Goal: Transaction & Acquisition: Purchase product/service

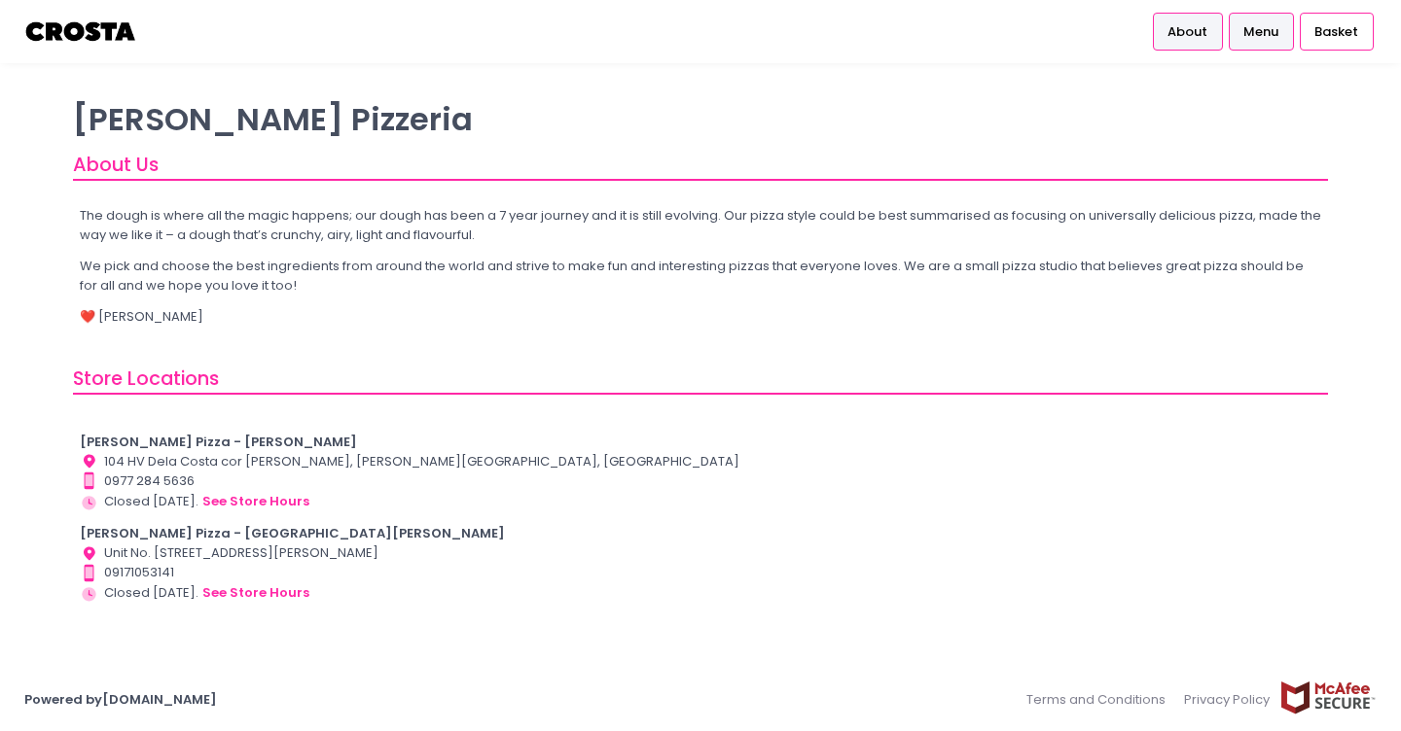
click at [1266, 27] on span "Menu" at bounding box center [1260, 31] width 35 height 19
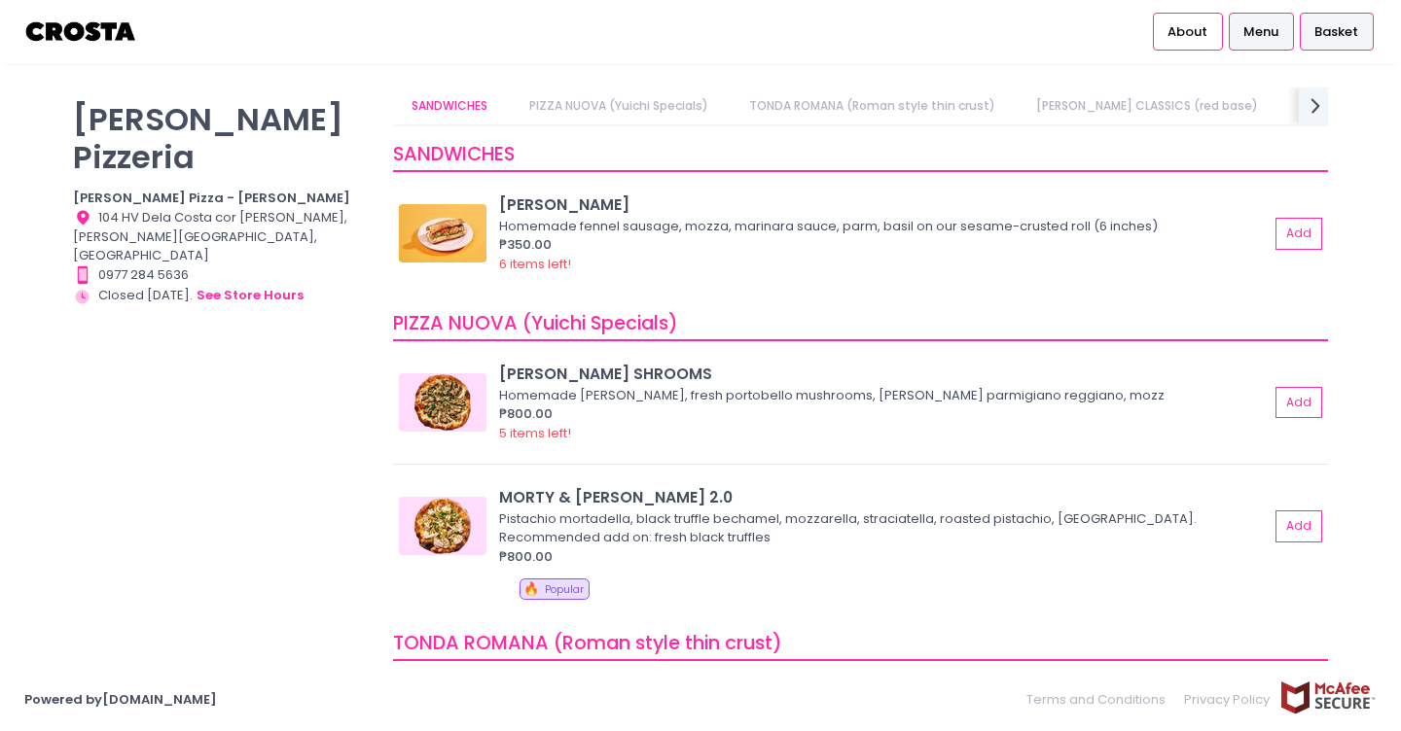
click at [1353, 34] on span "Basket" at bounding box center [1336, 31] width 44 height 19
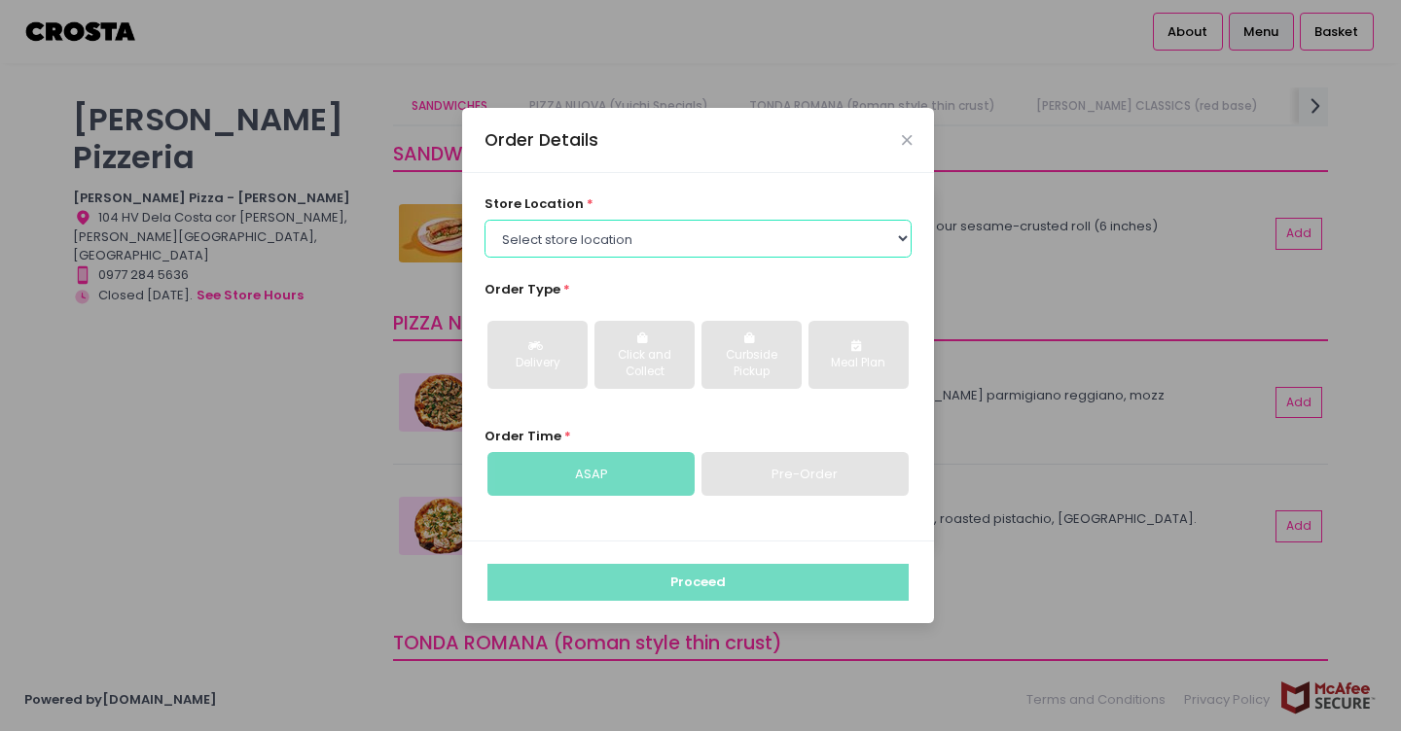
click at [781, 234] on select "Select store location Crosta Pizza - Salcedo Crosta Pizza - San Juan" at bounding box center [698, 238] width 428 height 37
select select "65090bae48156caed44a5eb4"
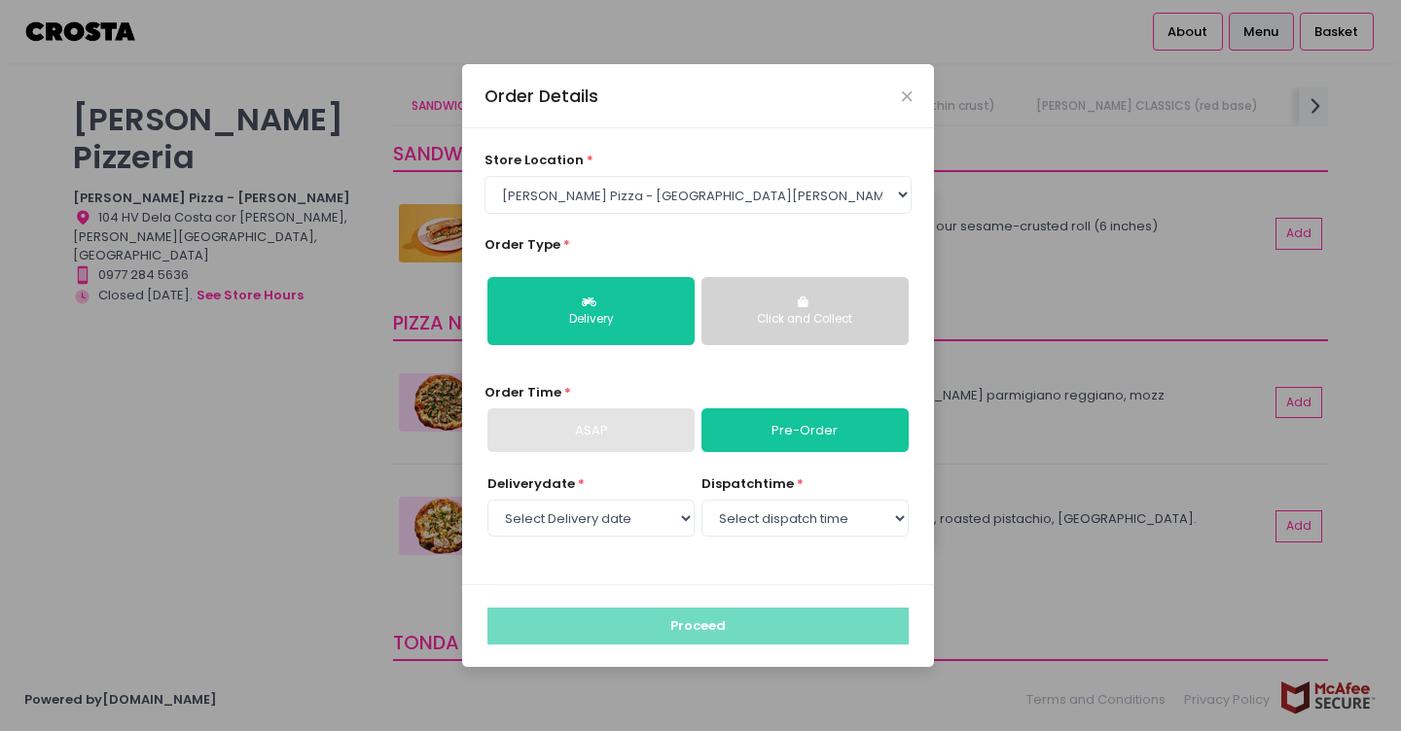
click at [798, 434] on link "Pre-Order" at bounding box center [804, 431] width 207 height 45
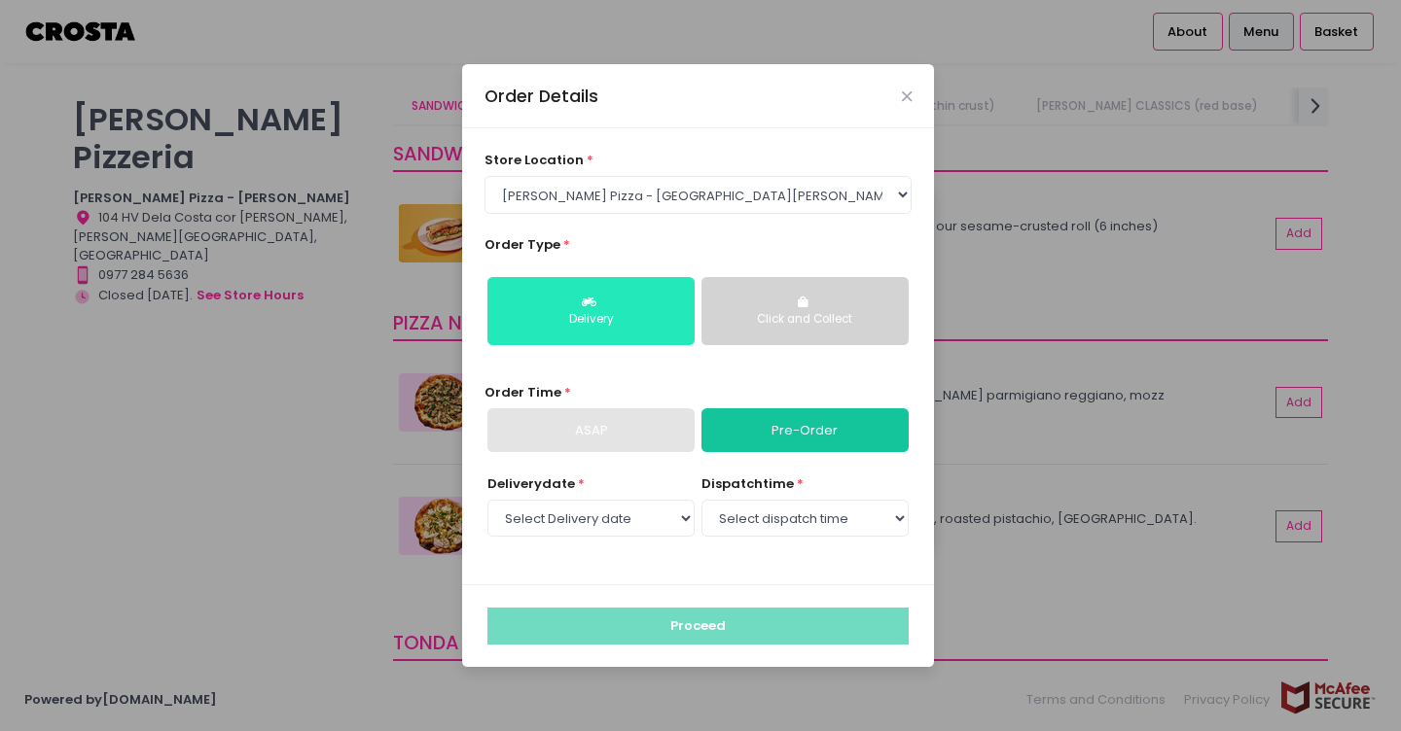
click at [614, 302] on button "Delivery" at bounding box center [590, 311] width 207 height 68
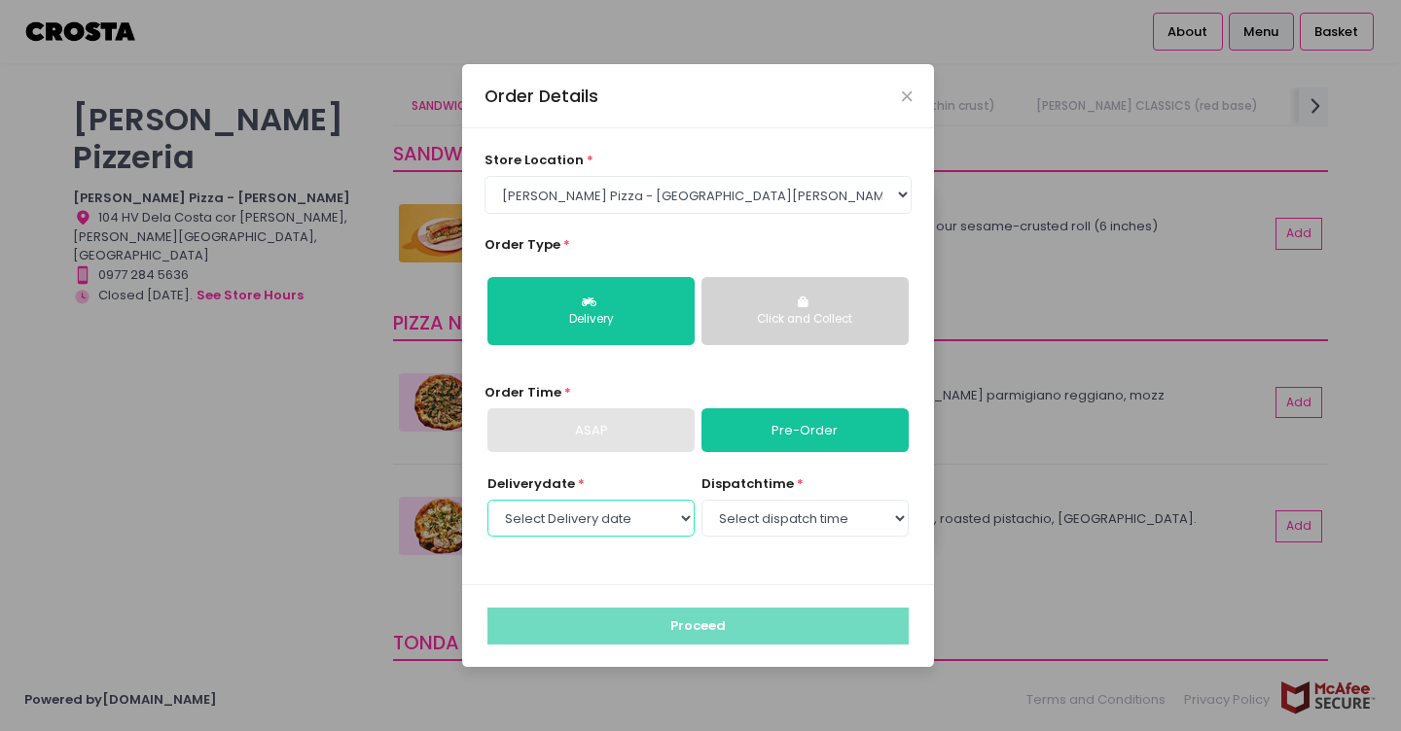
click at [663, 513] on select "Select Delivery date Thursday, Sep 4th Friday, Sep 5th Saturday, Sep 6th Sunday…" at bounding box center [590, 518] width 207 height 37
select select "2025-09-04"
click at [801, 518] on select "Select dispatch time 12:00 PM - 12:30 PM 12:30 PM - 01:00 PM 01:00 PM - 01:30 P…" at bounding box center [804, 518] width 207 height 37
select select "14:00"
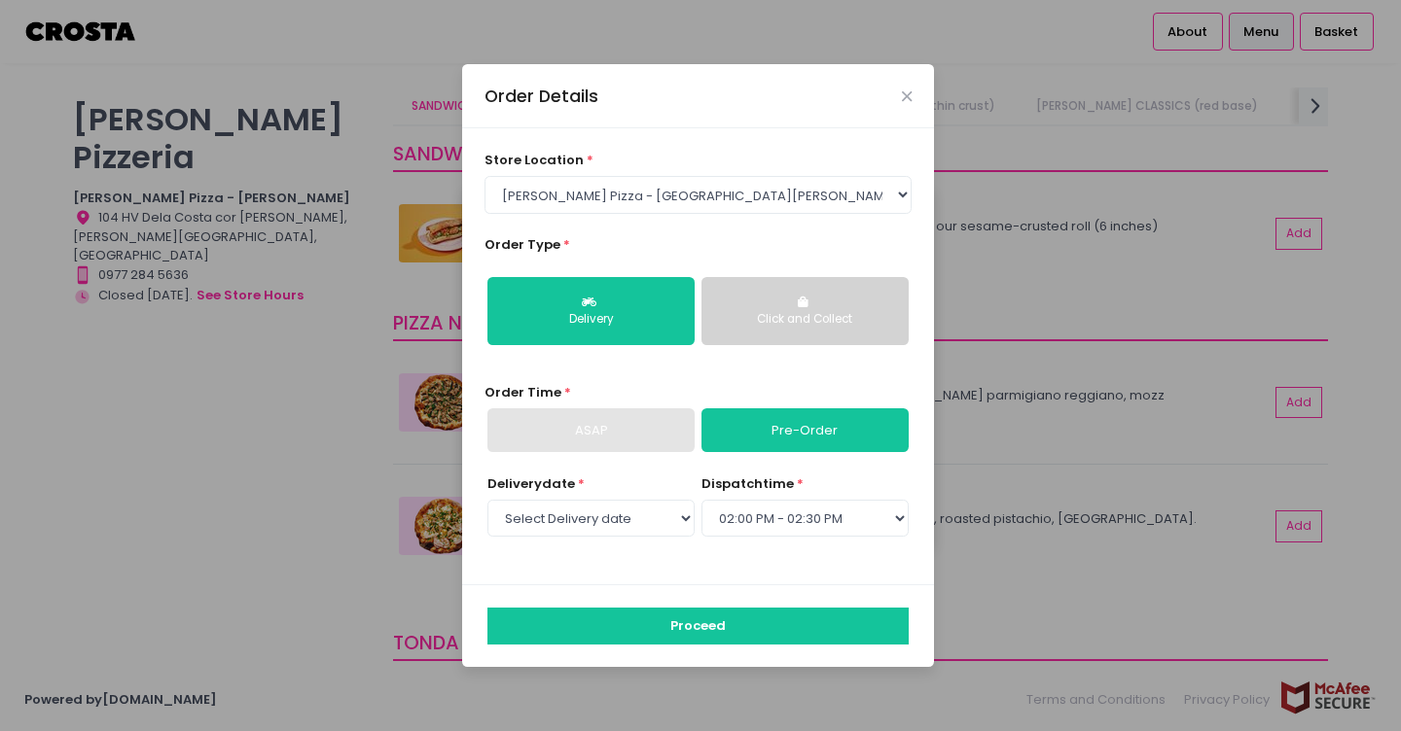
click at [769, 360] on div "Delivery Click and Collect" at bounding box center [698, 311] width 428 height 100
click at [601, 572] on div "store location * Select store location Crosta Pizza - Salcedo Crosta Pizza - Sa…" at bounding box center [698, 356] width 472 height 456
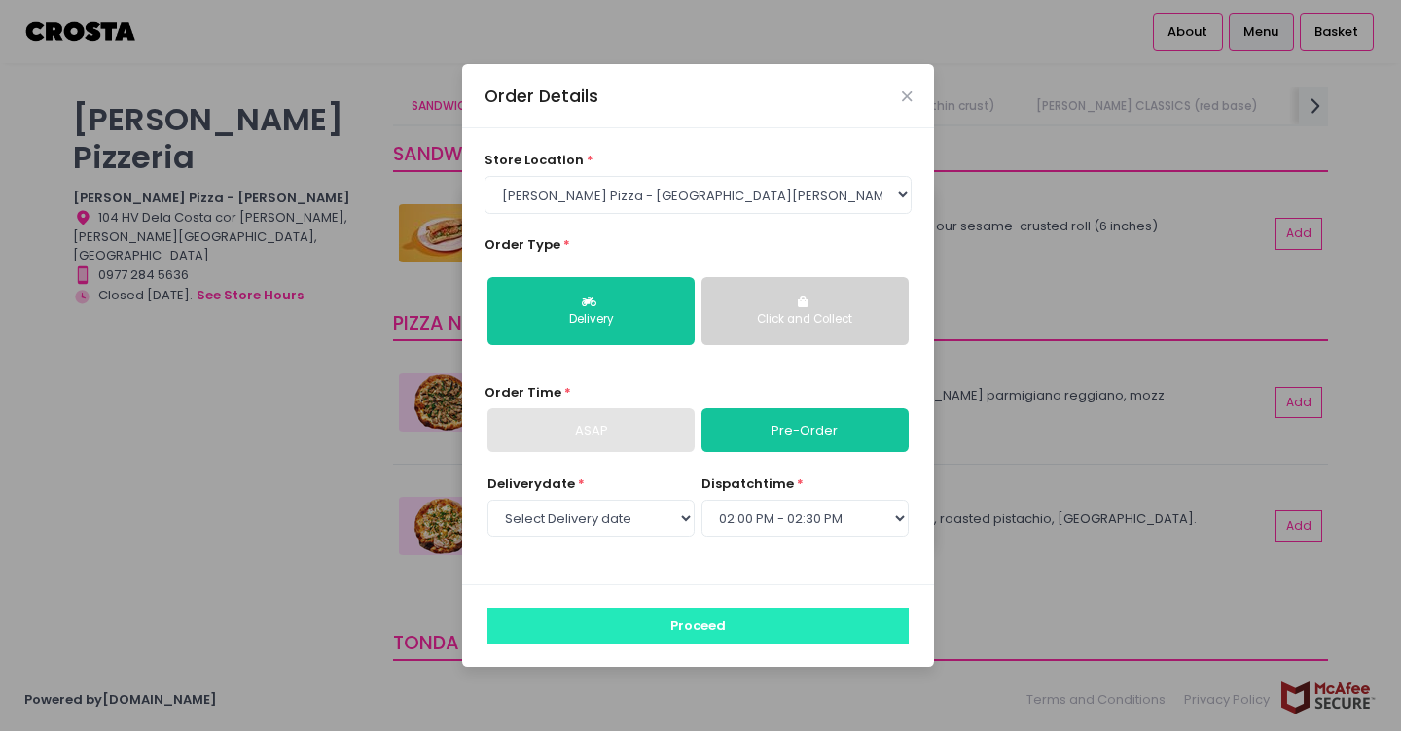
click at [692, 631] on button "Proceed" at bounding box center [697, 626] width 421 height 37
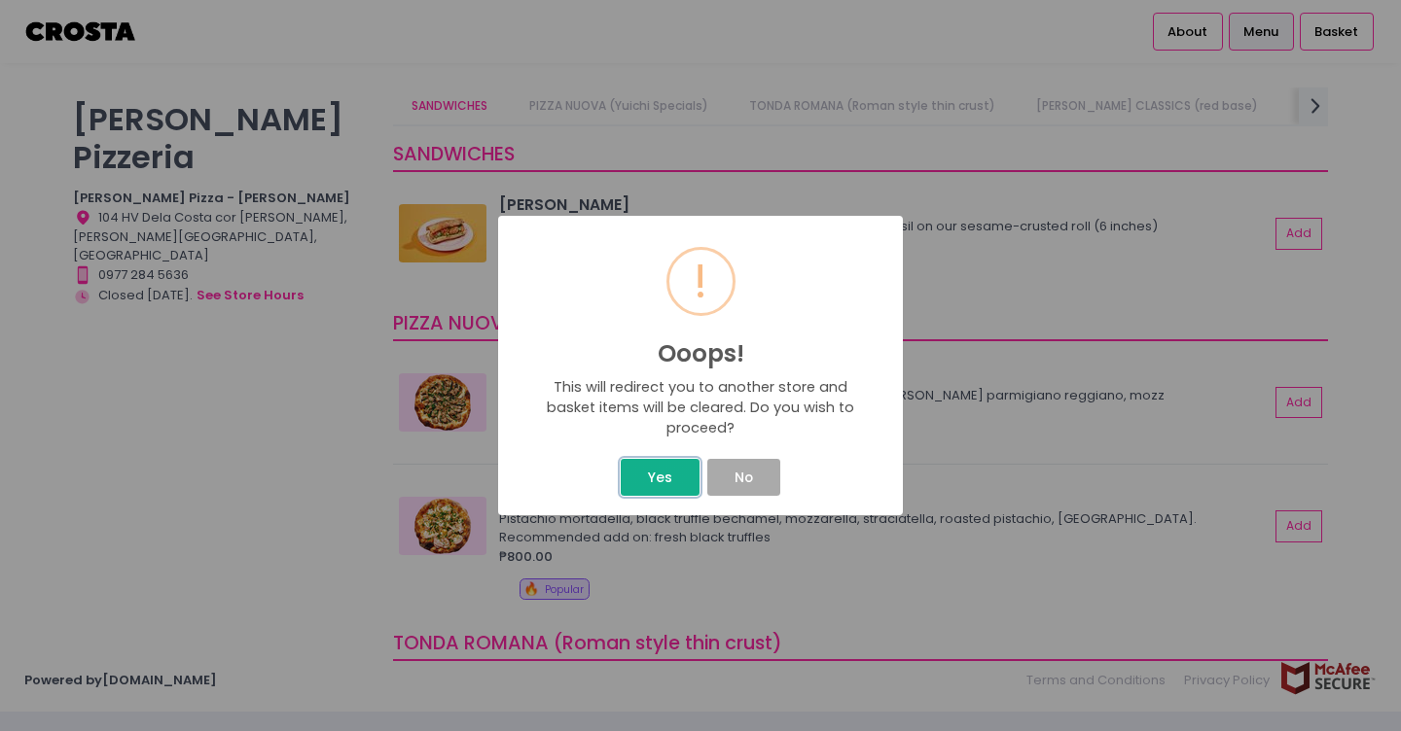
click at [651, 479] on button "Yes" at bounding box center [660, 477] width 78 height 37
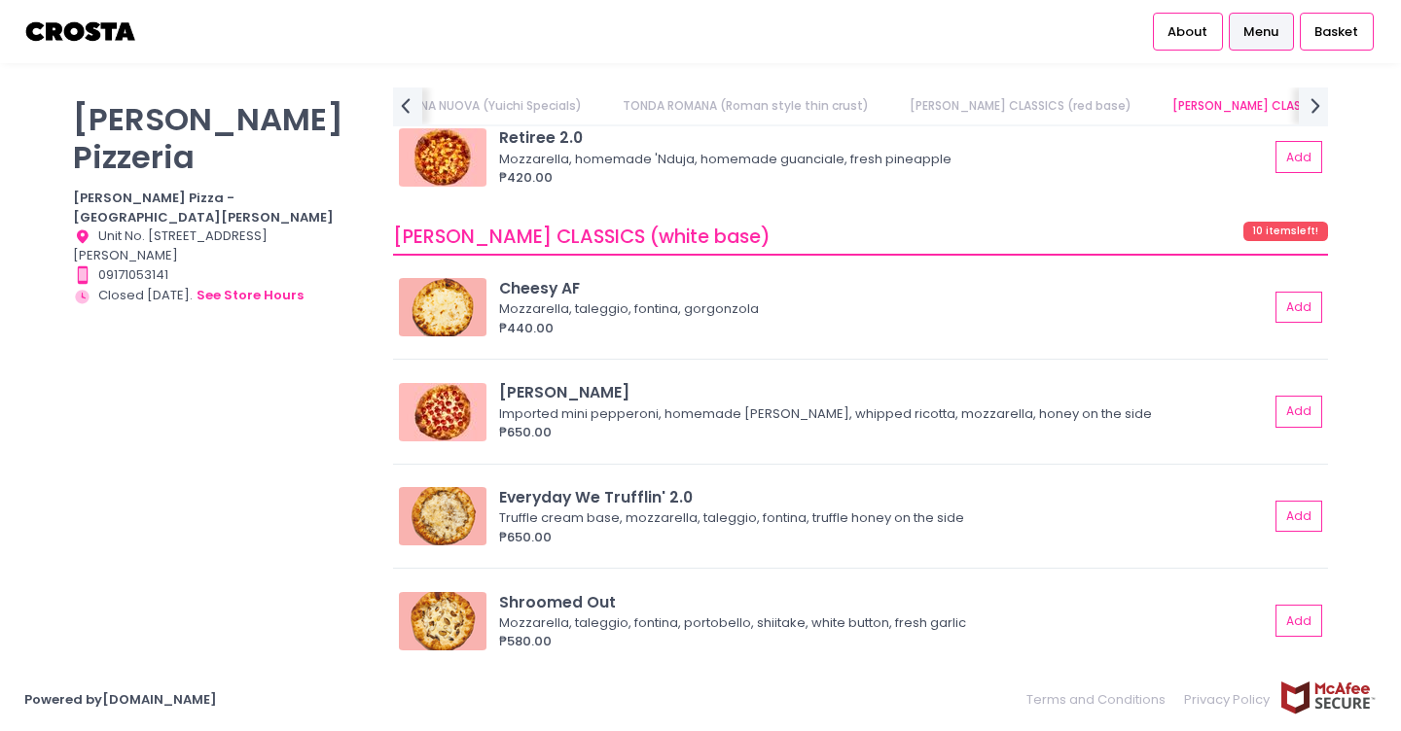
scroll to position [1525, 0]
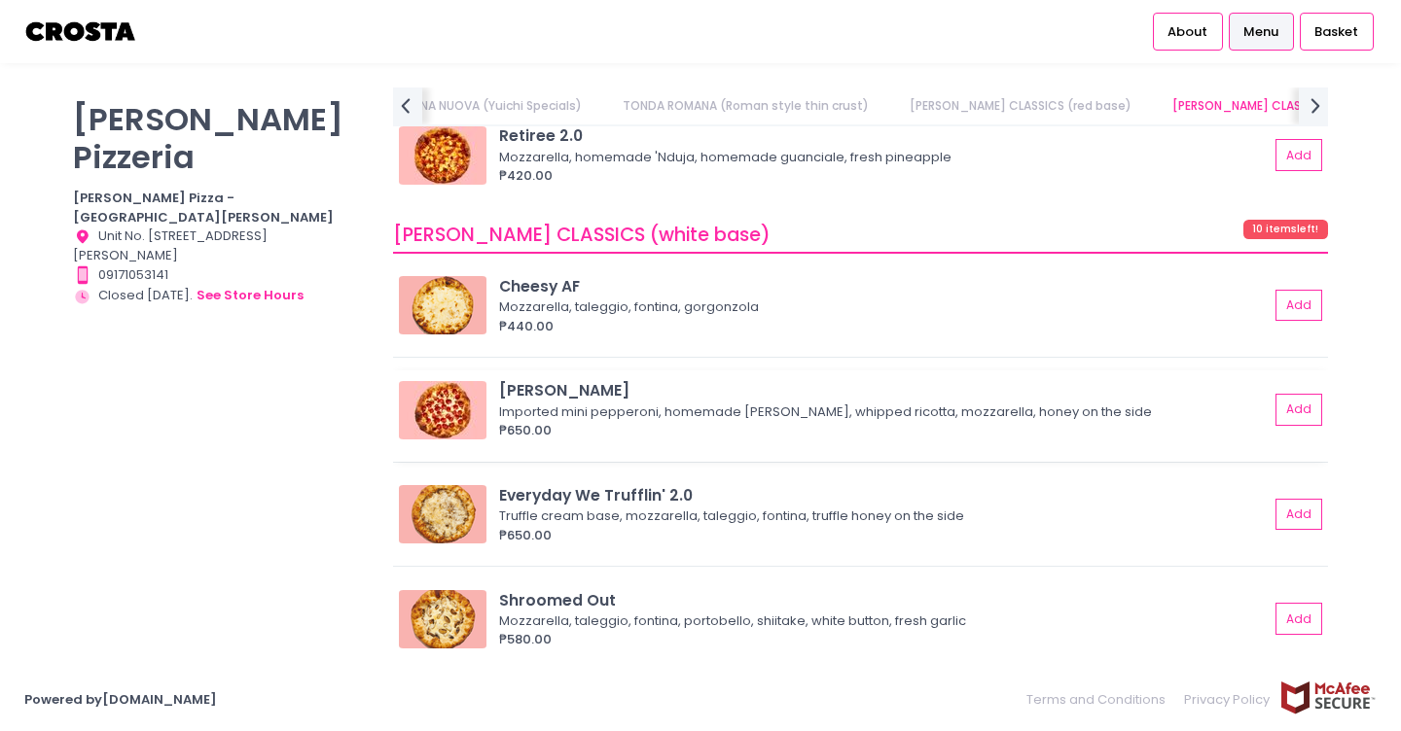
click at [445, 409] on img at bounding box center [443, 410] width 88 height 58
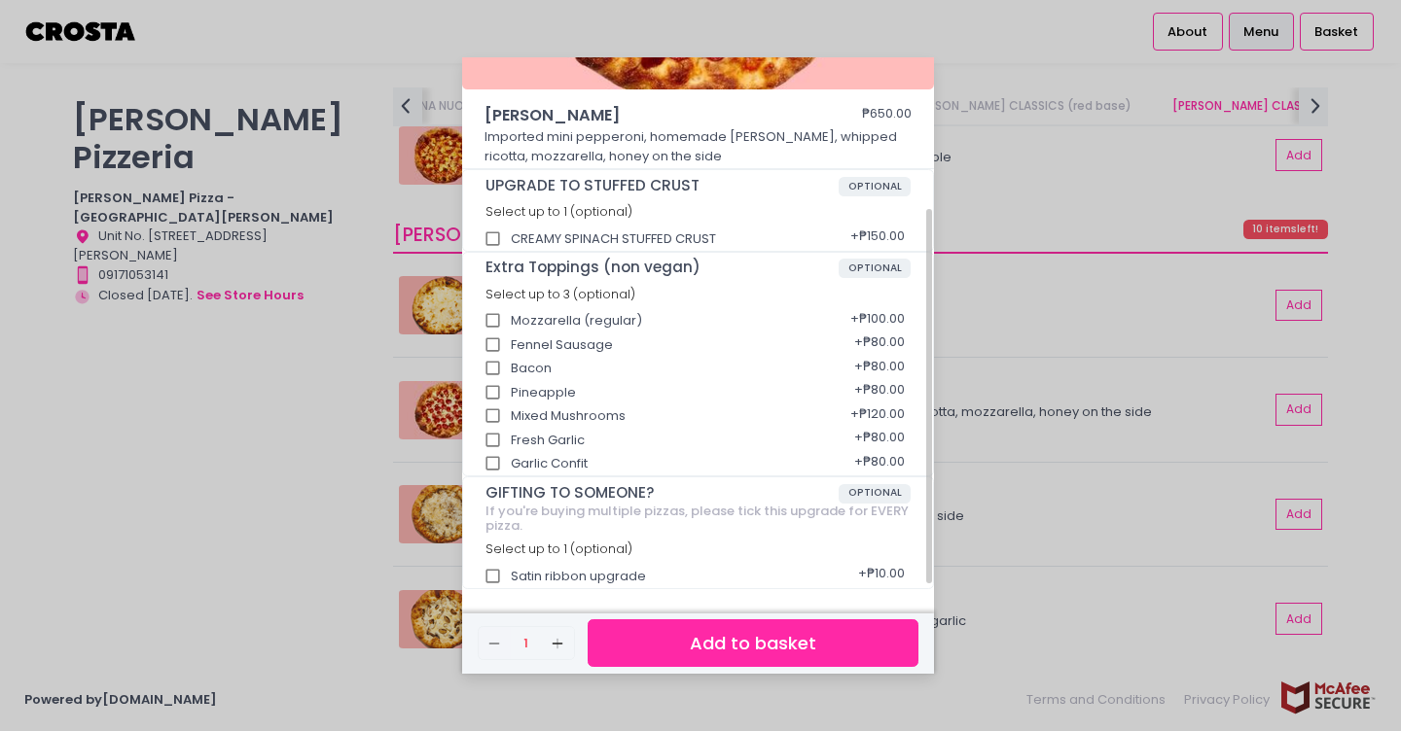
scroll to position [0, 0]
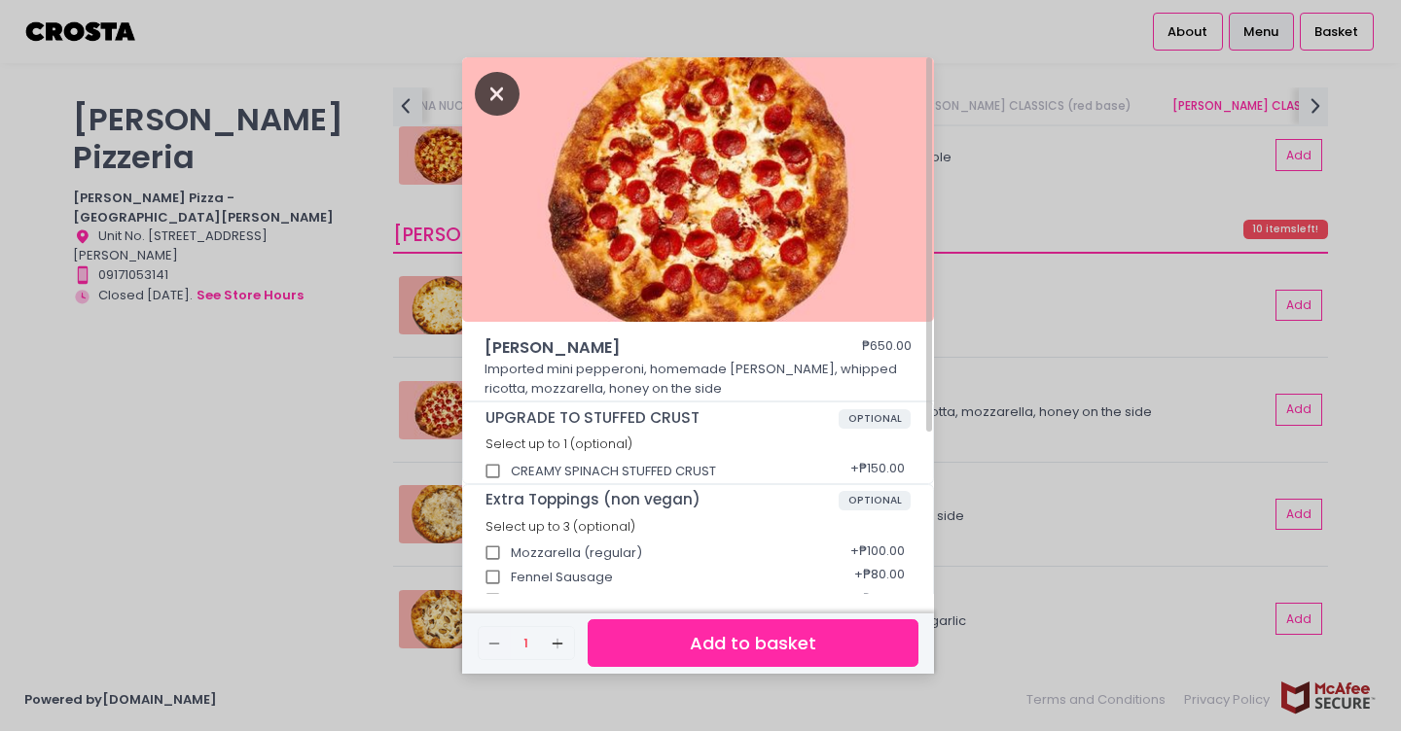
click at [483, 98] on icon "Close" at bounding box center [497, 94] width 45 height 44
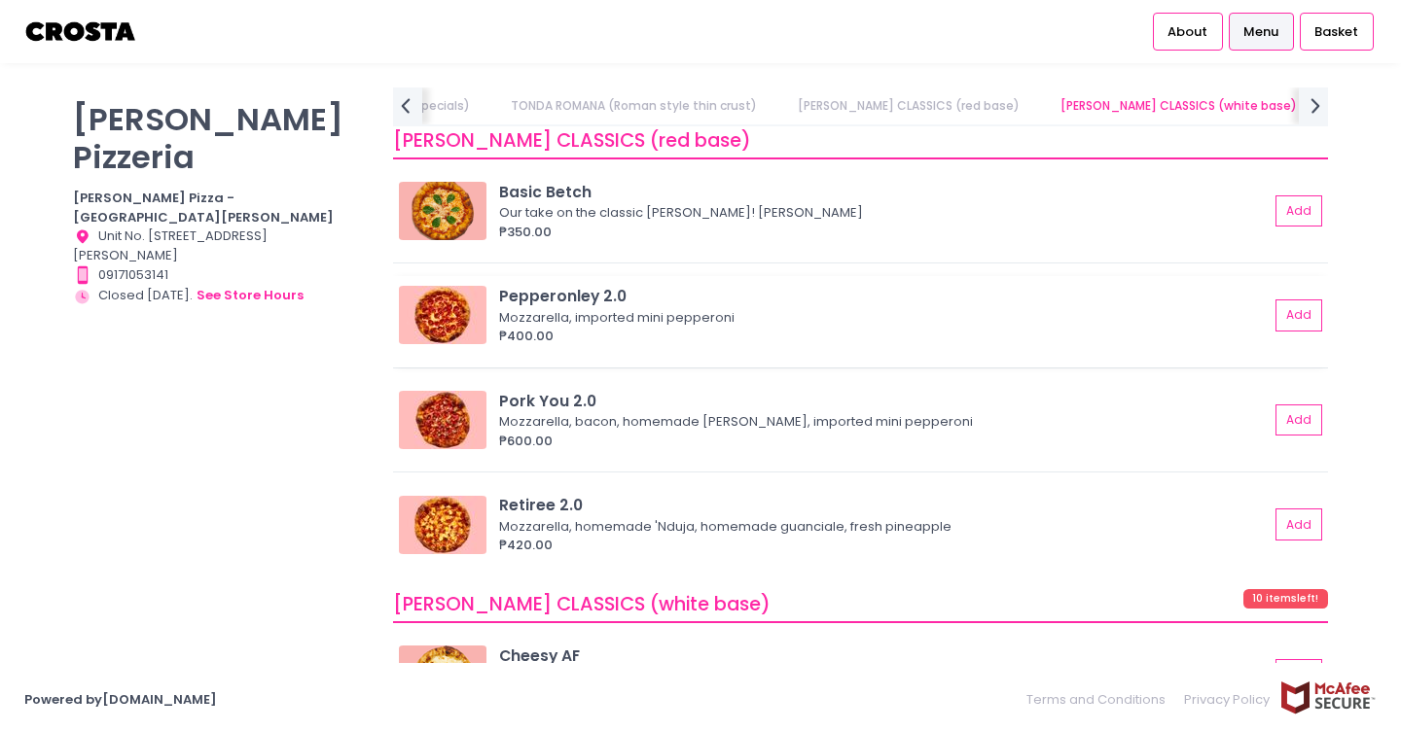
scroll to position [1223, 0]
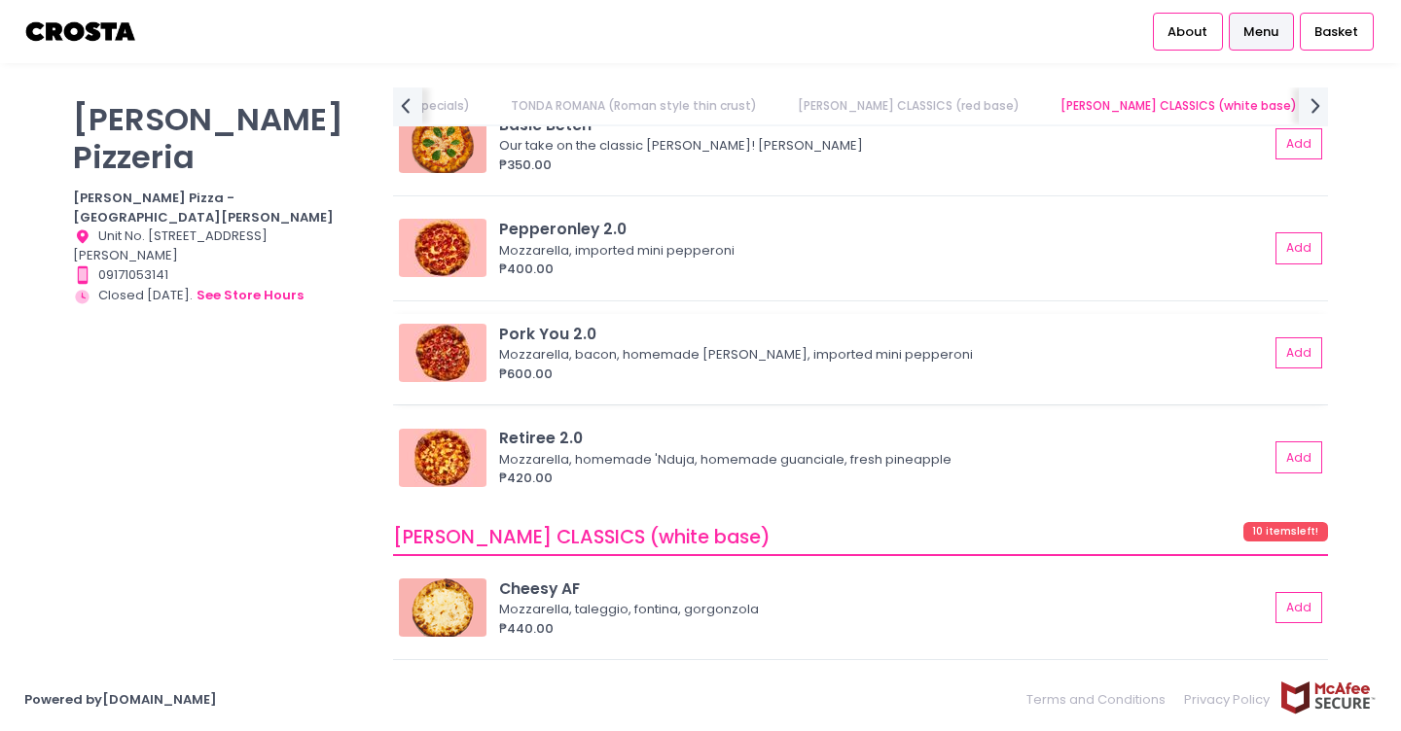
click at [448, 361] on img at bounding box center [443, 353] width 88 height 58
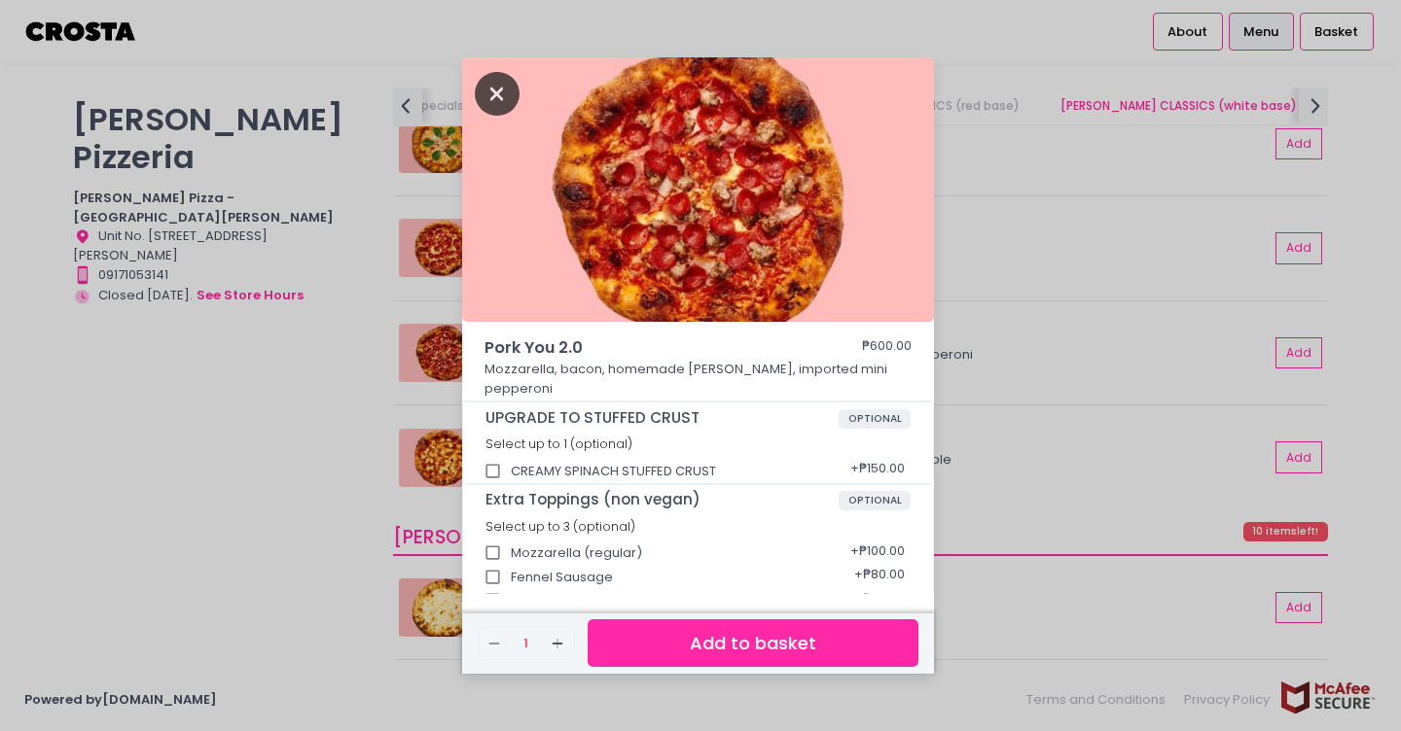
click at [489, 98] on icon "Close" at bounding box center [497, 94] width 45 height 44
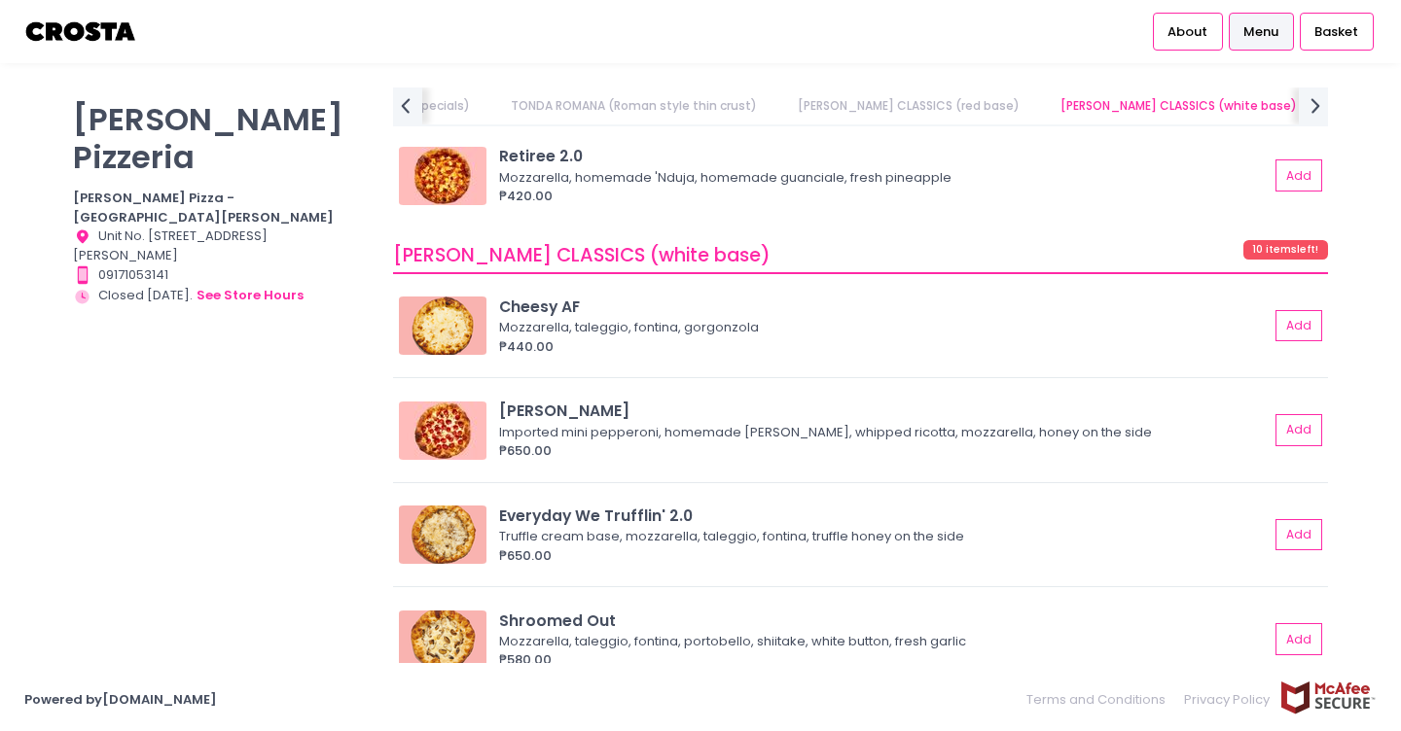
scroll to position [1532, 0]
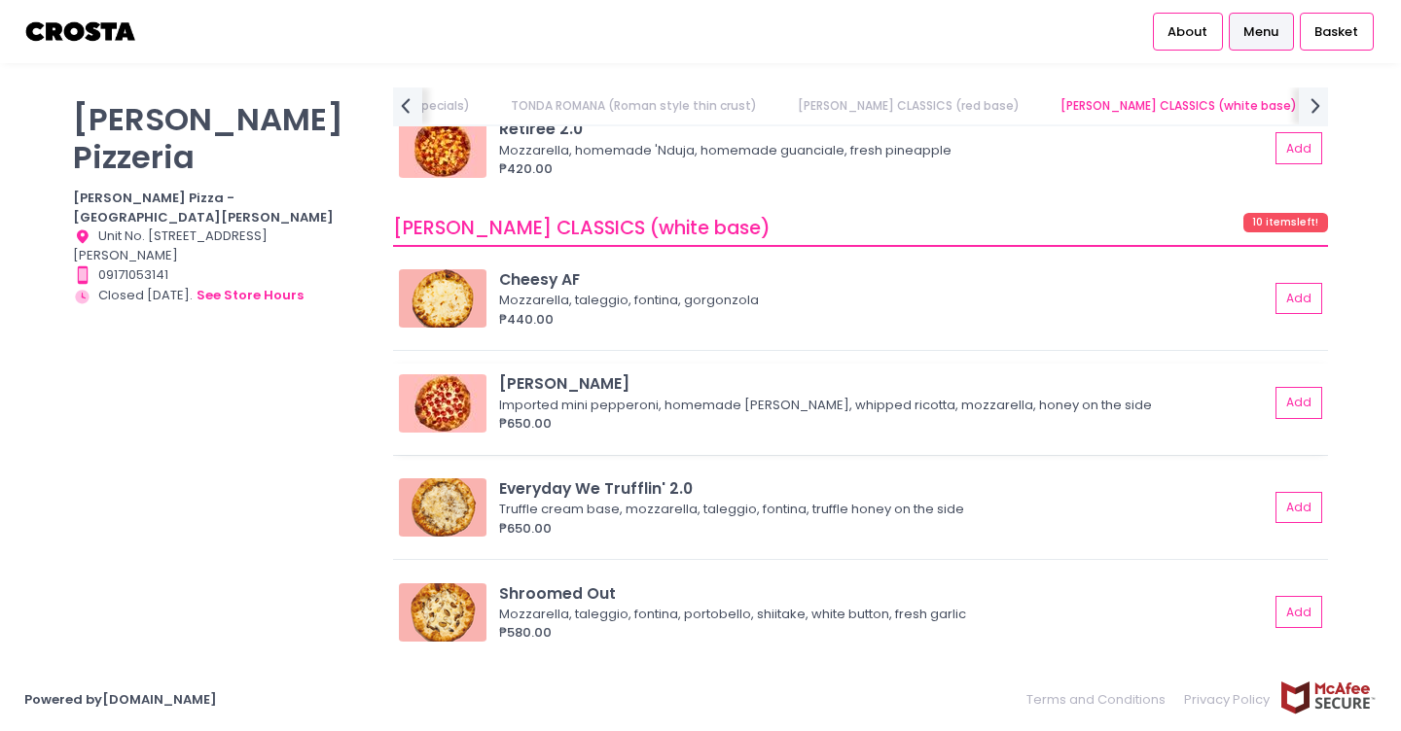
click at [462, 398] on img at bounding box center [443, 403] width 88 height 58
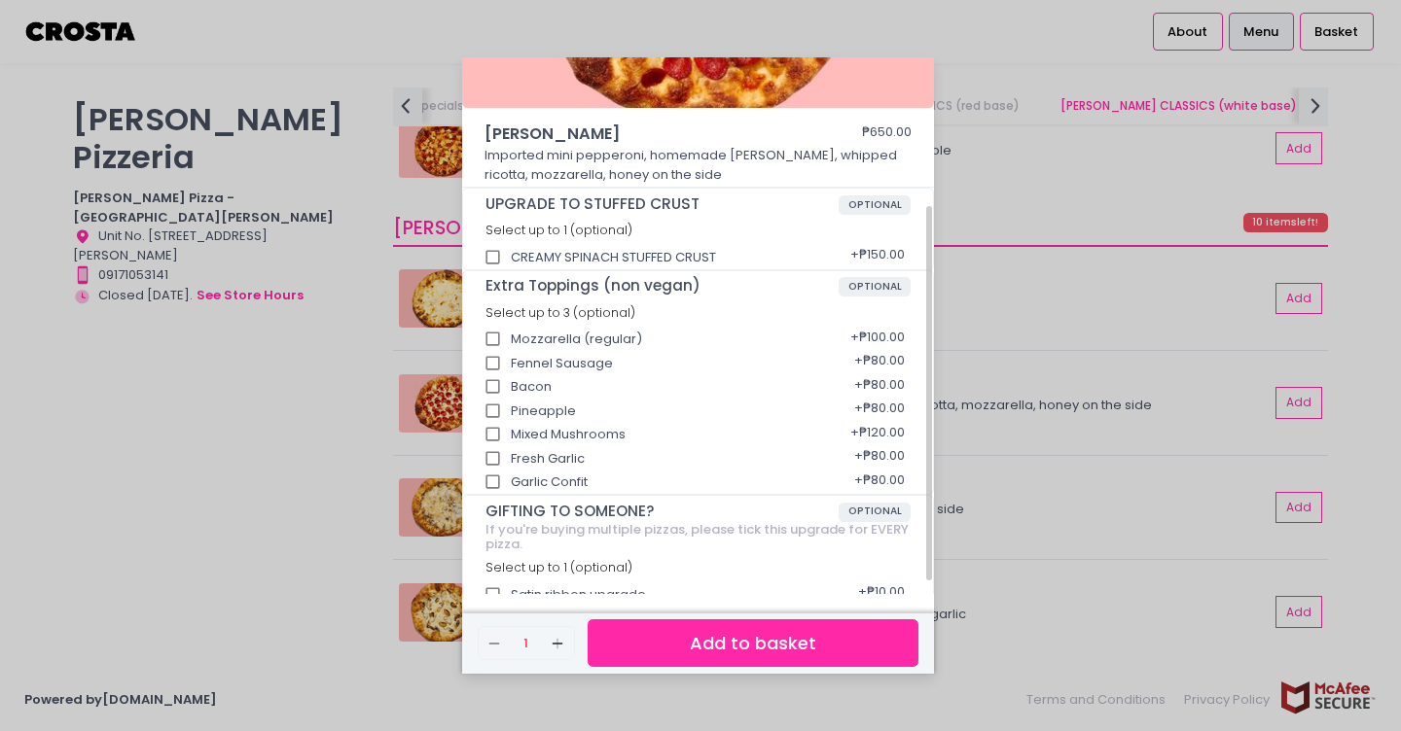
scroll to position [232, 0]
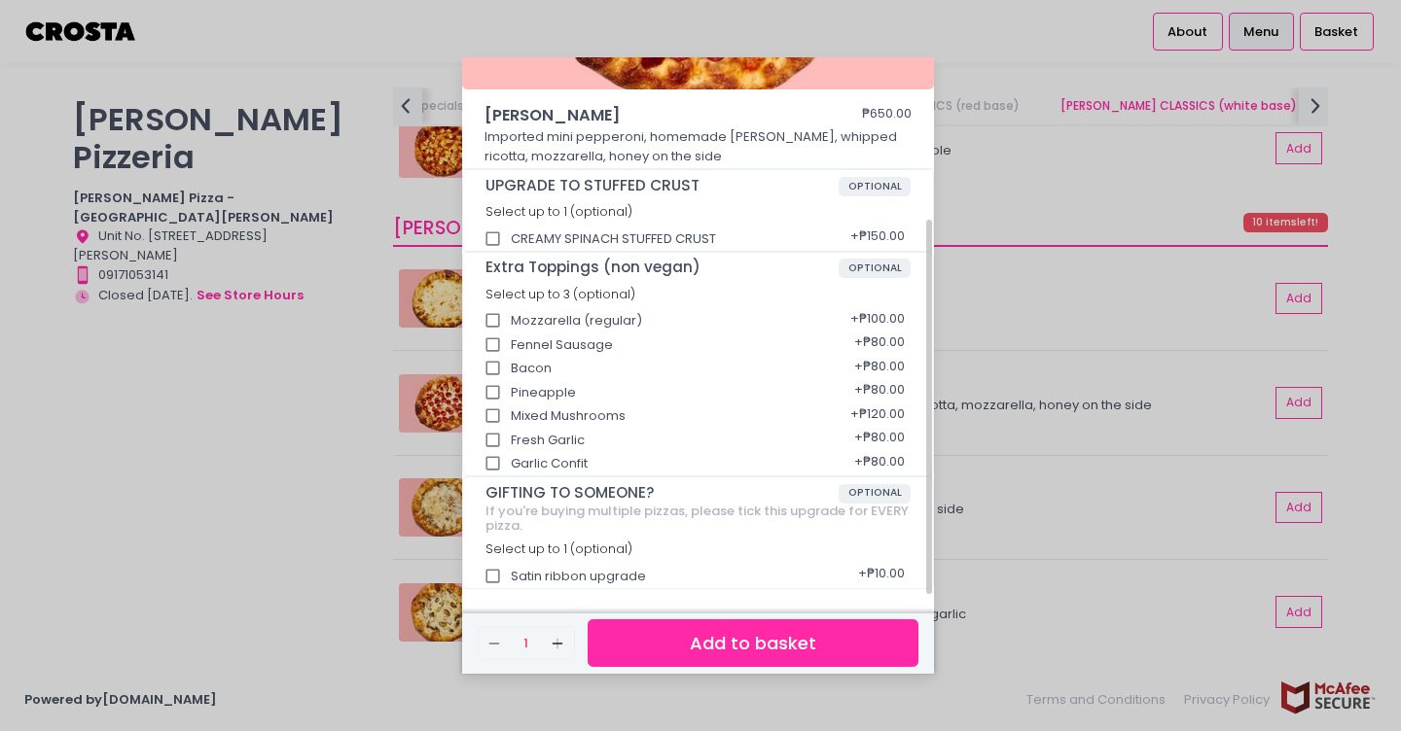
click at [871, 493] on span "OPTIONAL" at bounding box center [874, 493] width 73 height 19
click at [558, 516] on div "If you're buying multiple pizzas, please tick this upgrade for EVERY pizza." at bounding box center [698, 519] width 426 height 30
click at [534, 512] on div "If you're buying multiple pizzas, please tick this upgrade for EVERY pizza." at bounding box center [698, 519] width 426 height 30
click at [489, 571] on input "Satin ribbon upgrade" at bounding box center [493, 576] width 37 height 37
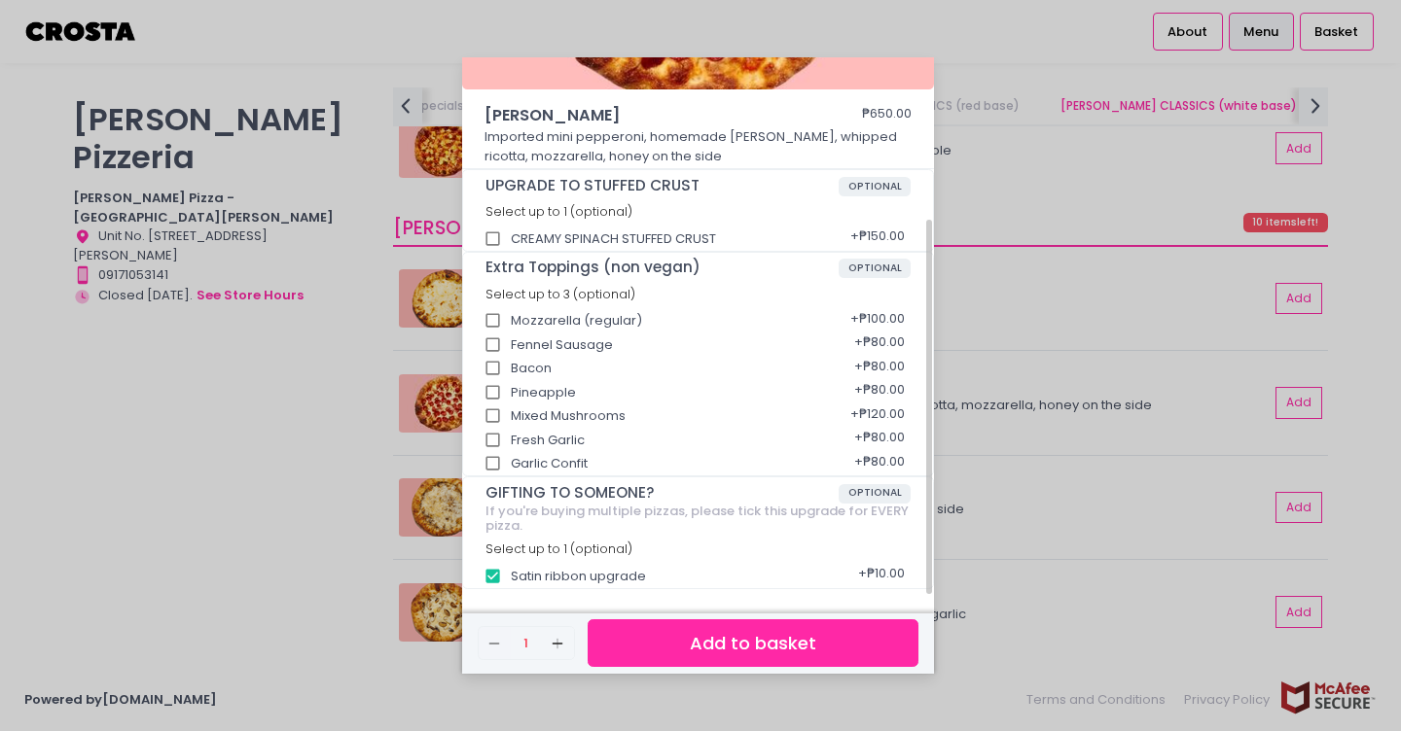
checkbox input "false"
click at [880, 494] on span "OPTIONAL" at bounding box center [874, 493] width 73 height 19
click at [801, 504] on div "If you're buying multiple pizzas, please tick this upgrade for EVERY pizza." at bounding box center [698, 519] width 426 height 30
click at [772, 633] on button "Add to basket" at bounding box center [752, 644] width 331 height 48
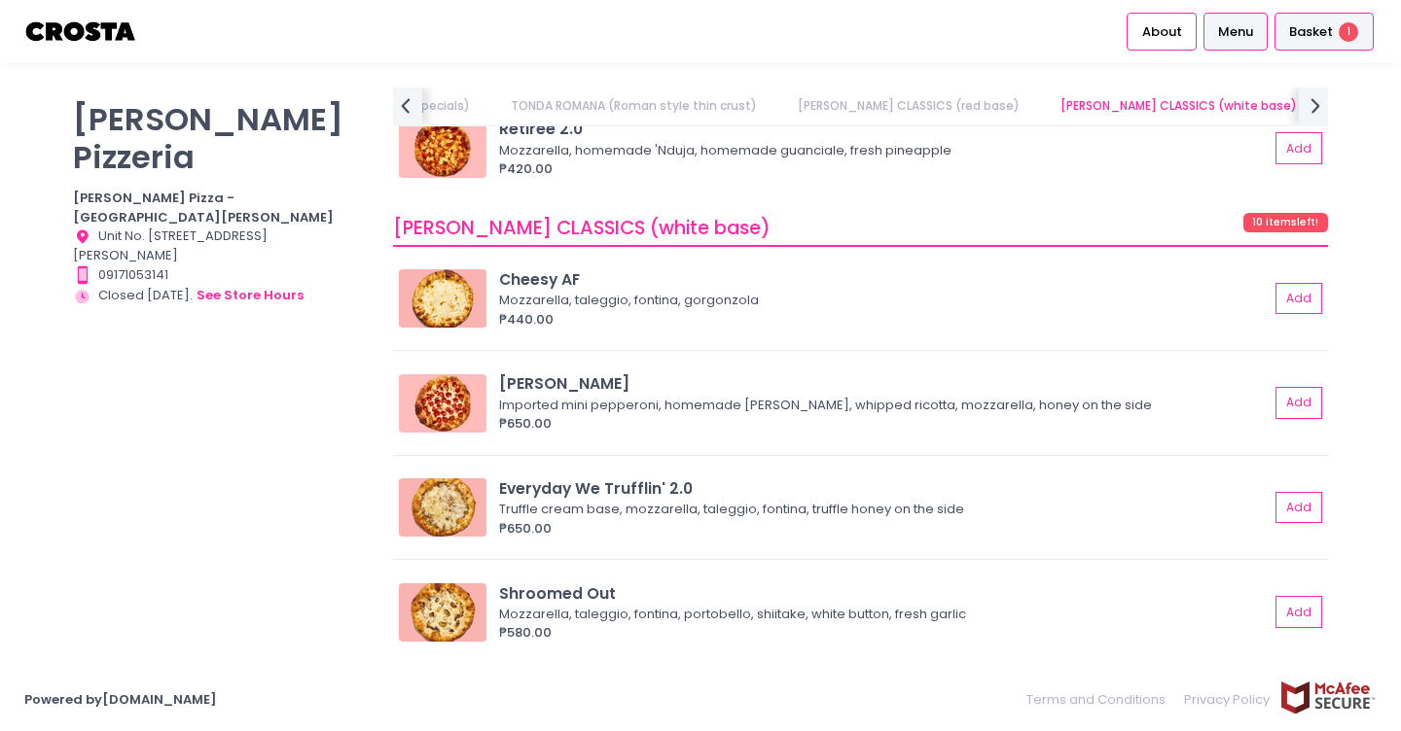
click at [1352, 29] on span "1" at bounding box center [1347, 31] width 19 height 19
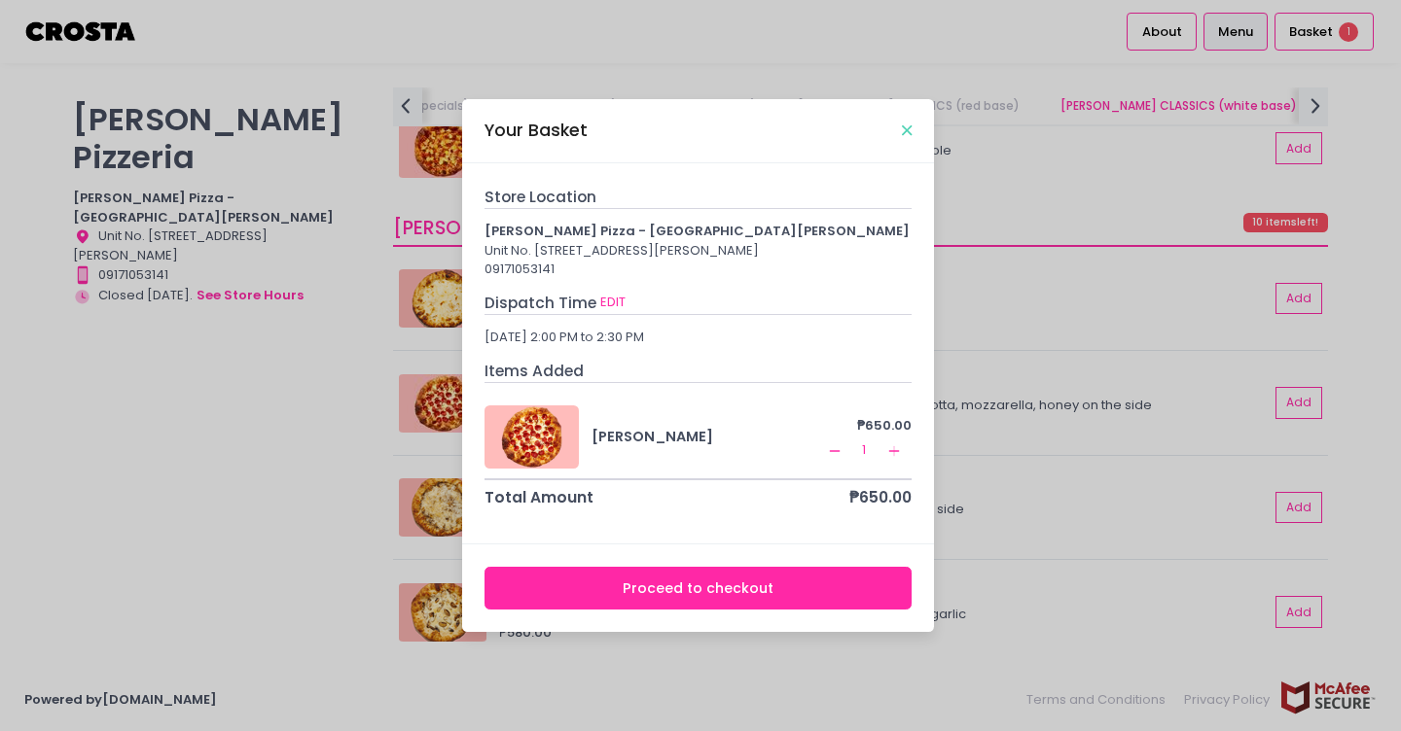
click at [907, 124] on icon "Close" at bounding box center [907, 131] width 10 height 15
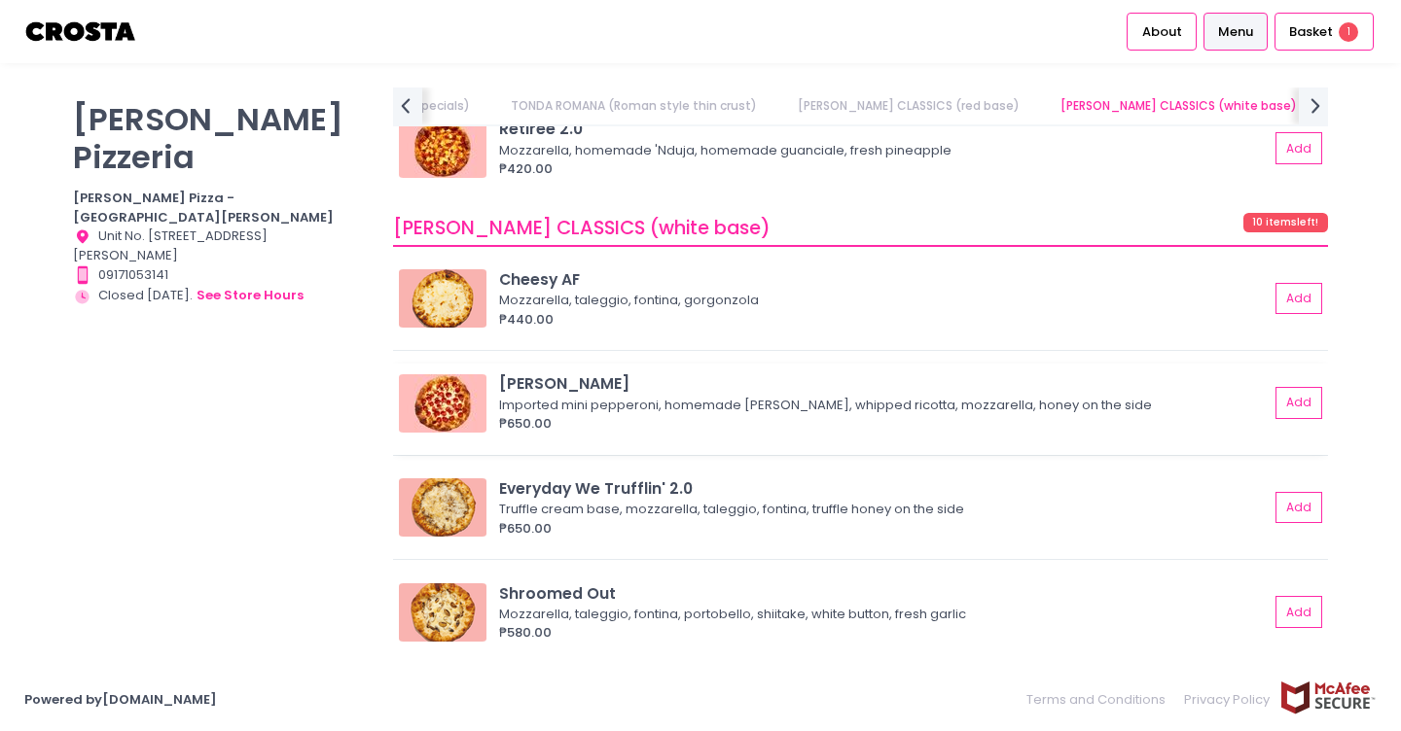
click at [445, 385] on img at bounding box center [443, 403] width 88 height 58
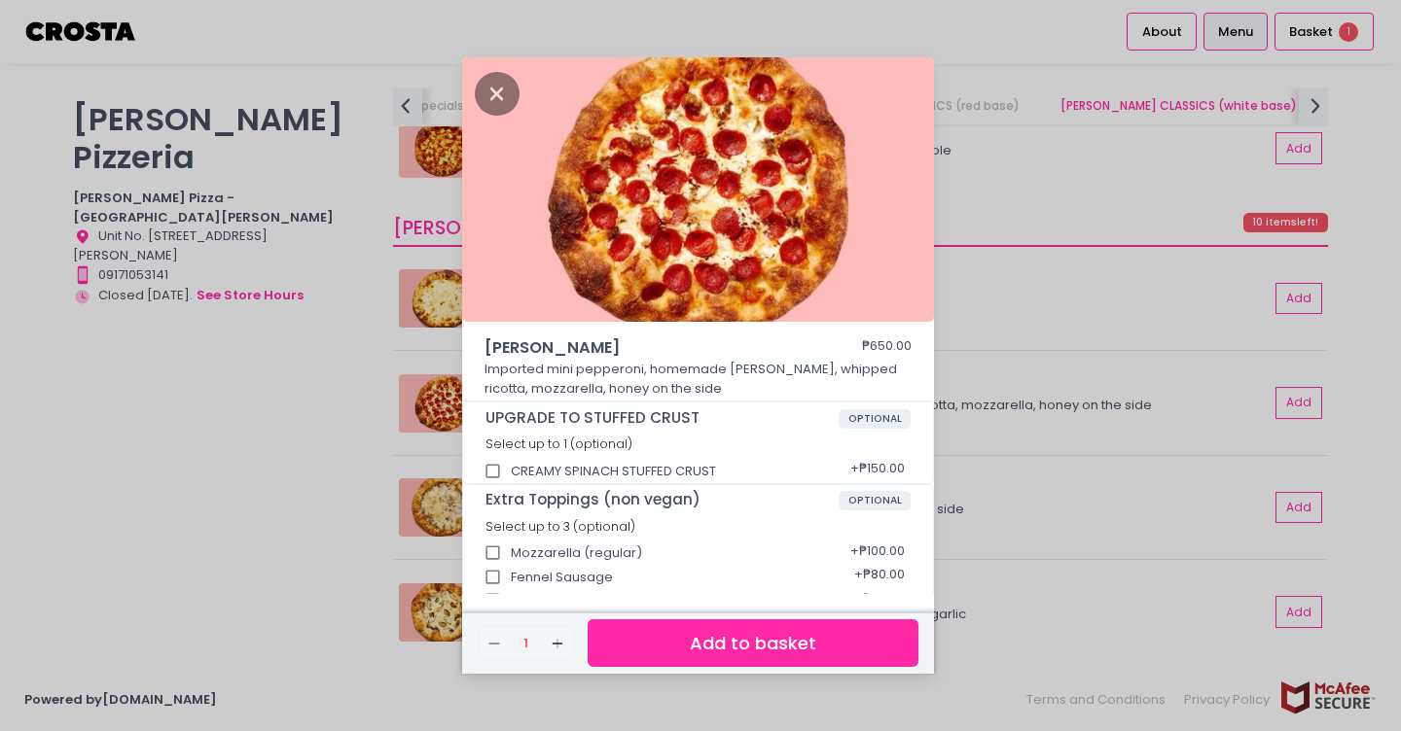
click at [650, 261] on img at bounding box center [698, 189] width 472 height 265
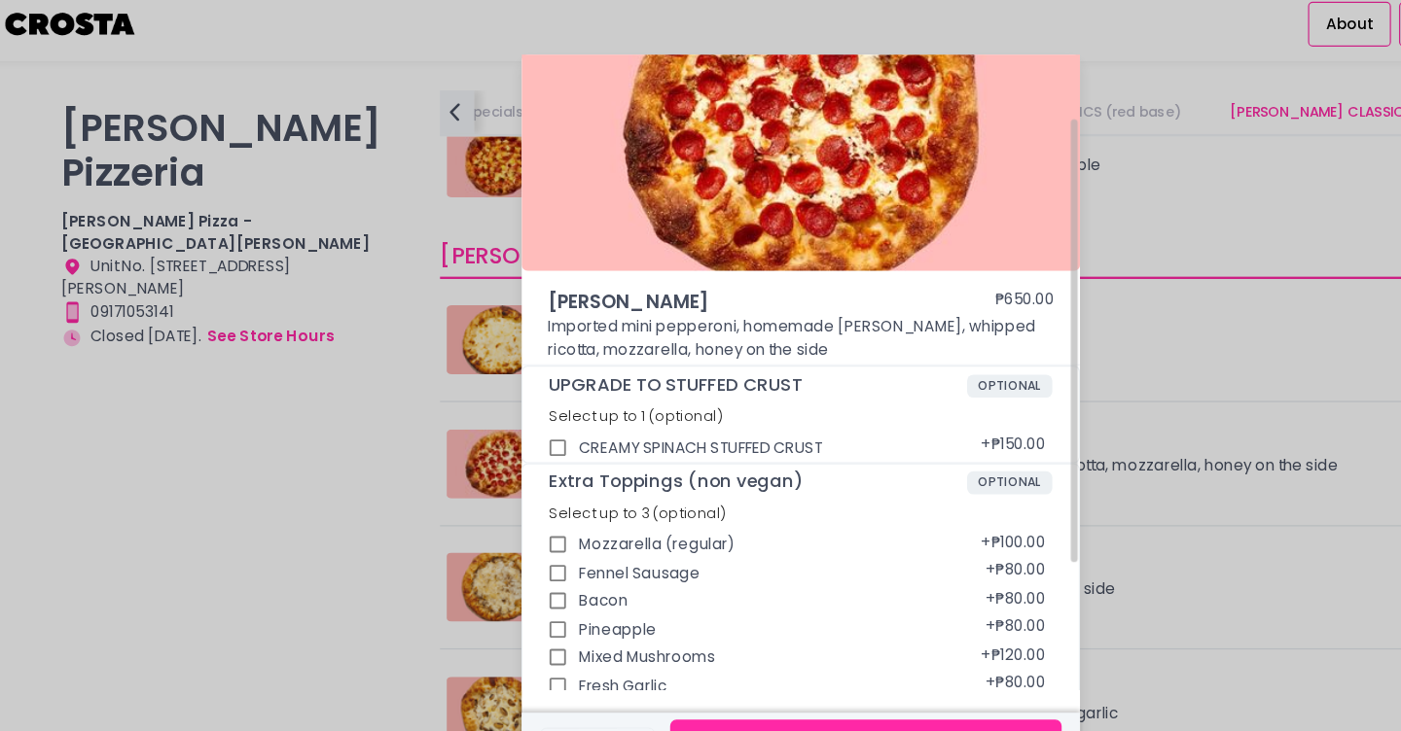
scroll to position [0, 0]
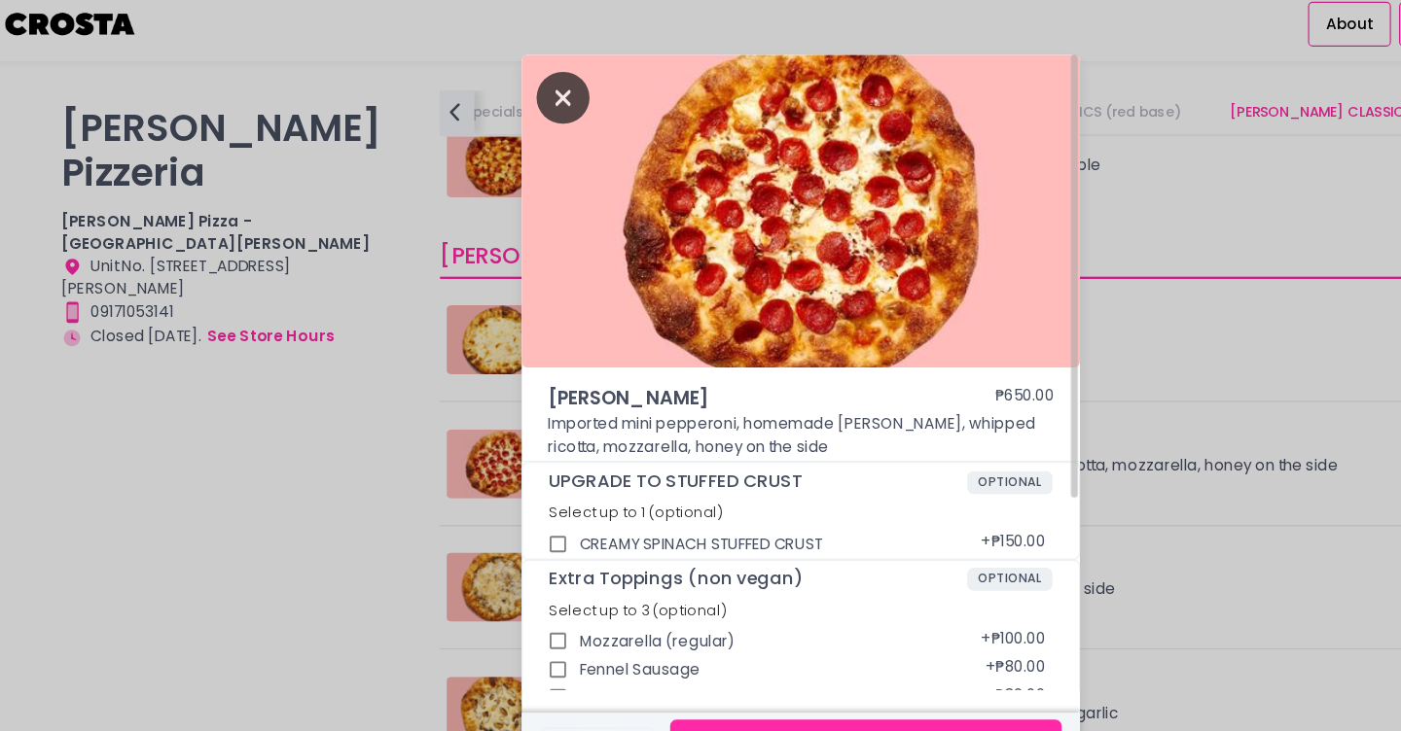
click at [492, 88] on icon "Close" at bounding box center [497, 94] width 45 height 44
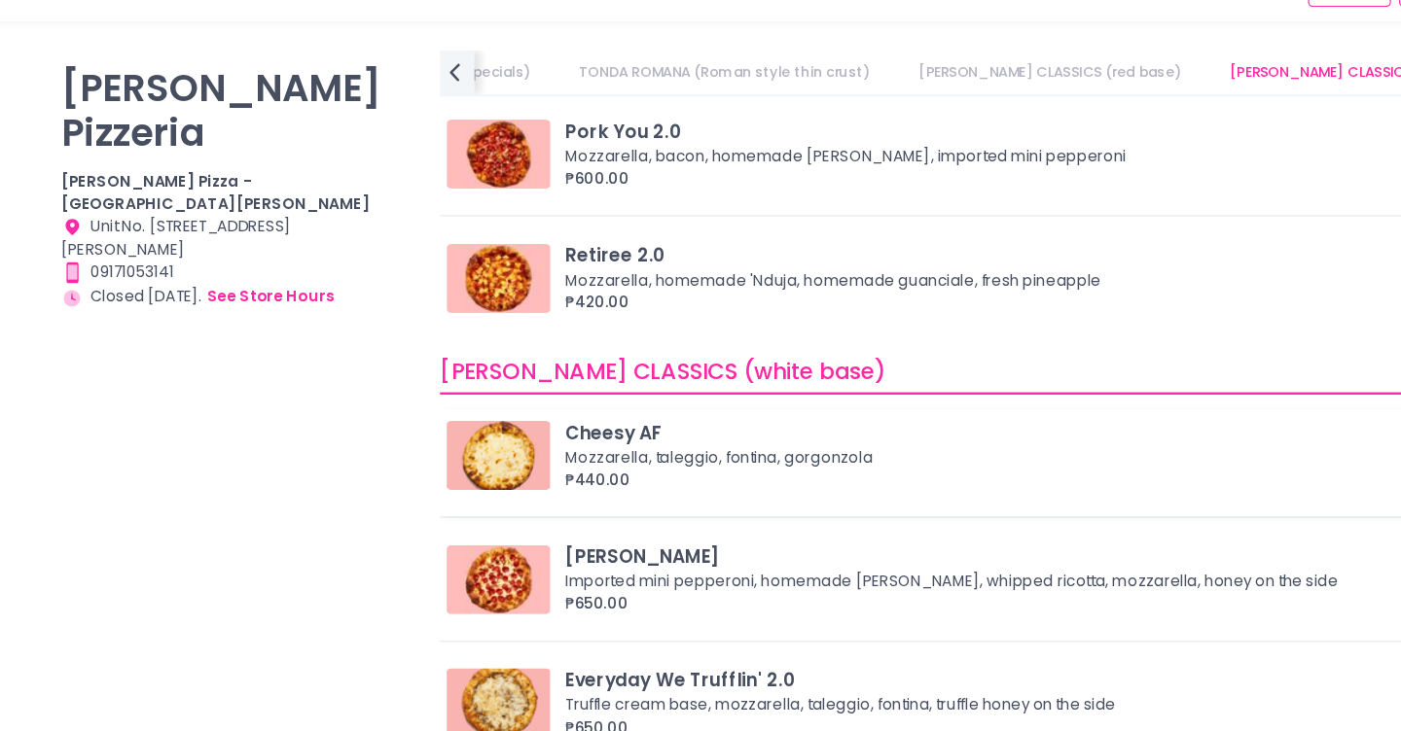
scroll to position [1395, 0]
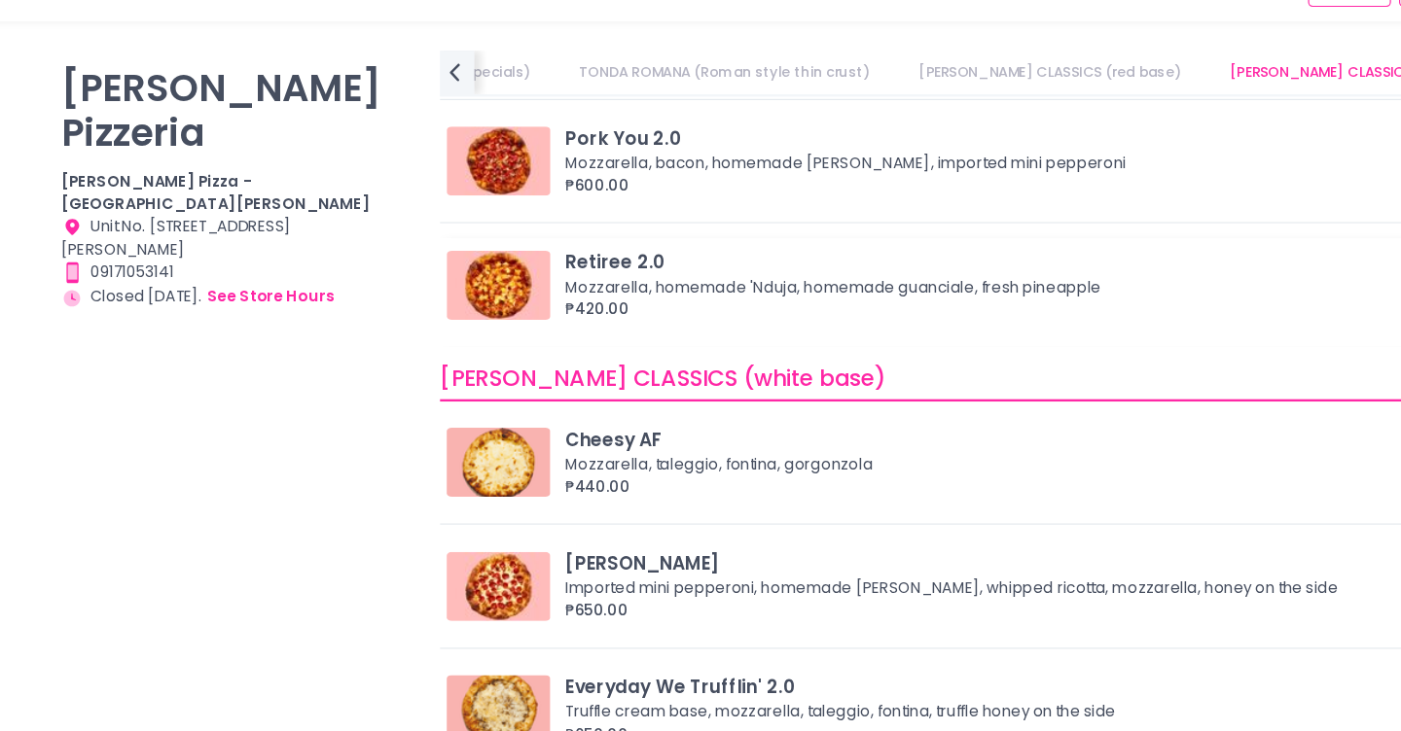
click at [450, 279] on img at bounding box center [443, 286] width 88 height 58
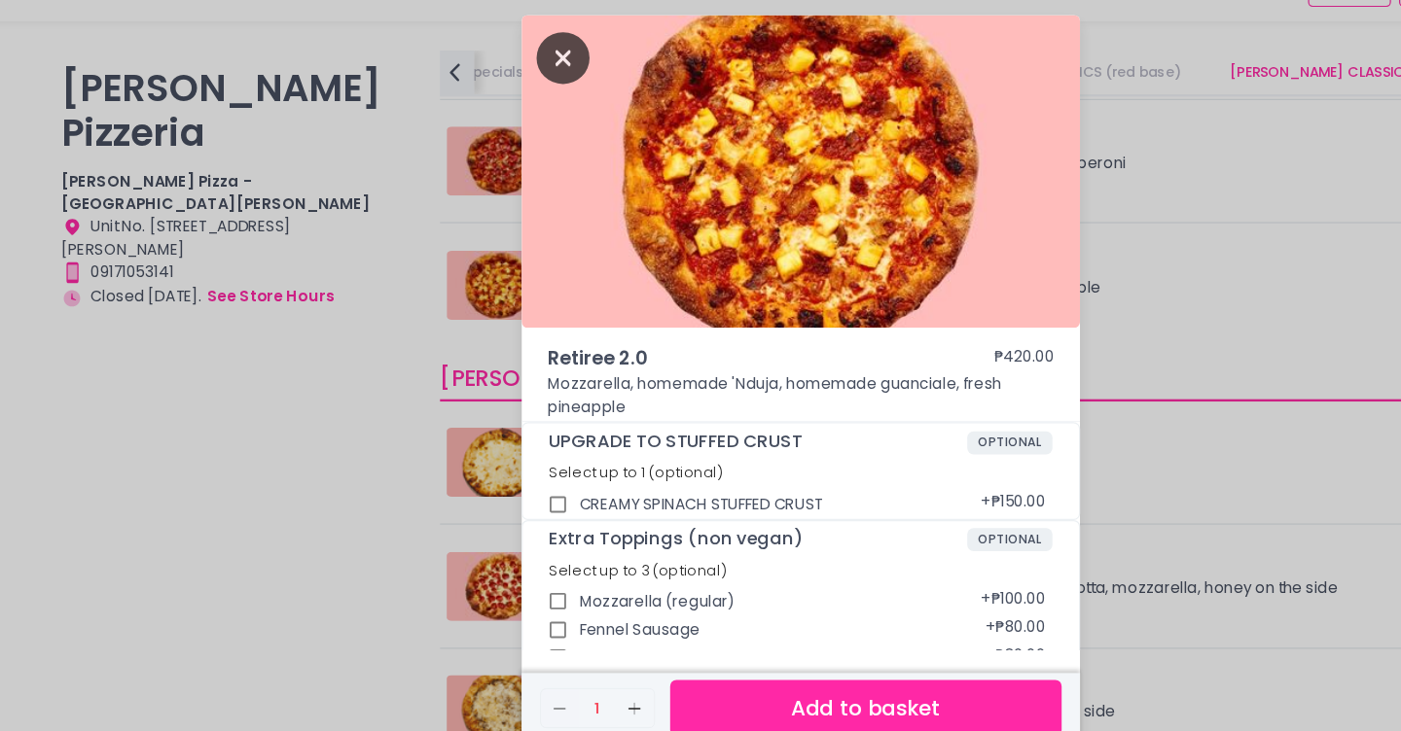
click at [496, 95] on icon "Close" at bounding box center [497, 94] width 45 height 44
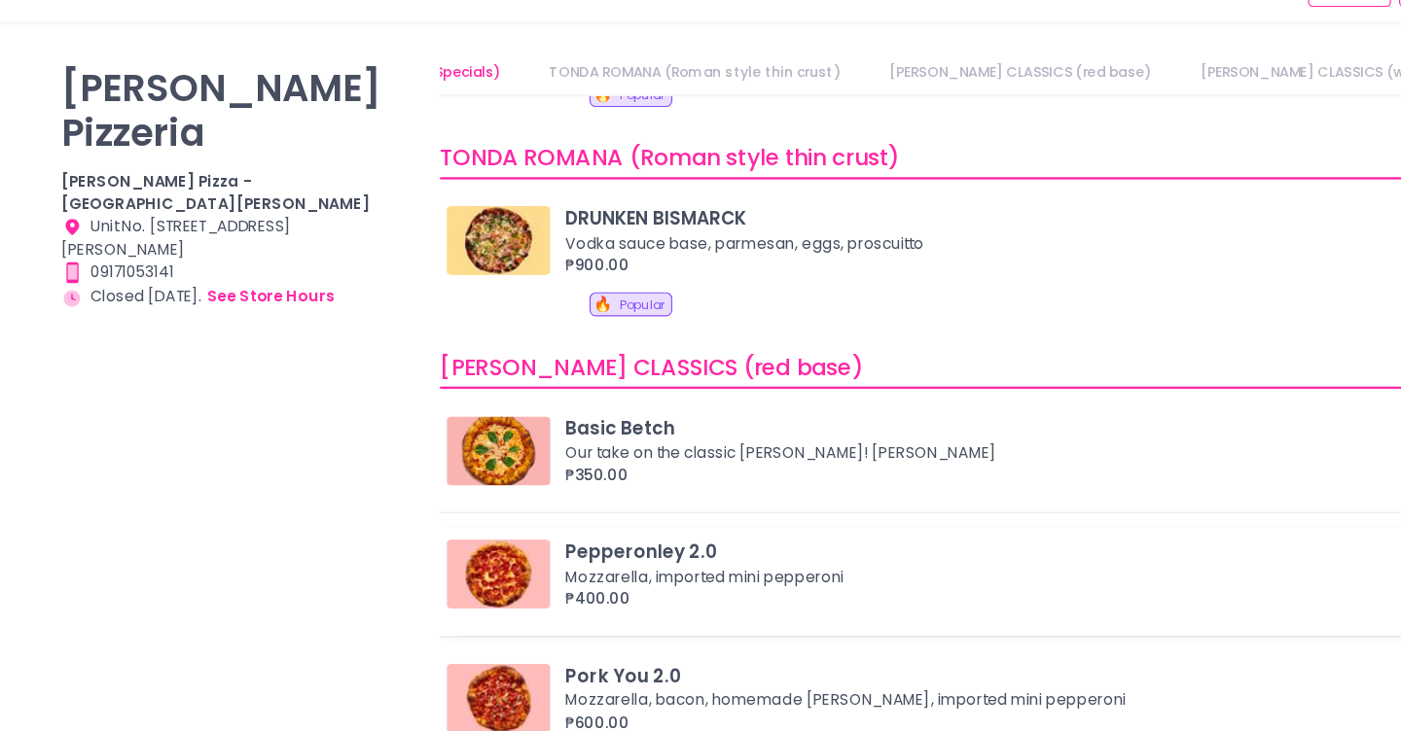
scroll to position [0, 0]
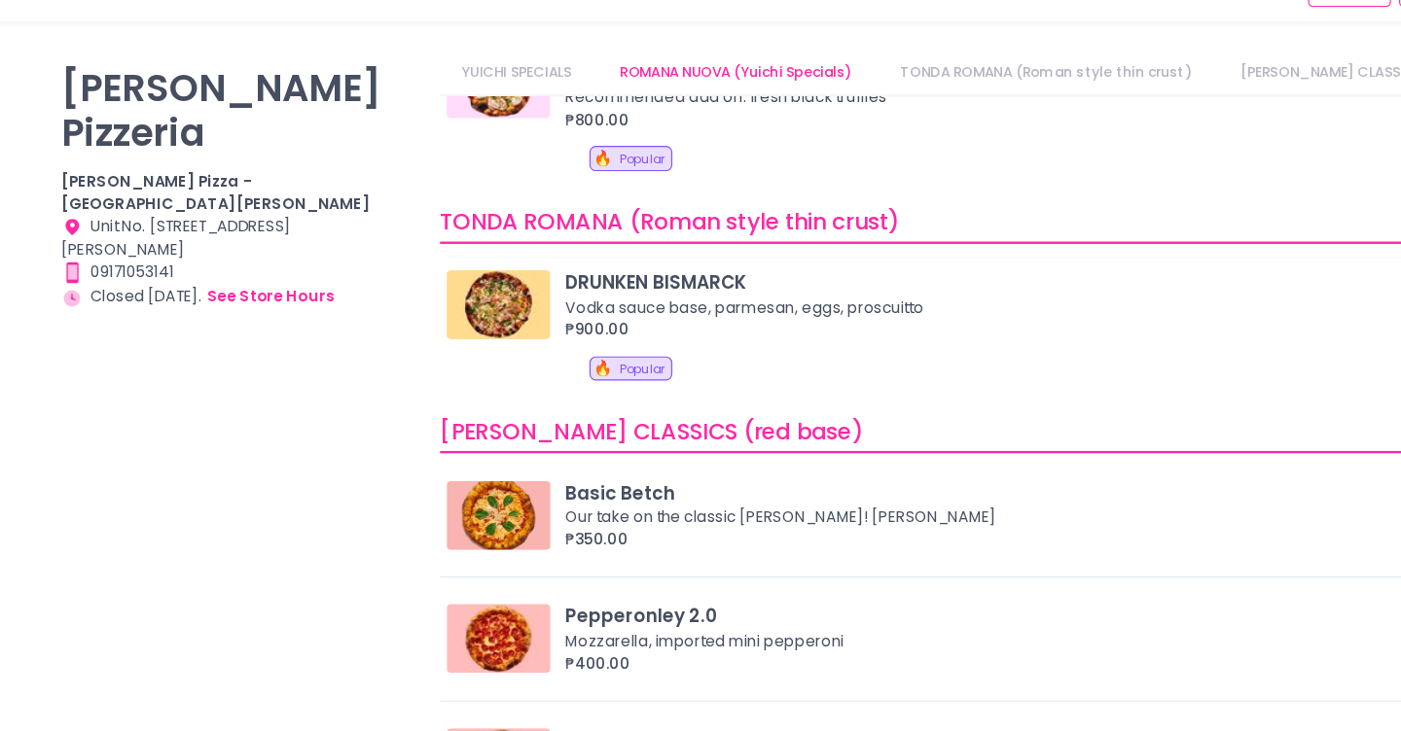
click at [458, 316] on img at bounding box center [443, 302] width 88 height 58
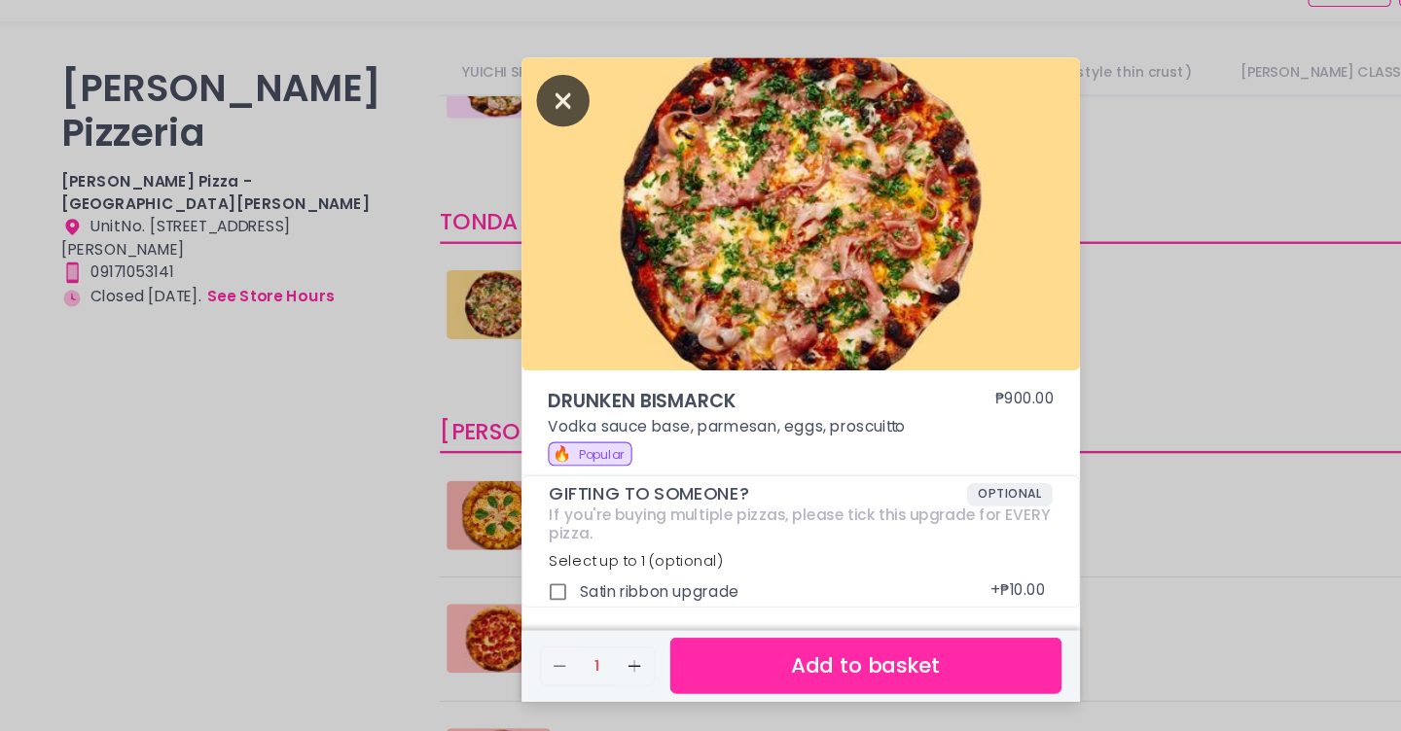
click at [496, 129] on icon "Close" at bounding box center [497, 130] width 45 height 44
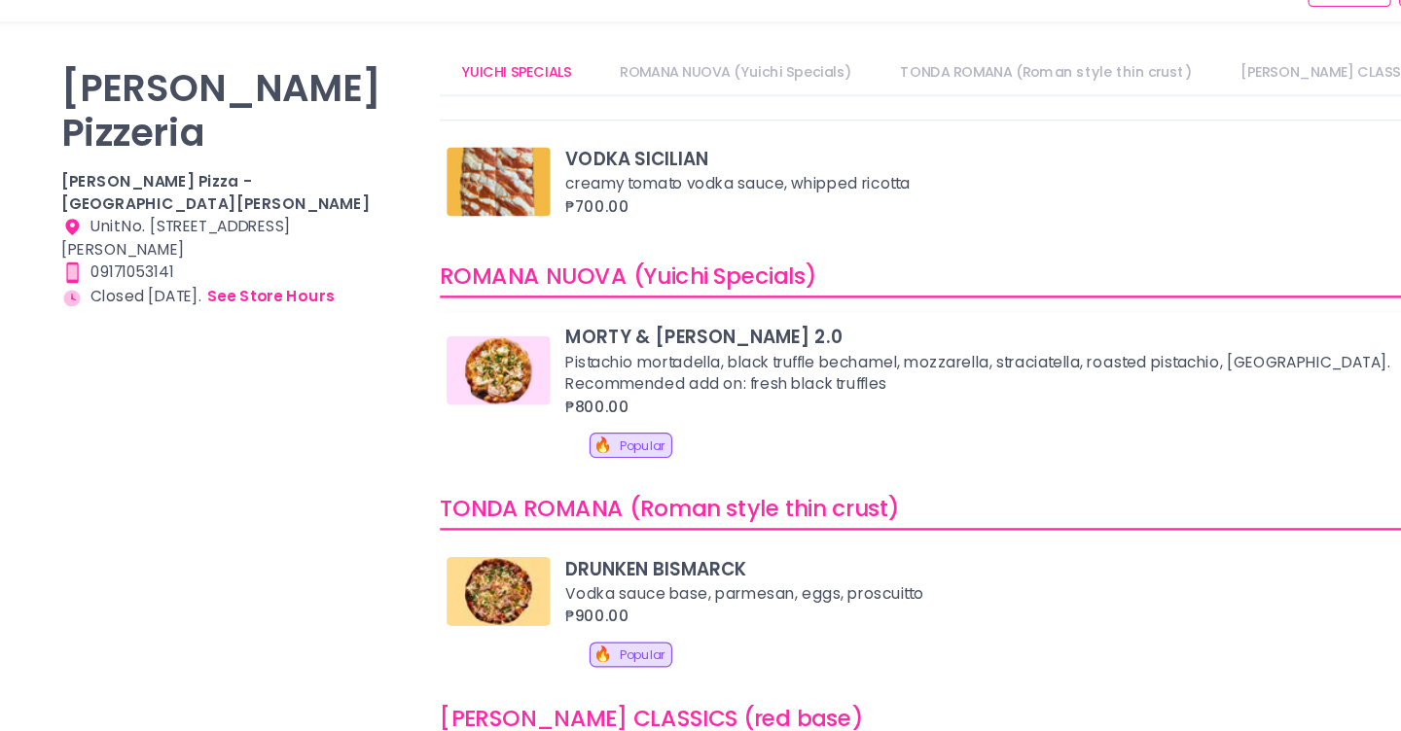
scroll to position [641, 0]
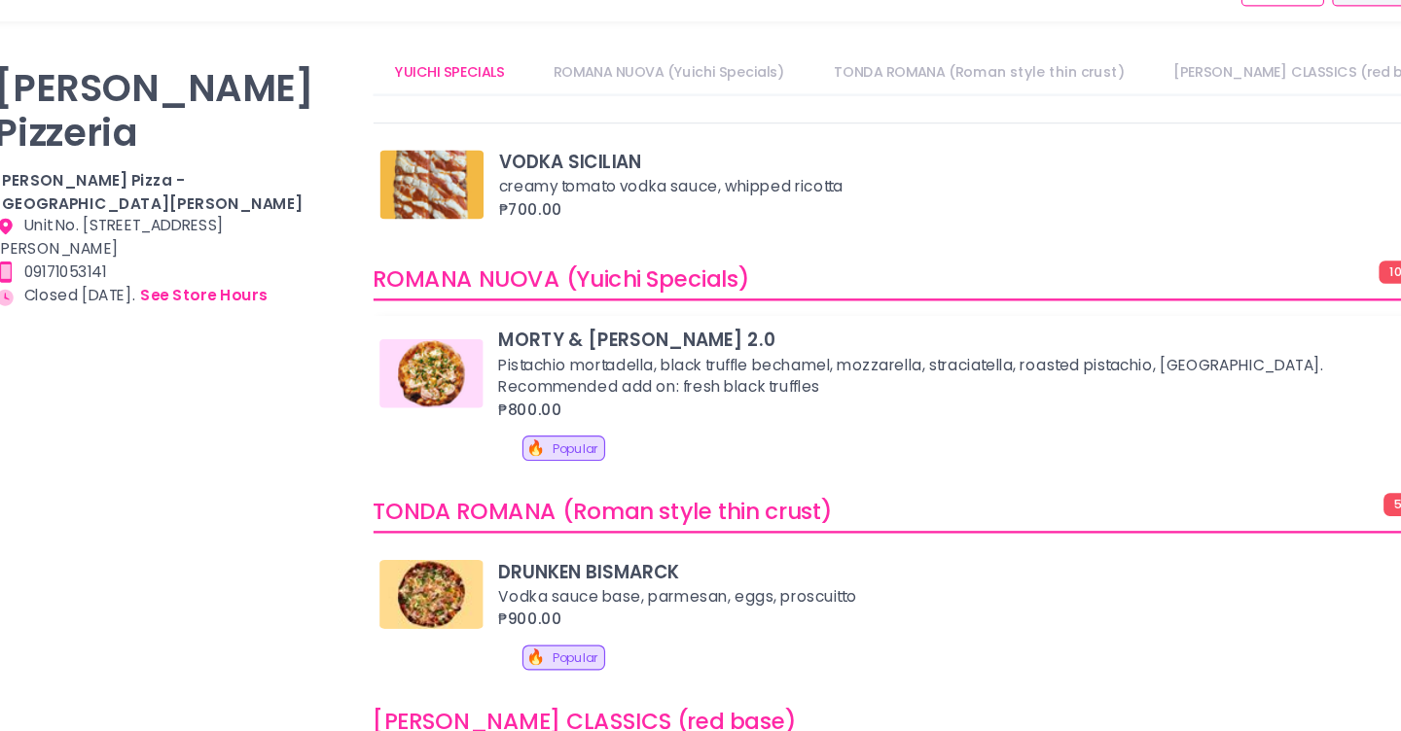
click at [457, 355] on img at bounding box center [443, 361] width 88 height 58
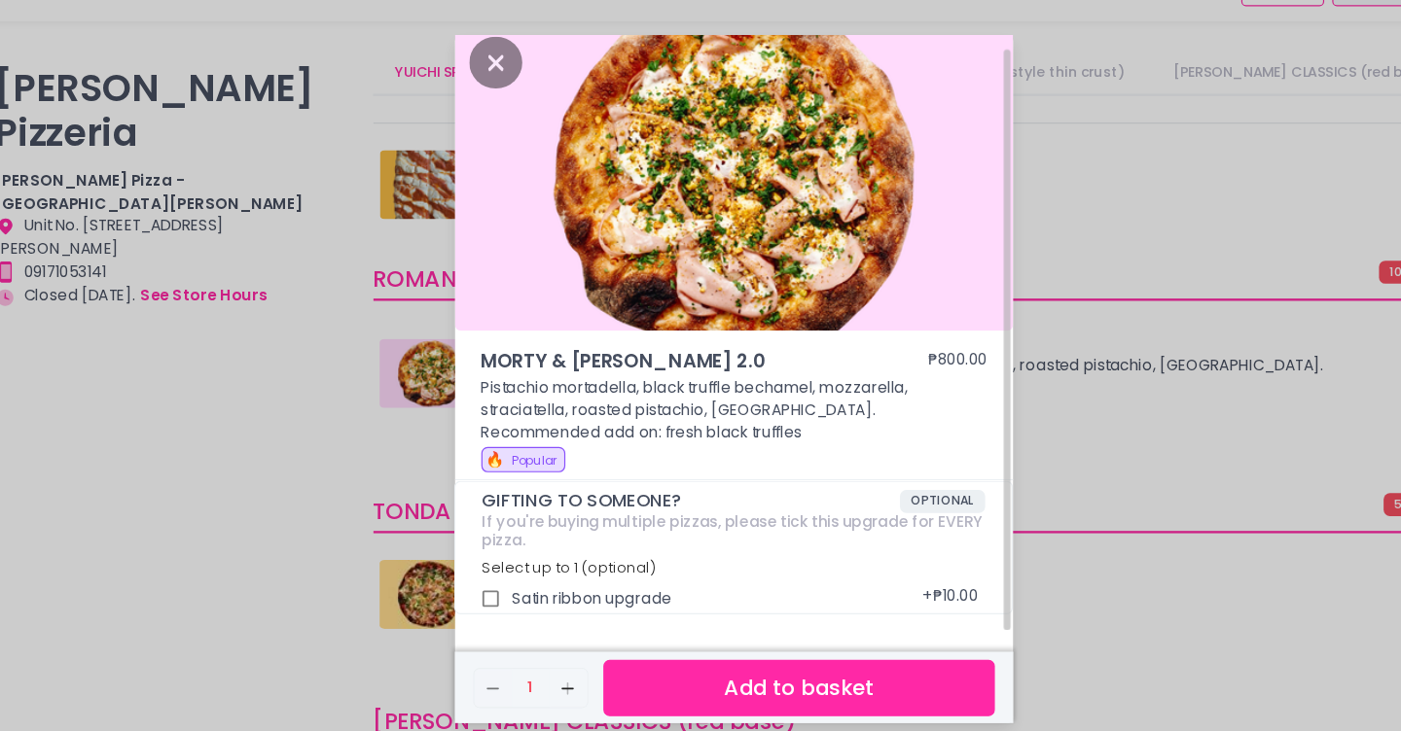
scroll to position [18, 0]
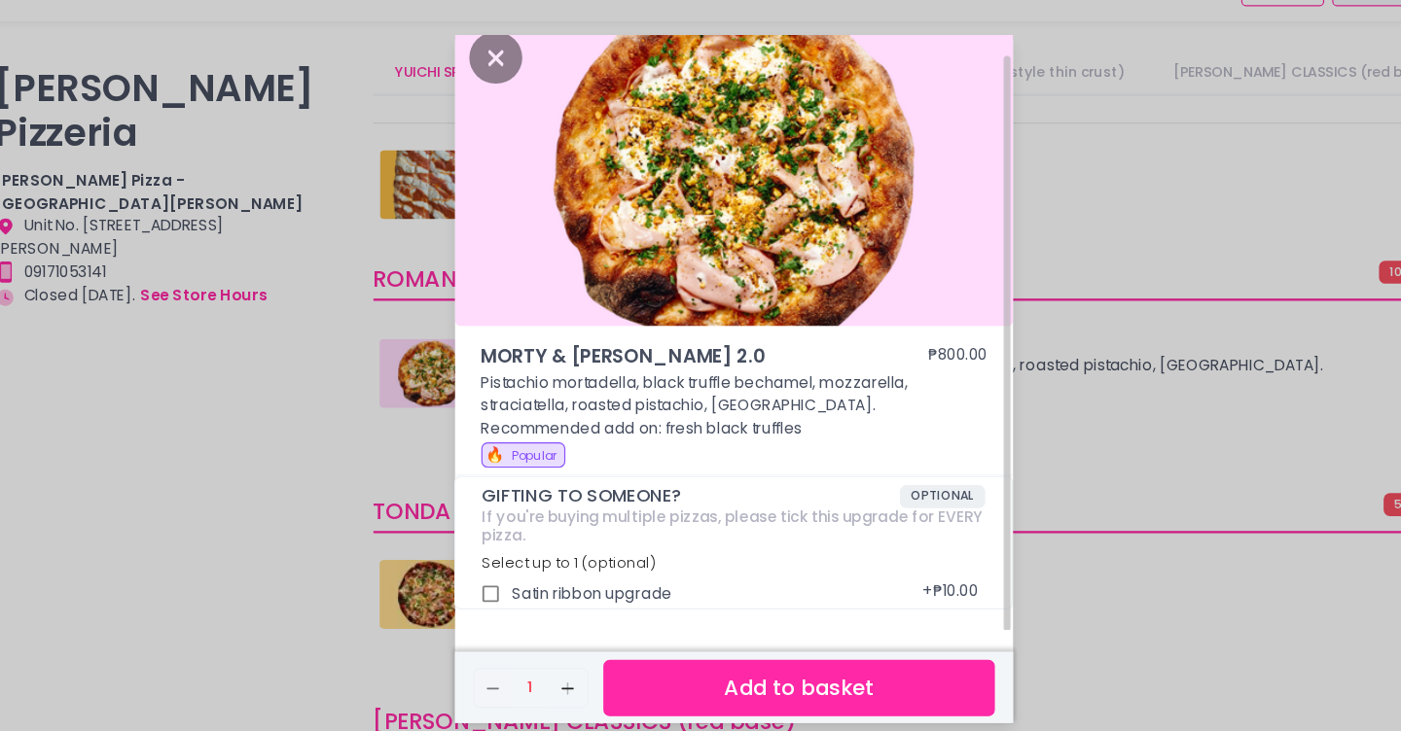
click at [676, 176] on img at bounding box center [698, 189] width 472 height 265
click at [492, 93] on icon "Close" at bounding box center [497, 94] width 45 height 44
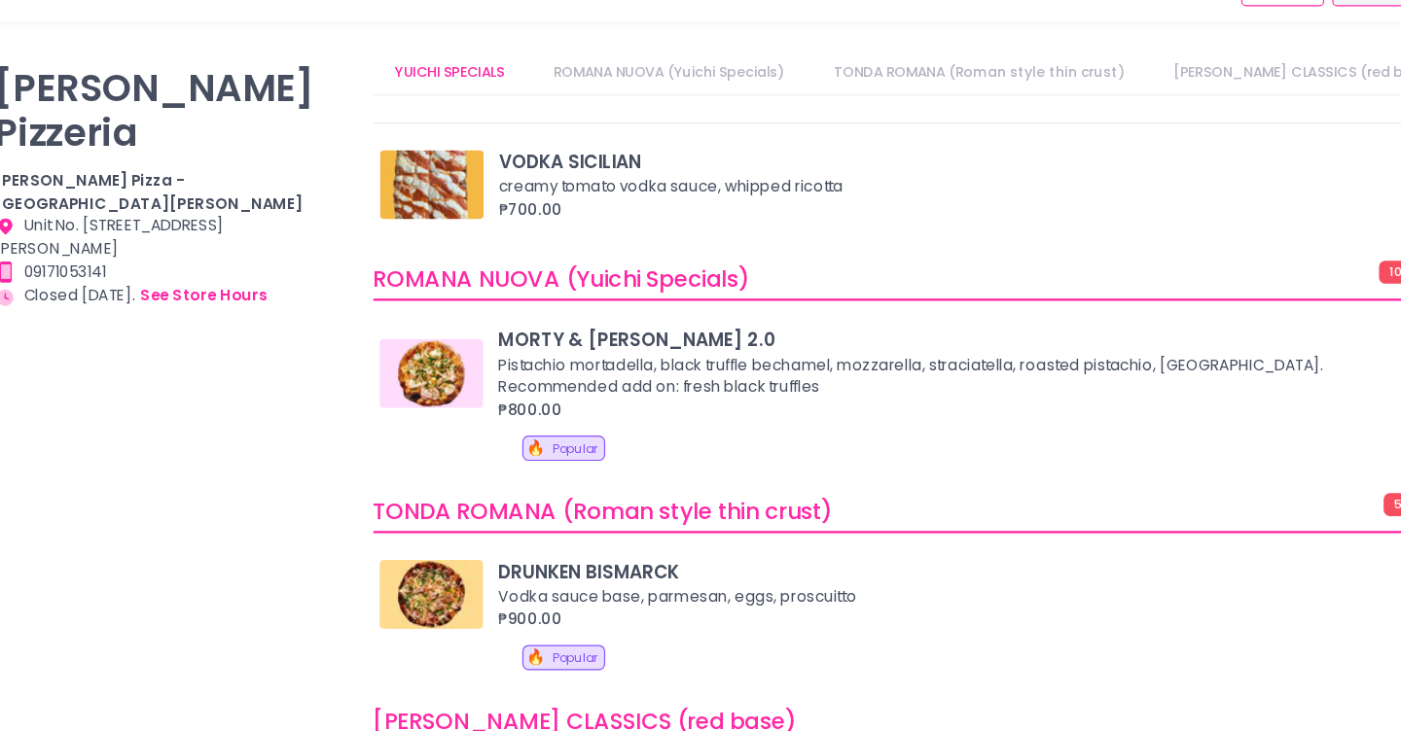
scroll to position [5, 0]
click at [452, 349] on img at bounding box center [443, 361] width 88 height 58
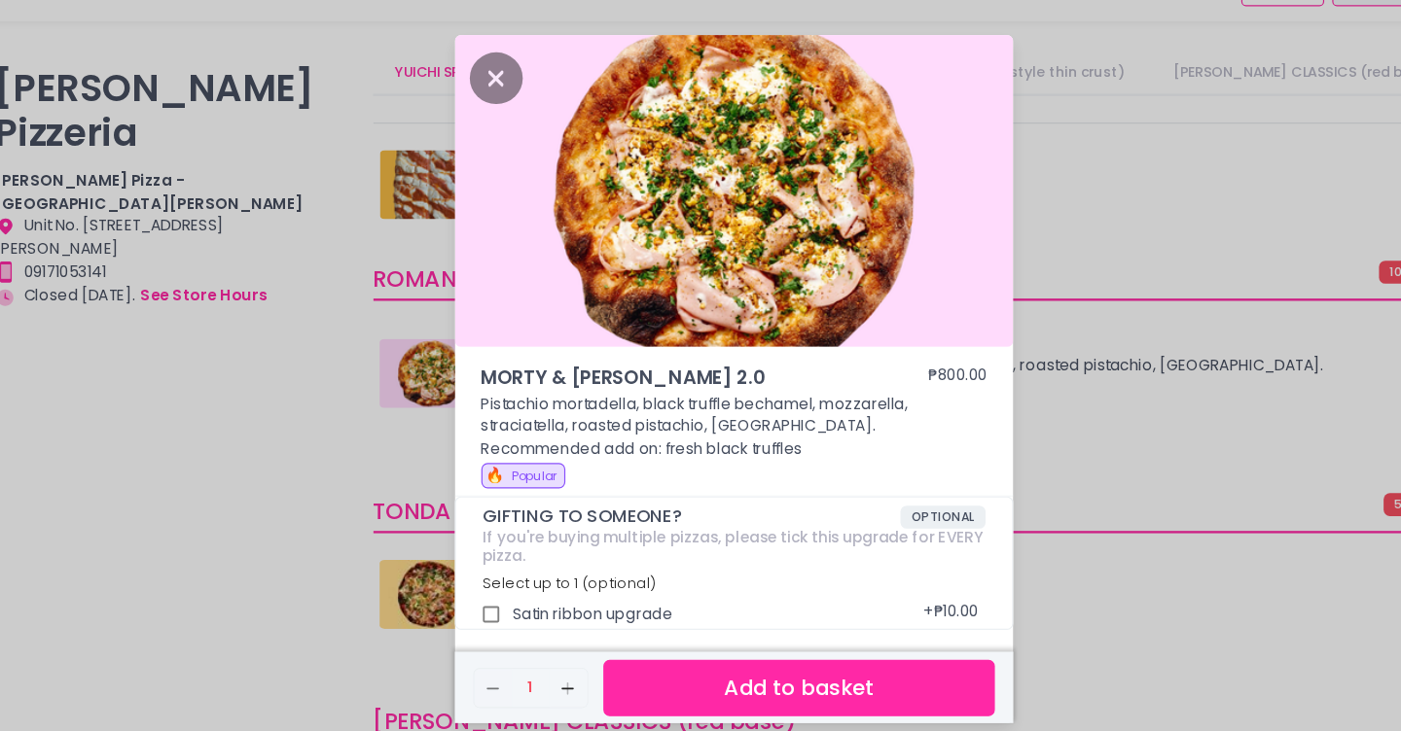
click at [698, 194] on img at bounding box center [698, 207] width 472 height 265
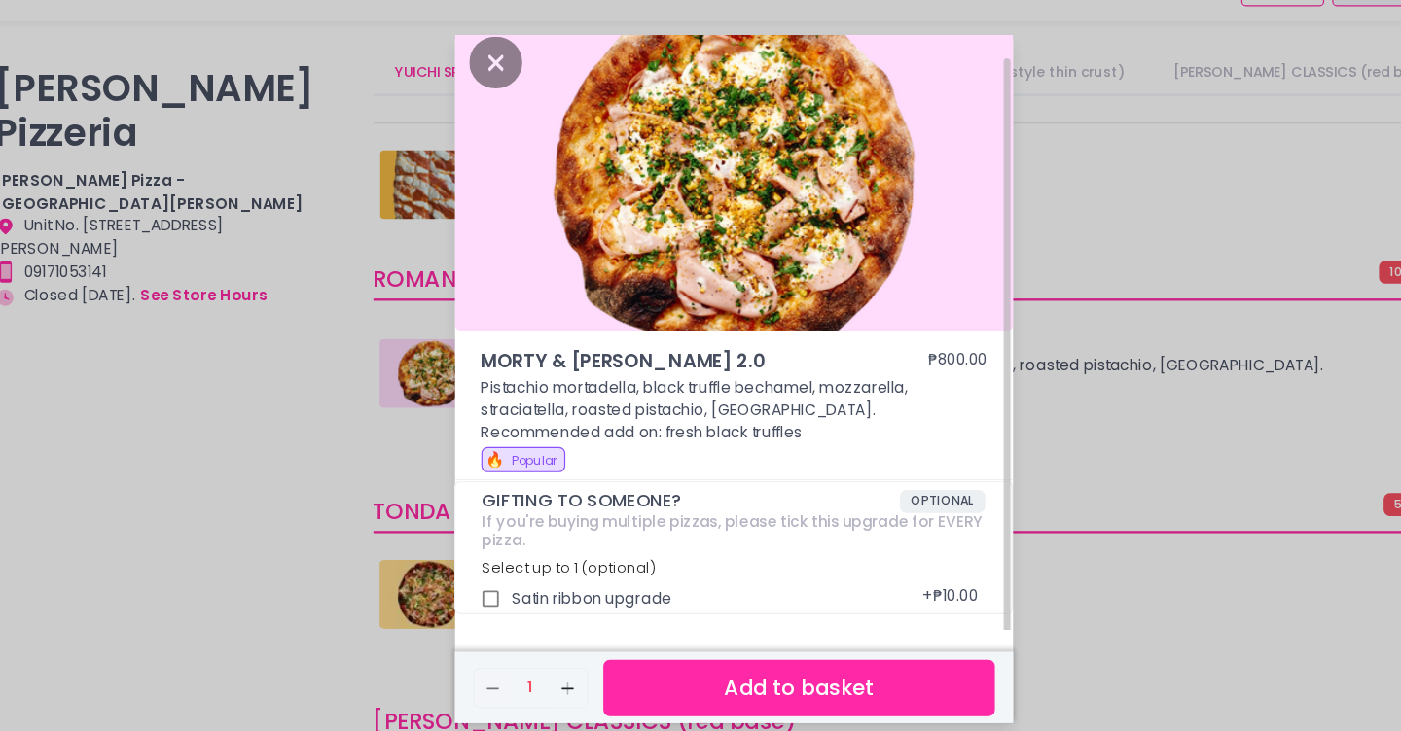
scroll to position [17, 0]
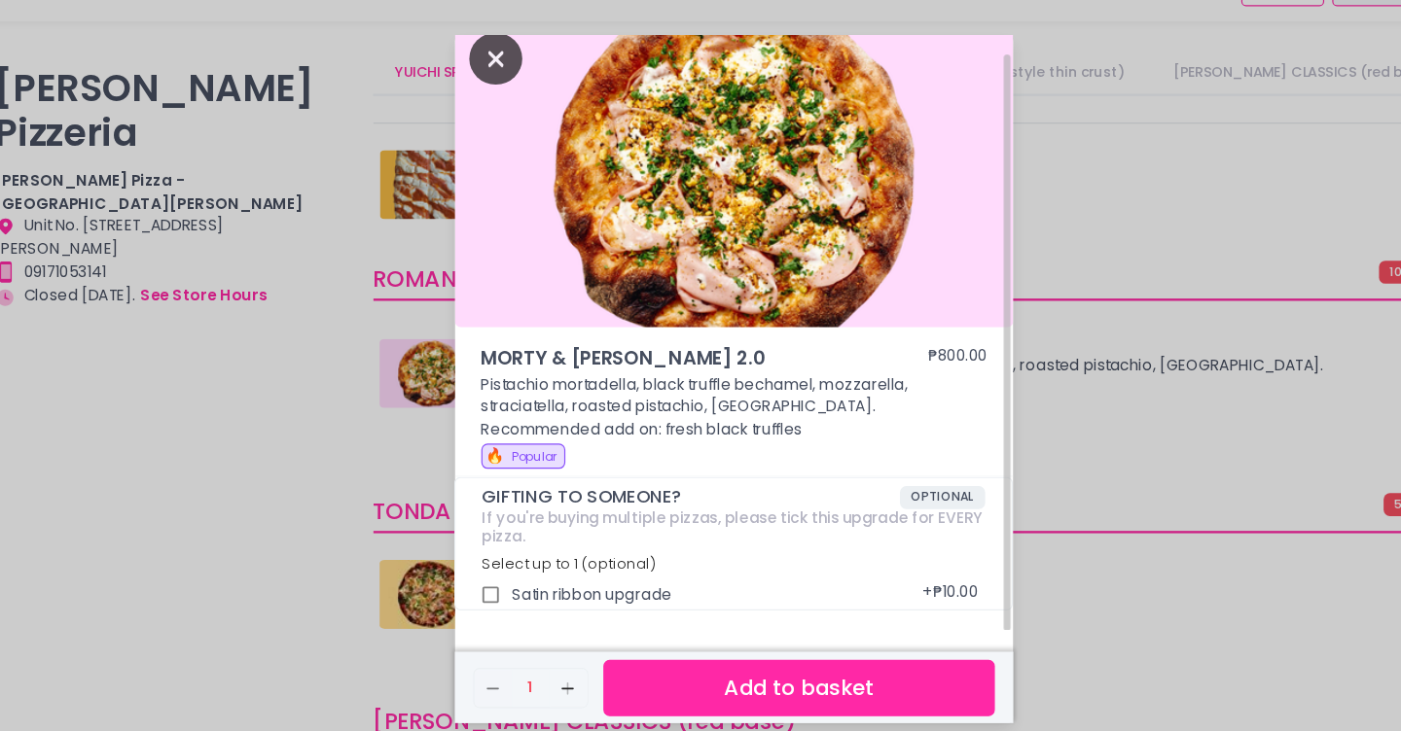
click at [501, 92] on icon "Close" at bounding box center [497, 95] width 45 height 44
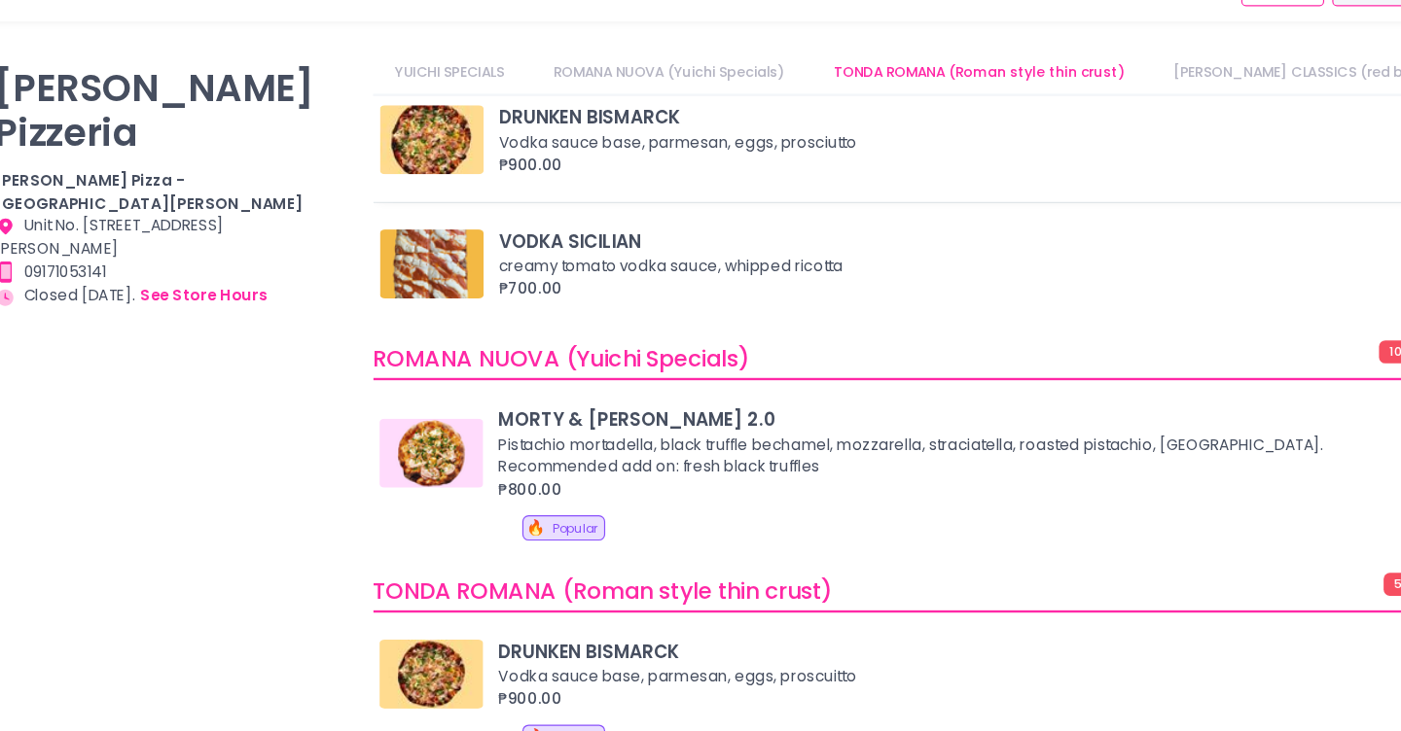
scroll to position [574, 0]
click at [553, 490] on span "Popular" at bounding box center [564, 491] width 39 height 15
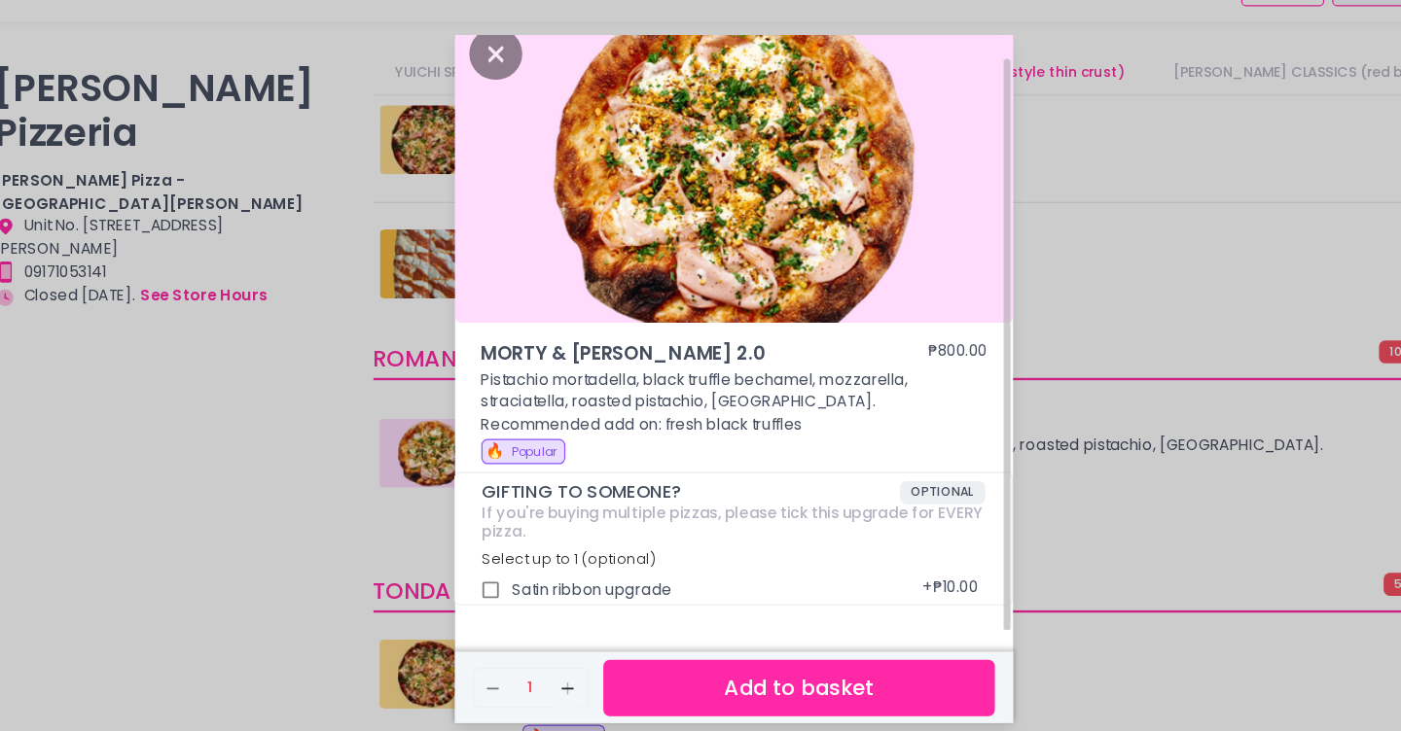
click at [696, 633] on button "Add to basket" at bounding box center [752, 627] width 331 height 48
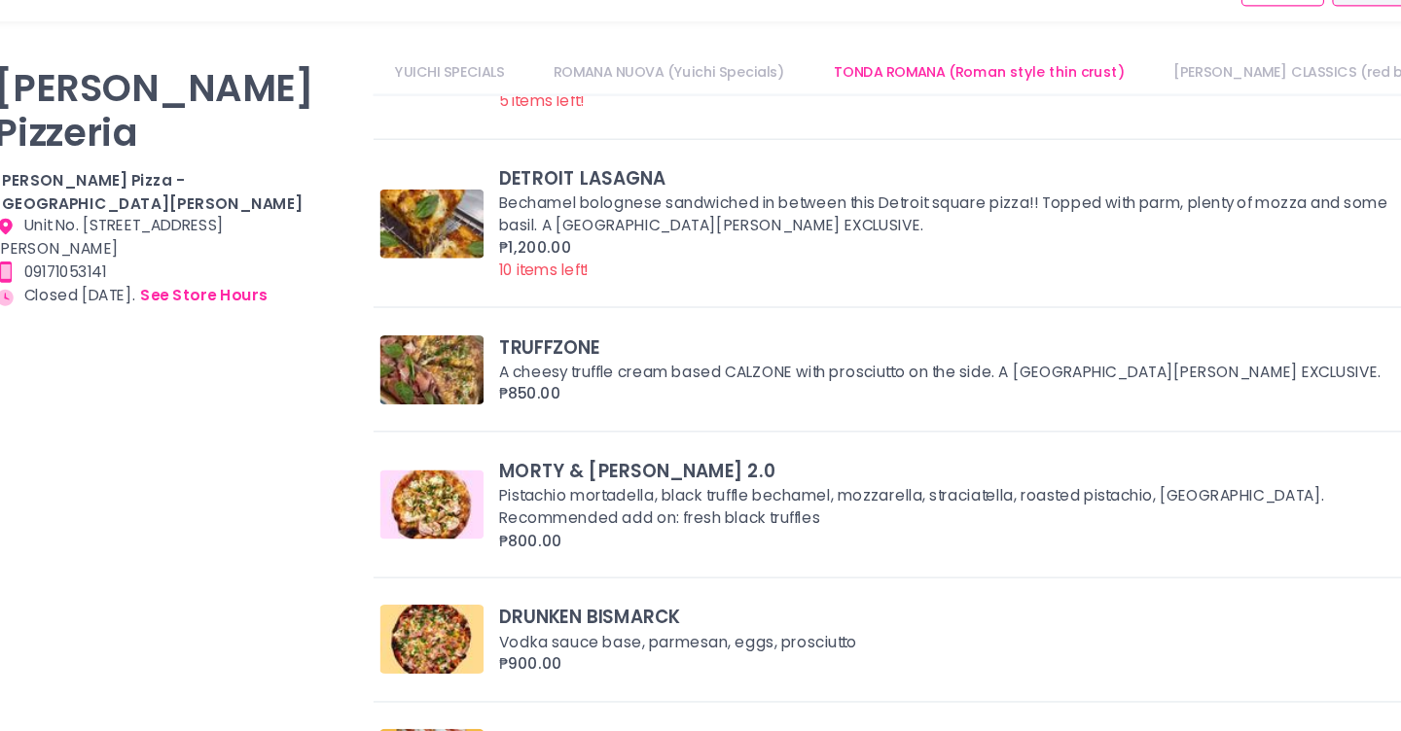
scroll to position [48, 0]
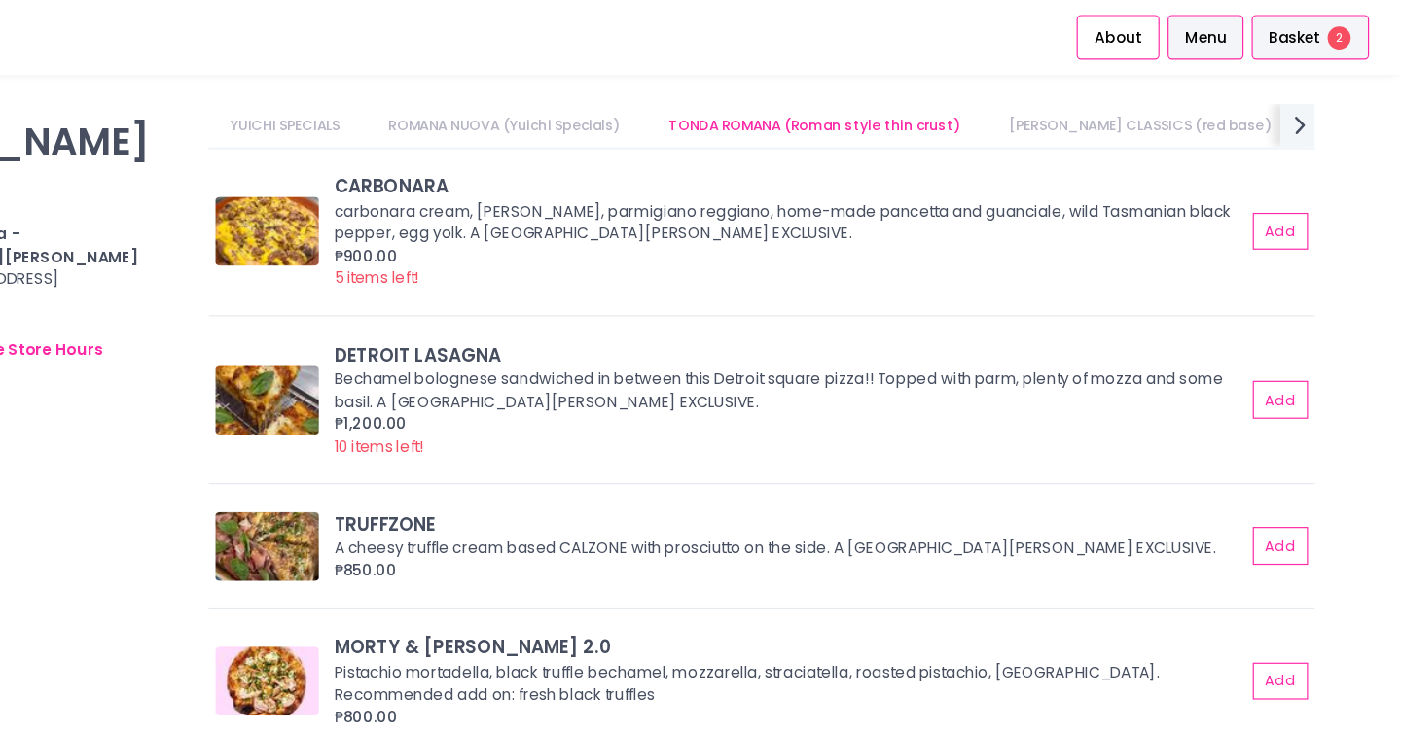
click at [1334, 40] on div "Basket 2" at bounding box center [1323, 32] width 99 height 38
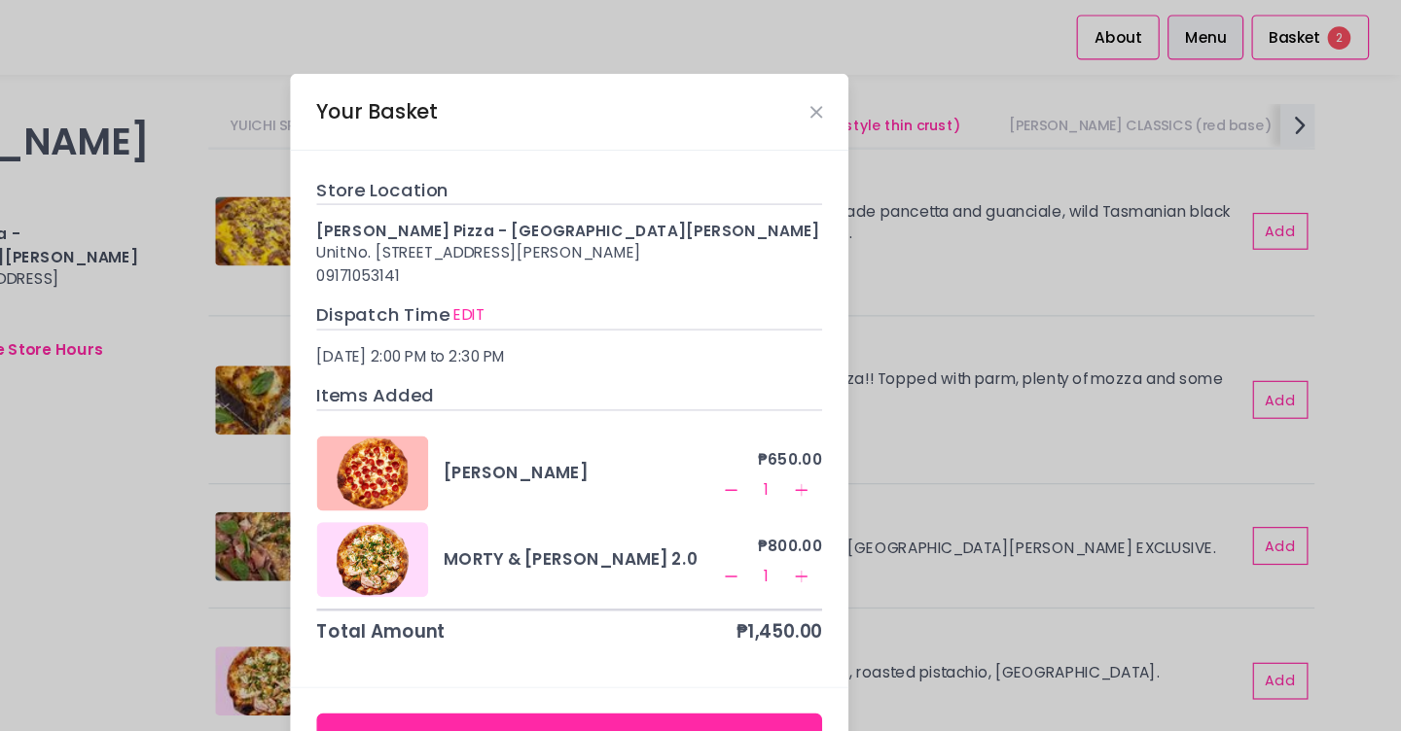
click at [836, 415] on rect at bounding box center [834, 414] width 11 height 1
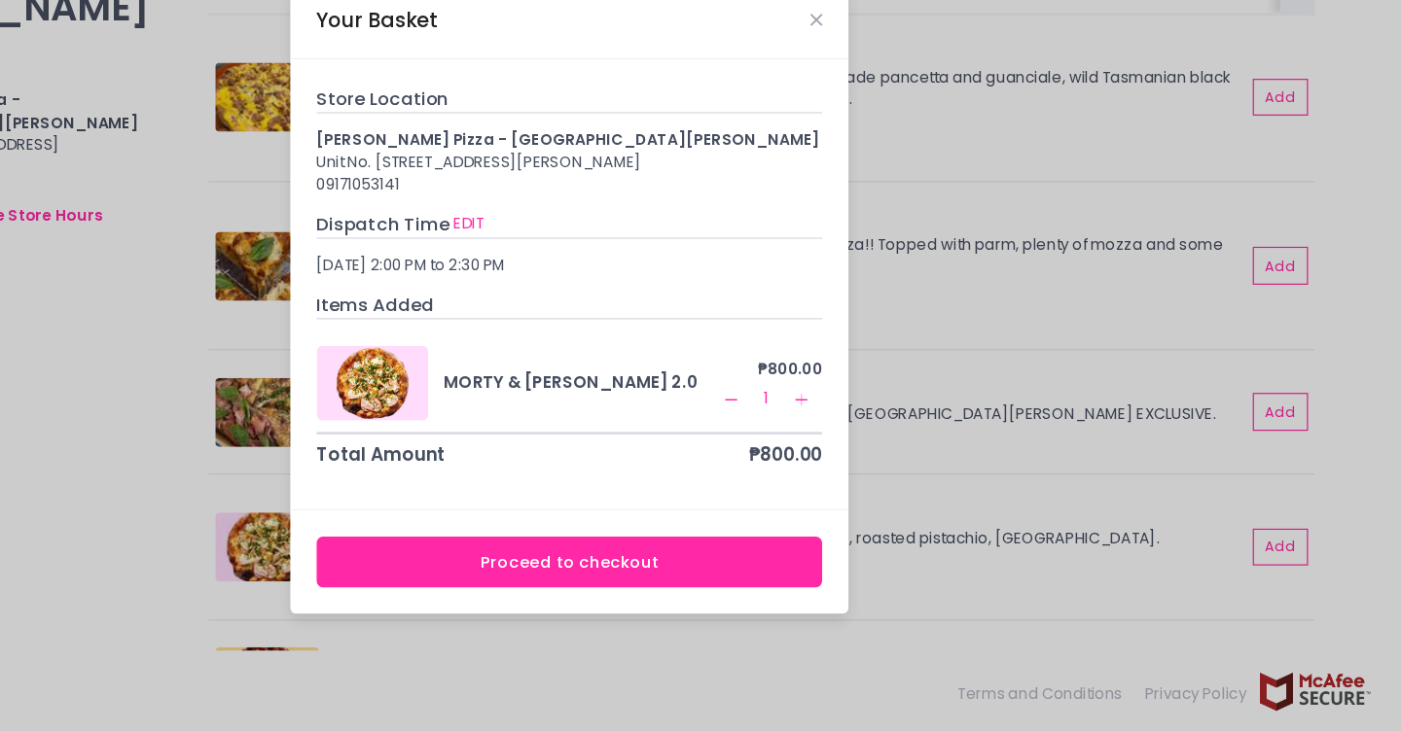
click at [665, 601] on button "Proceed to checkout" at bounding box center [698, 589] width 428 height 44
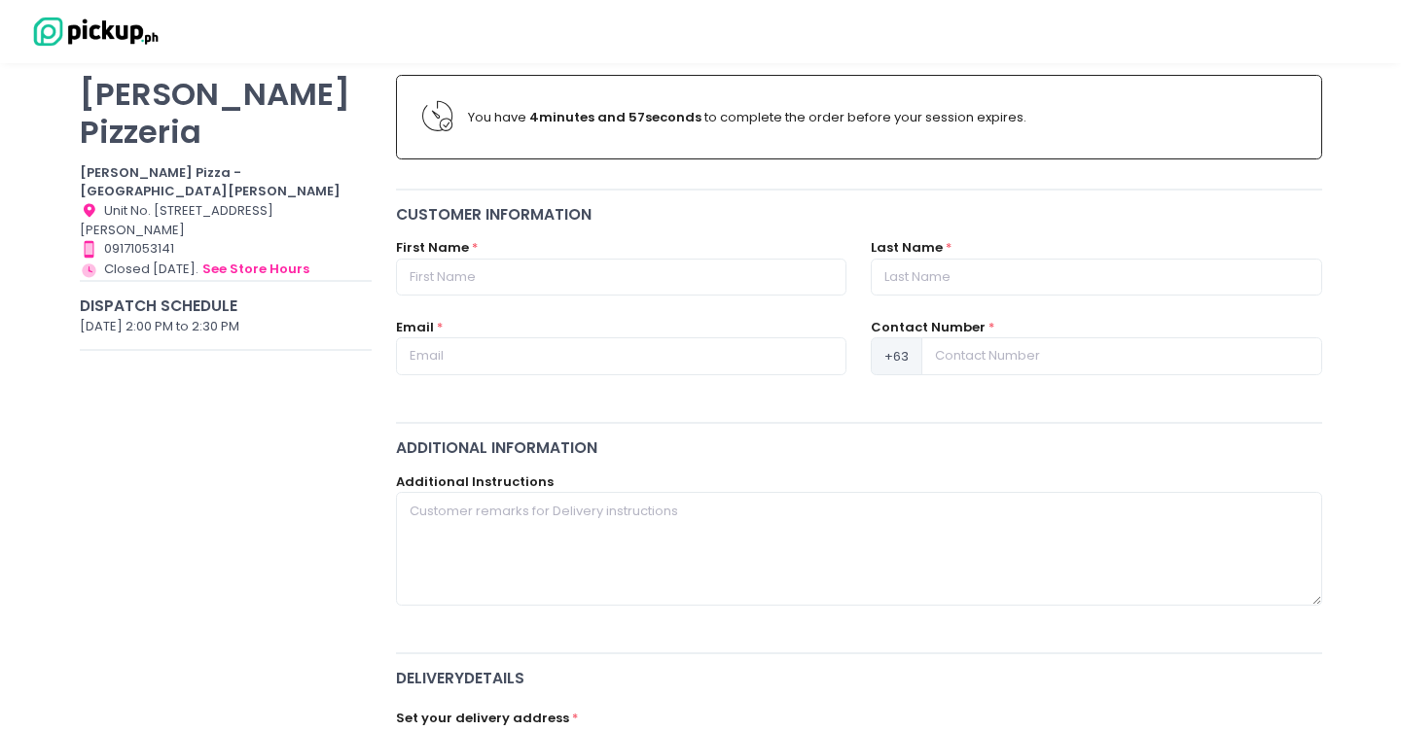
scroll to position [150, 0]
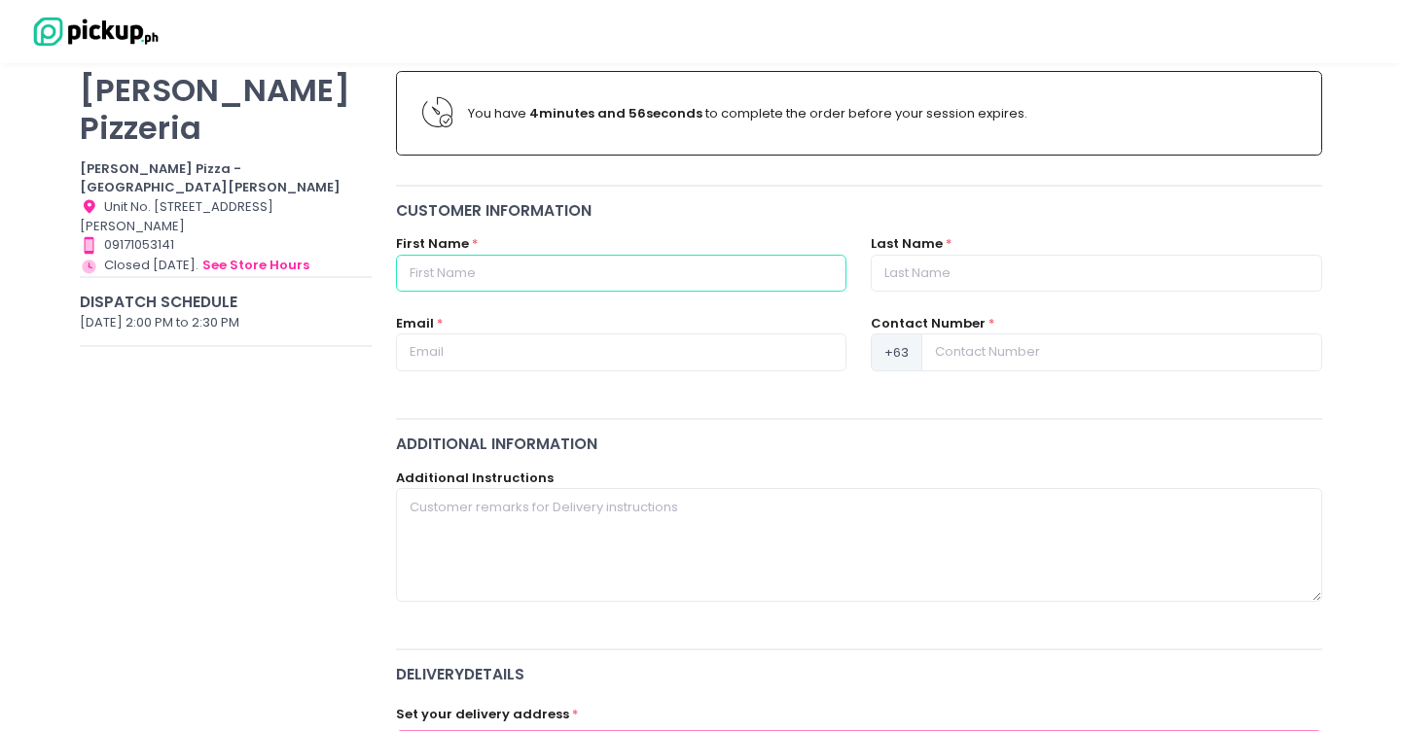
click at [536, 270] on input "text" at bounding box center [621, 273] width 450 height 37
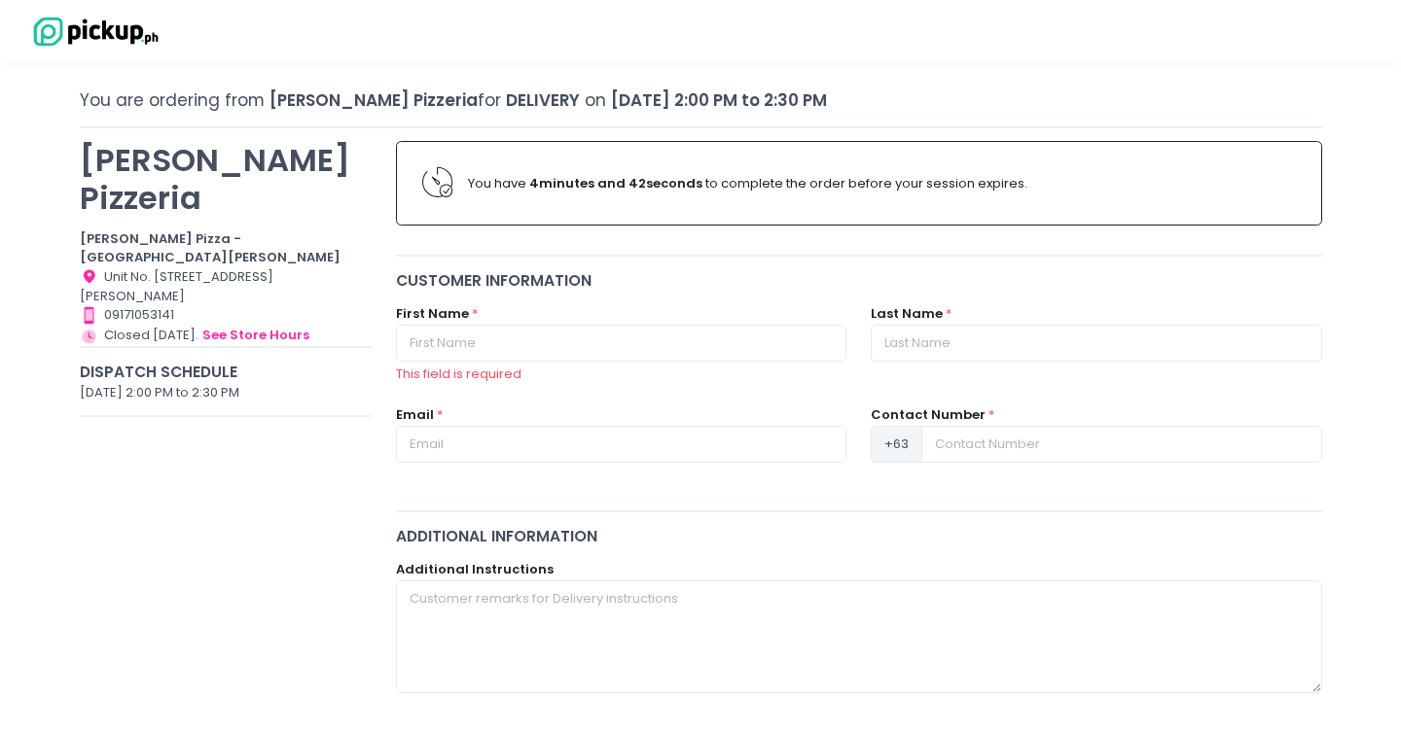
scroll to position [72, 0]
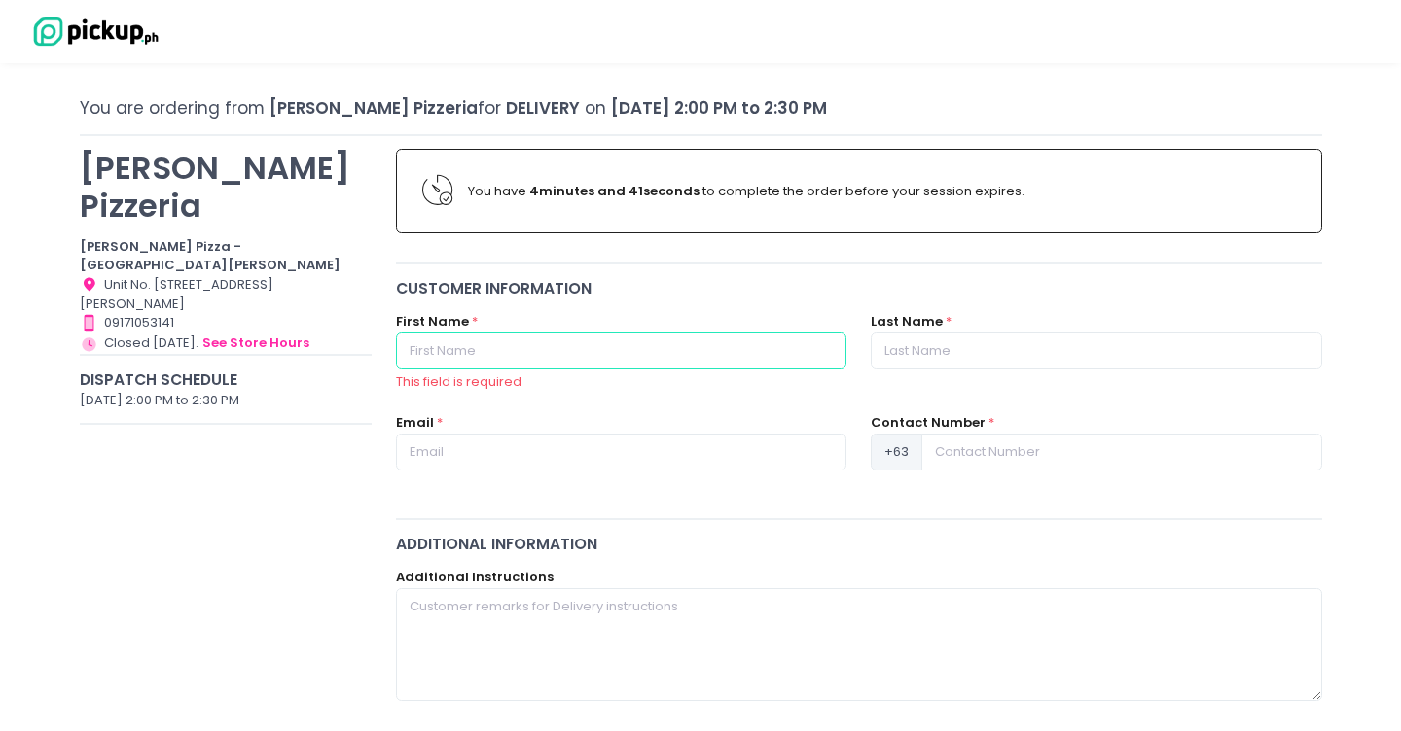
click at [539, 358] on input "text" at bounding box center [621, 351] width 450 height 37
type input "[PERSON_NAME]"
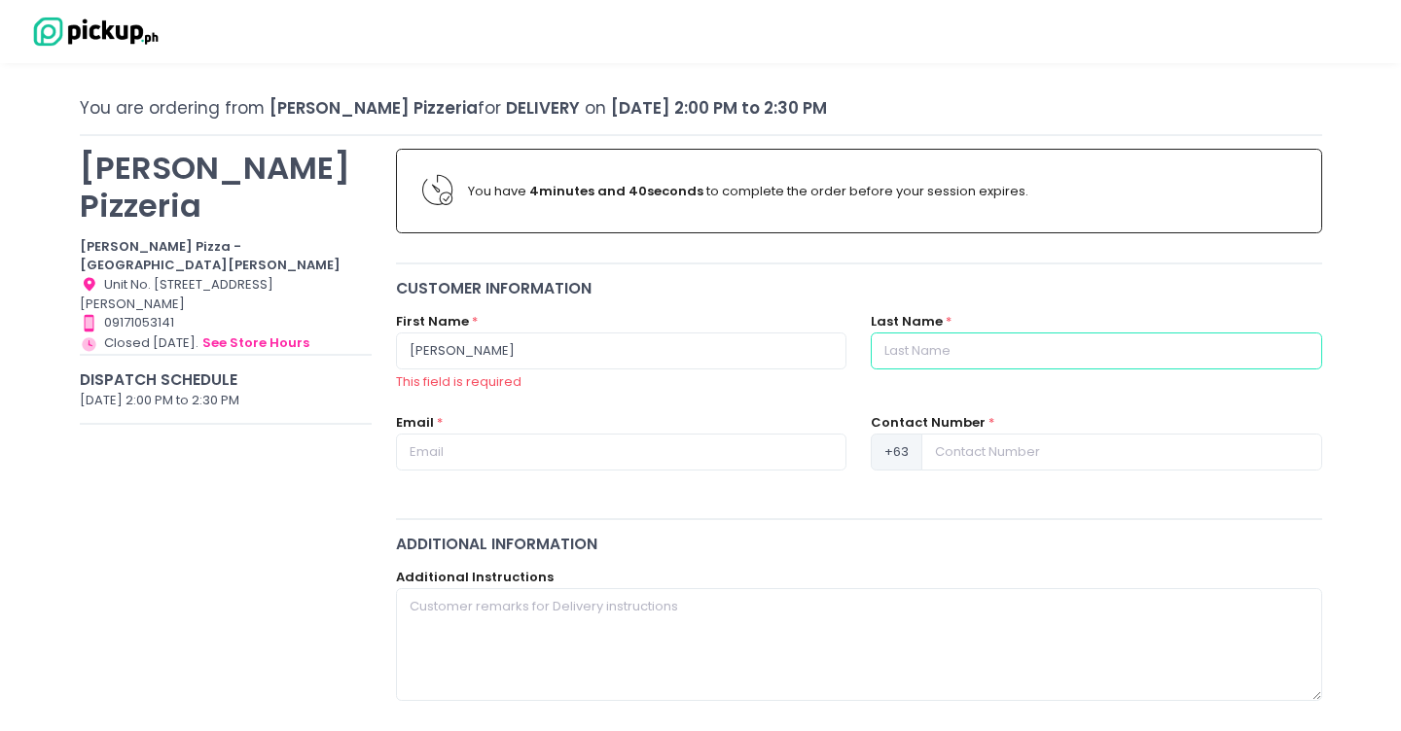
type input "[PERSON_NAME]"
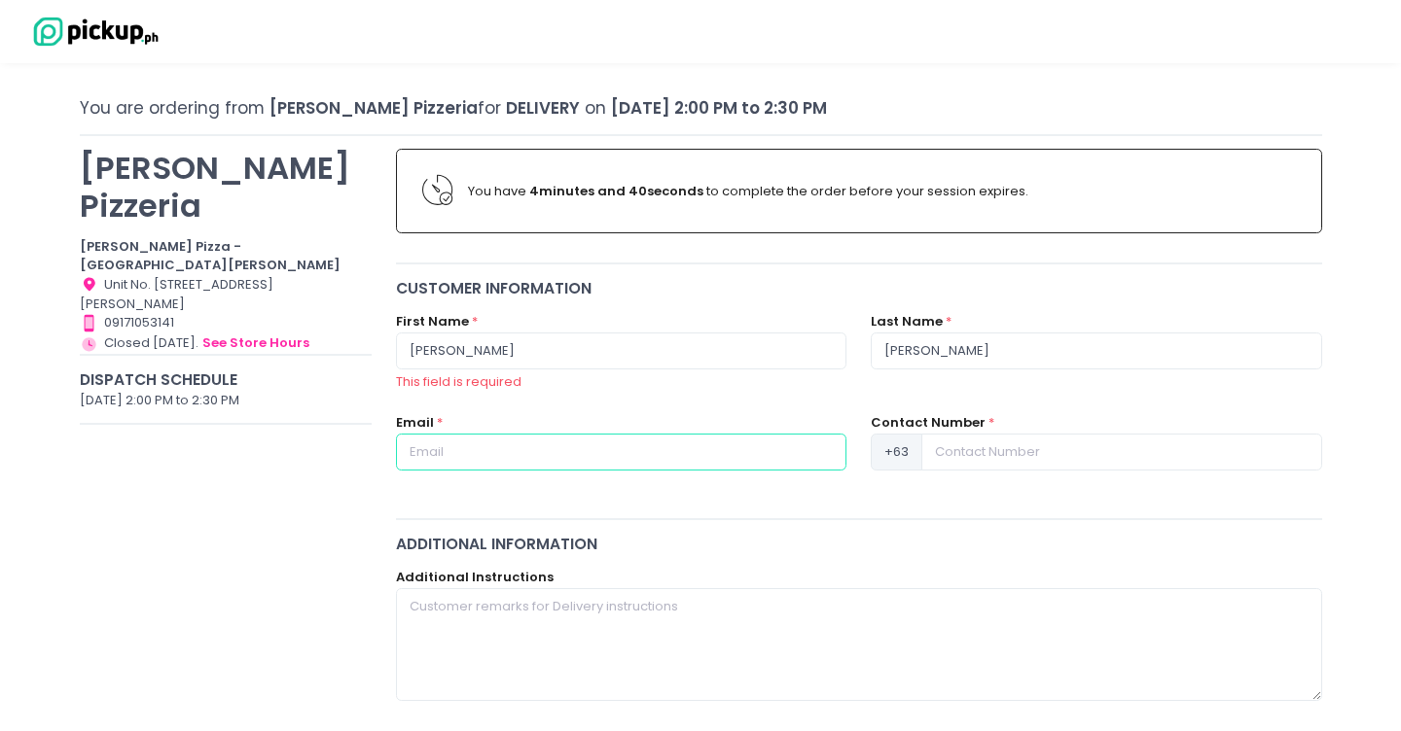
type input "[EMAIL_ADDRESS][DOMAIN_NAME]"
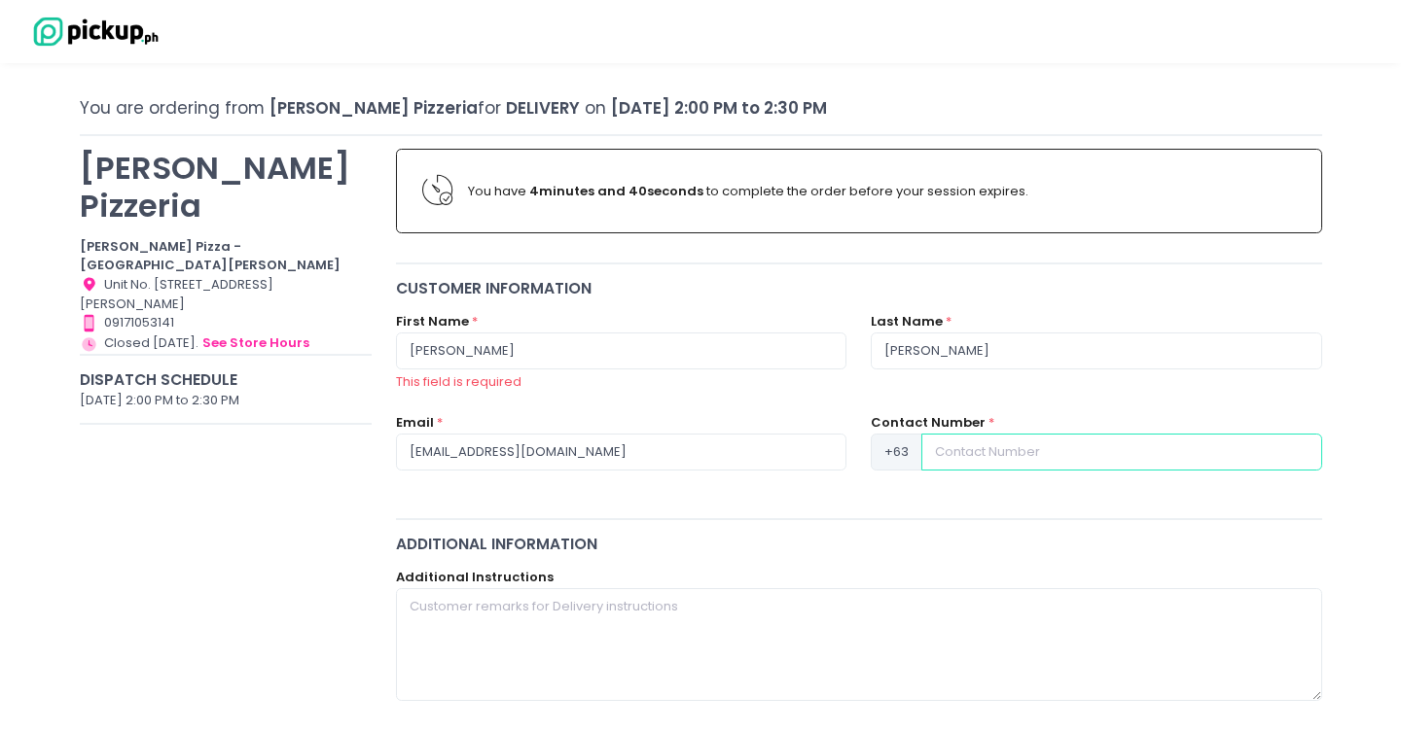
type input "09175806808"
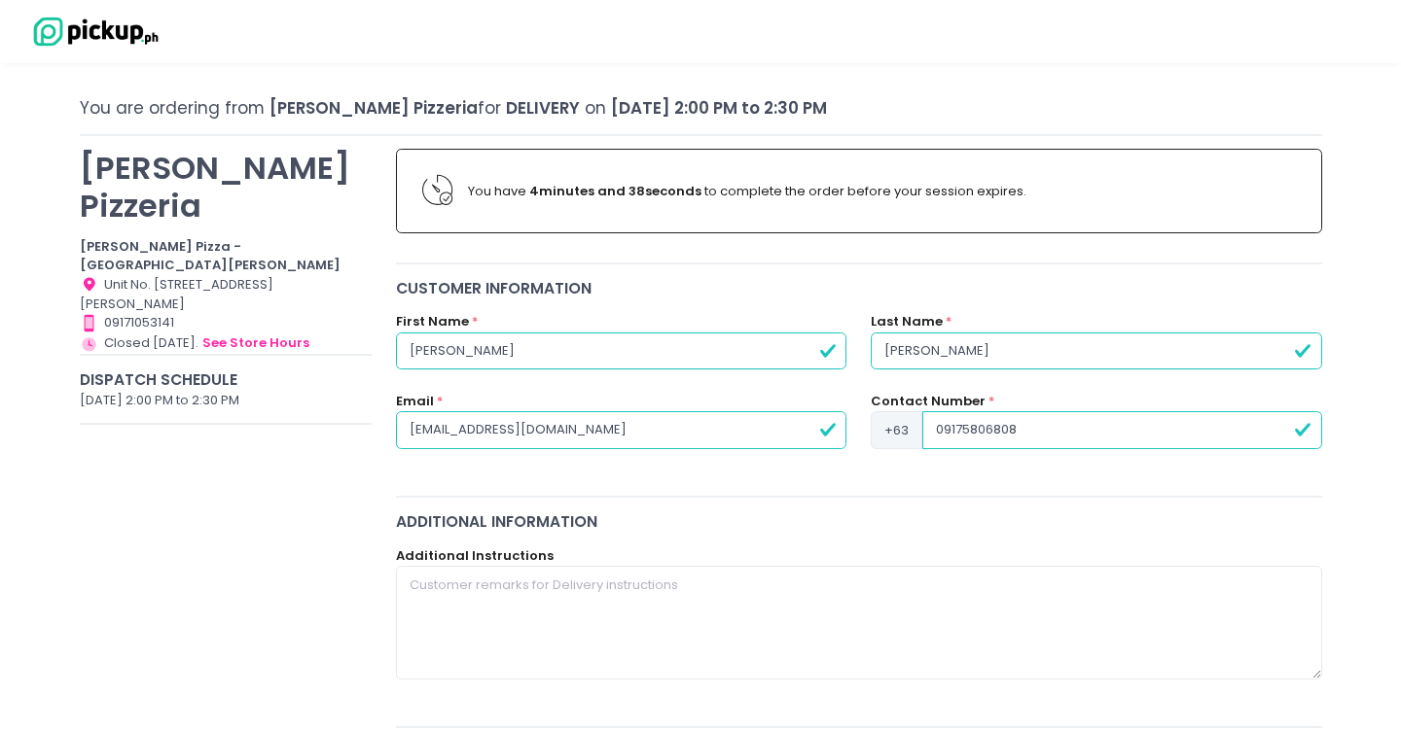
drag, startPoint x: 959, startPoint y: 358, endPoint x: 808, endPoint y: 341, distance: 151.7
click at [808, 341] on div "First Name * [PERSON_NAME] Last Name * [PERSON_NAME]" at bounding box center [859, 352] width 950 height 80
click at [801, 282] on div "Customer Information" at bounding box center [859, 288] width 926 height 22
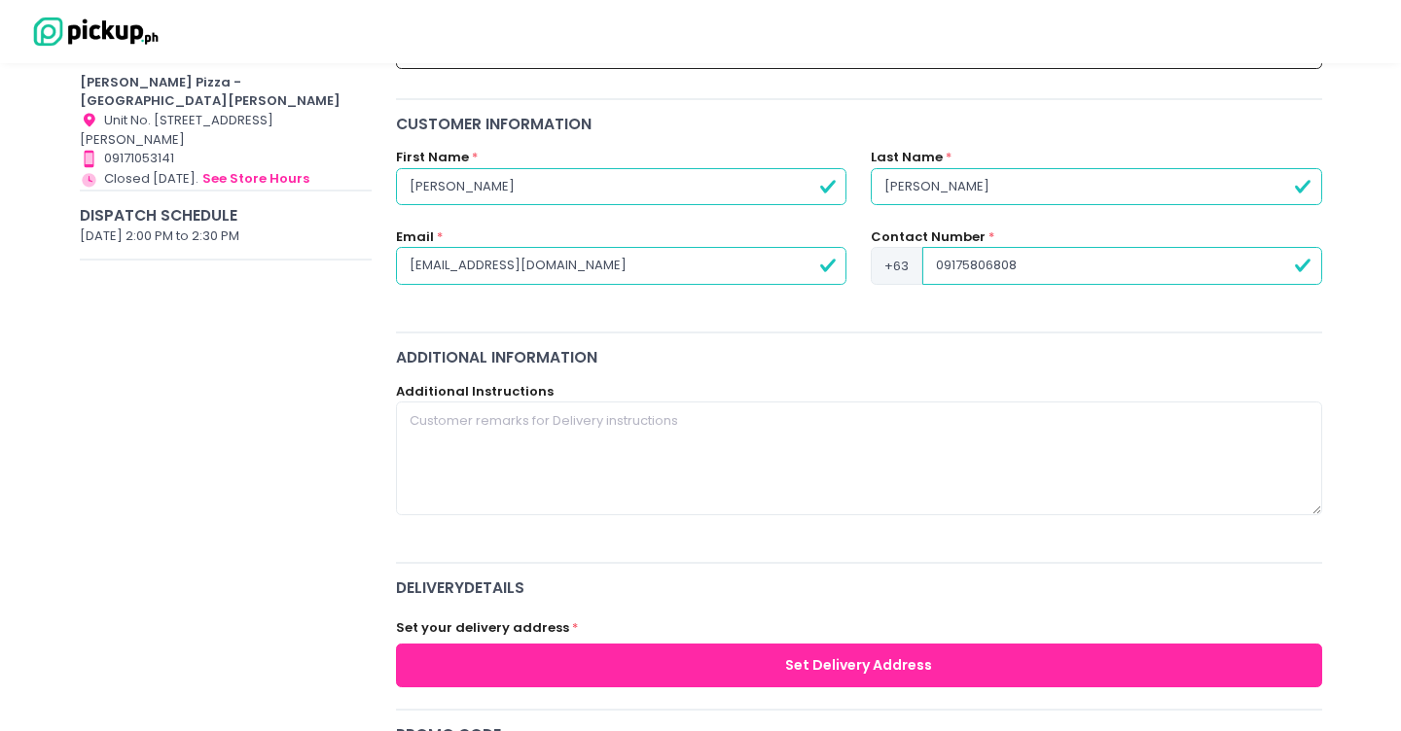
scroll to position [237, 0]
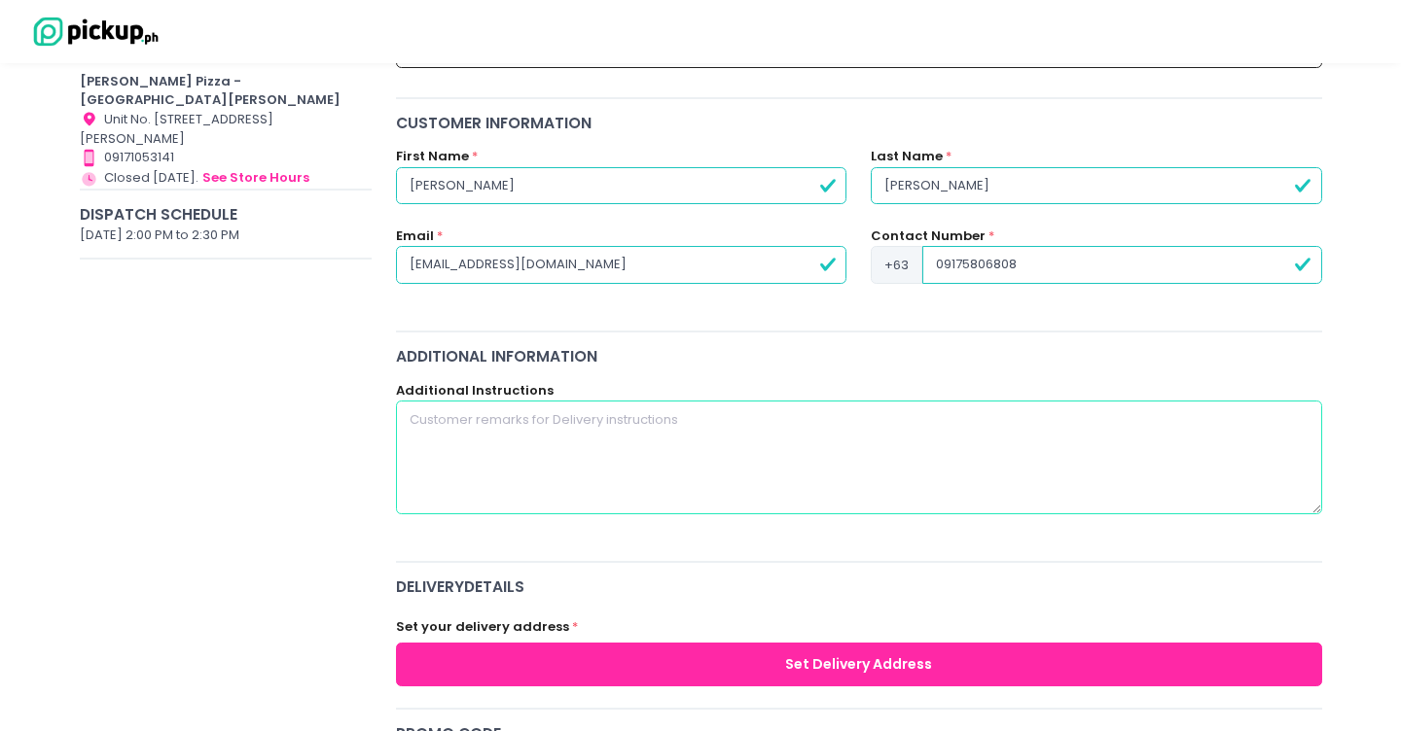
click at [694, 470] on textarea at bounding box center [859, 457] width 926 height 113
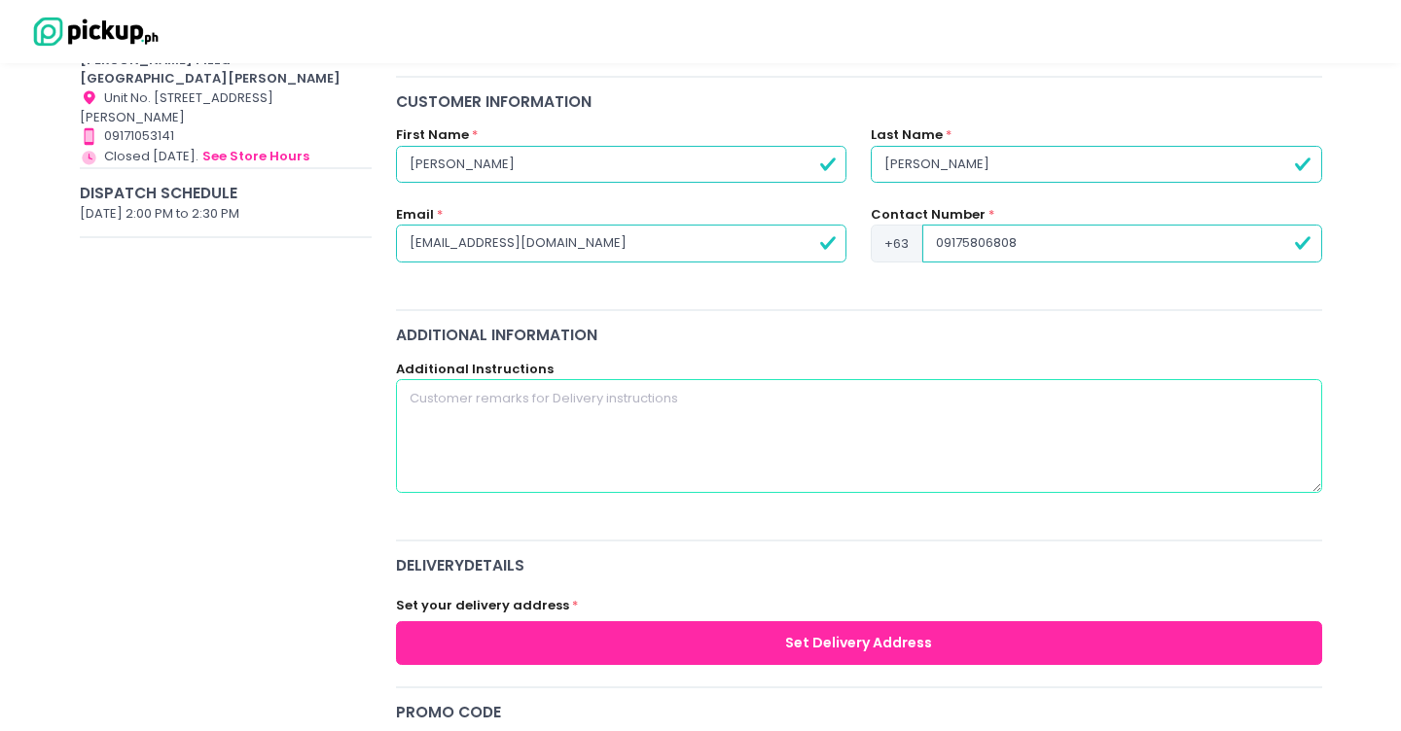
scroll to position [263, 0]
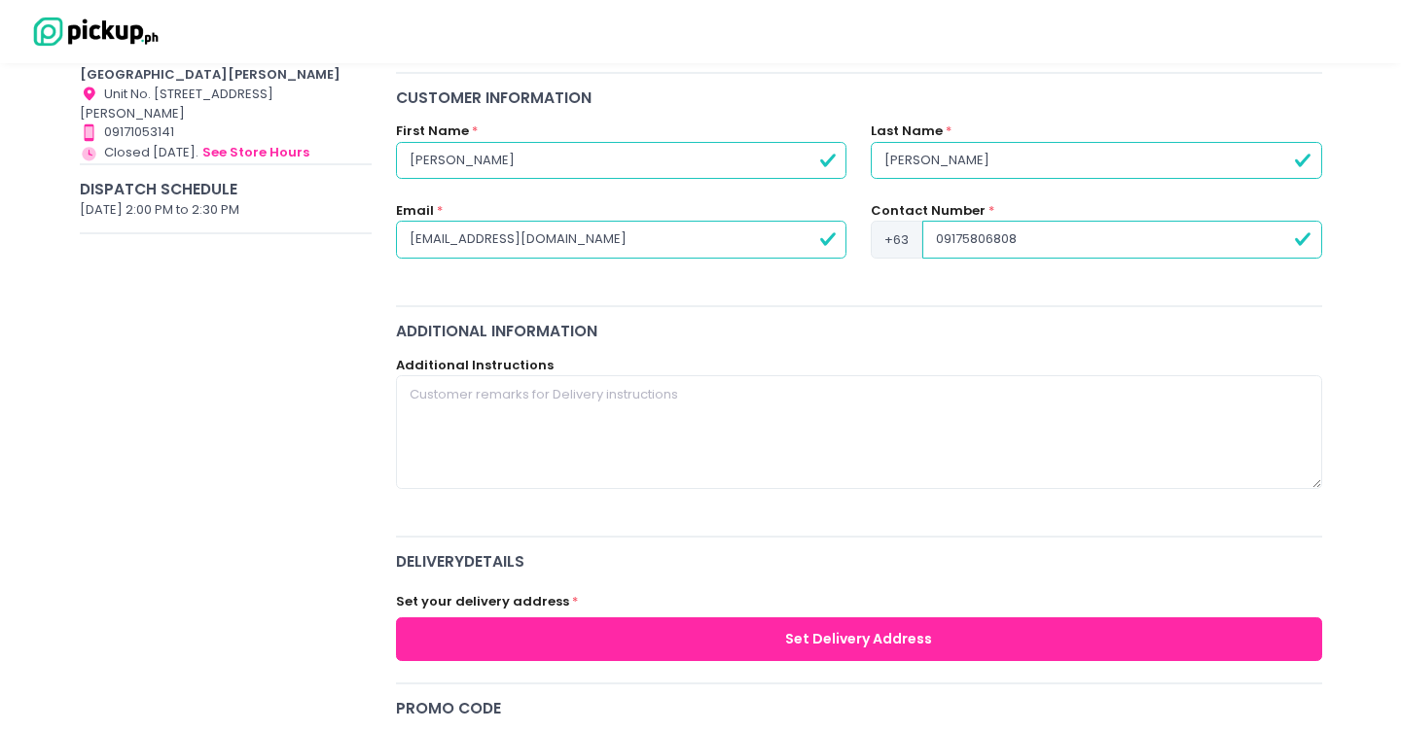
click at [773, 643] on button "Set Delivery Address" at bounding box center [859, 640] width 926 height 44
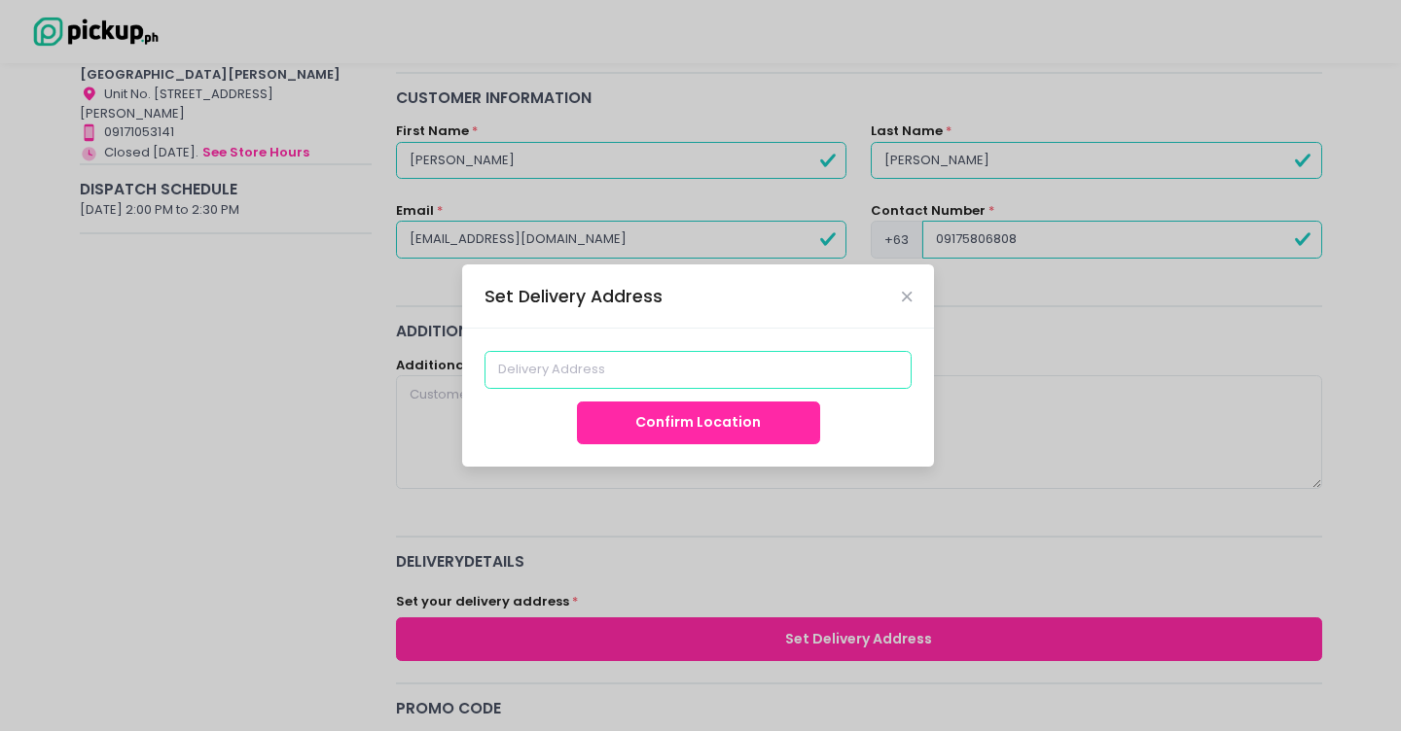
click at [712, 371] on input at bounding box center [698, 369] width 428 height 37
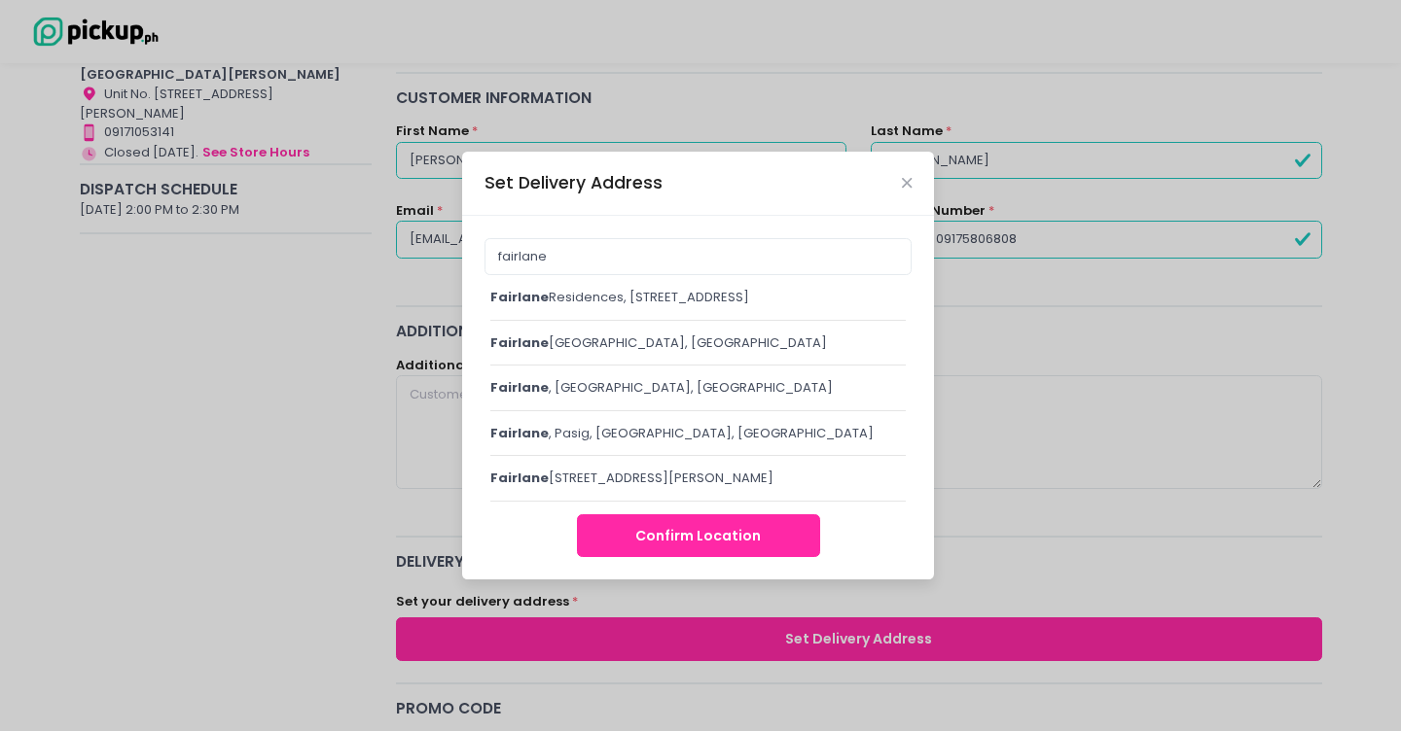
click at [633, 288] on div "fairlane Residences, [STREET_ADDRESS]" at bounding box center [697, 297] width 415 height 19
type input "[GEOGRAPHIC_DATA], [STREET_ADDRESS]"
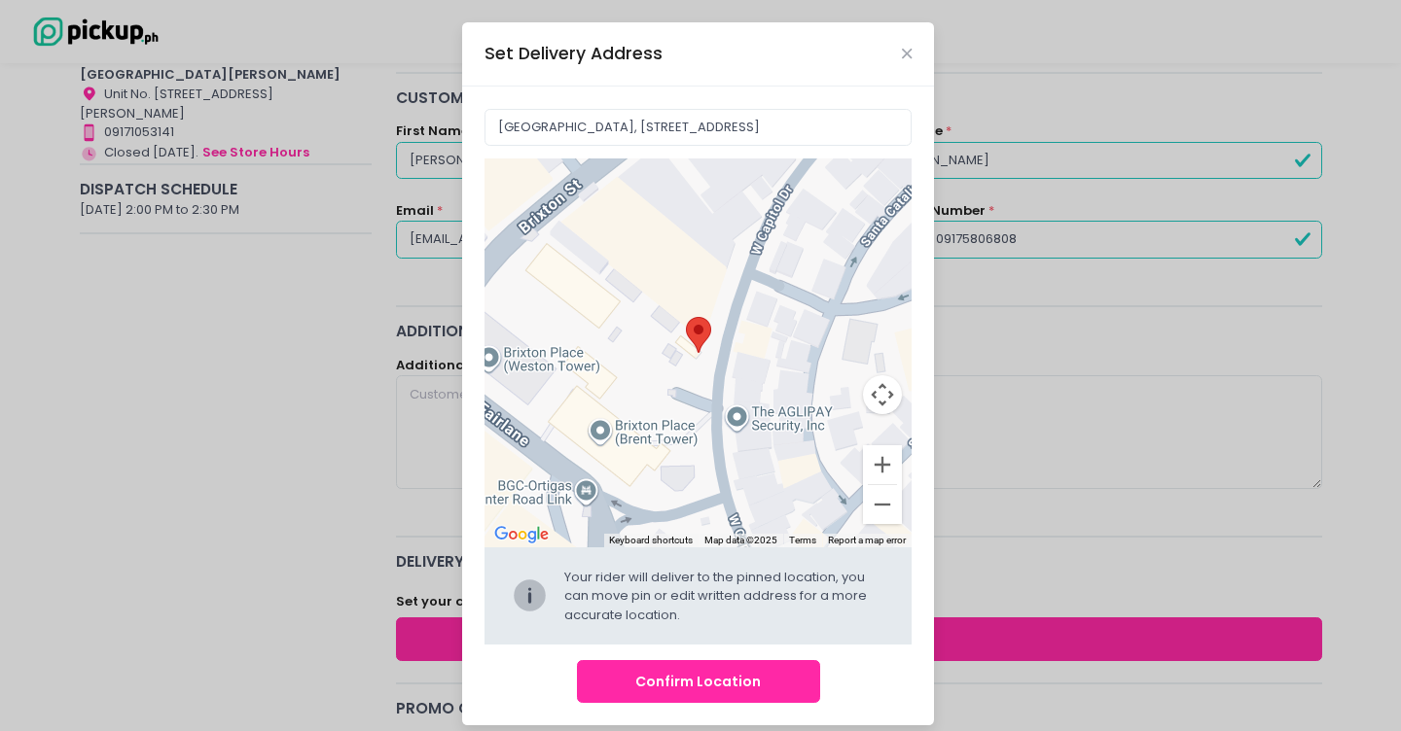
click at [699, 674] on button "Confirm Location" at bounding box center [698, 682] width 243 height 44
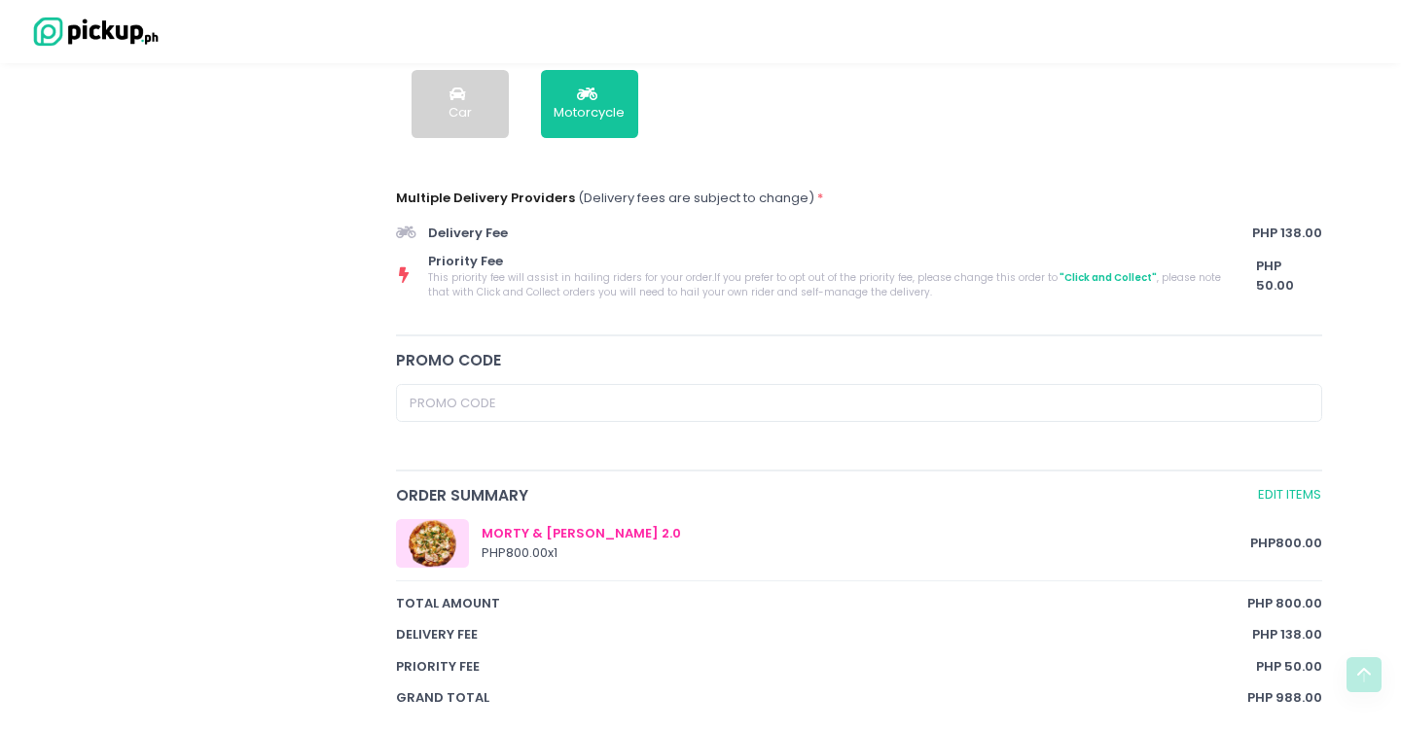
scroll to position [710, 0]
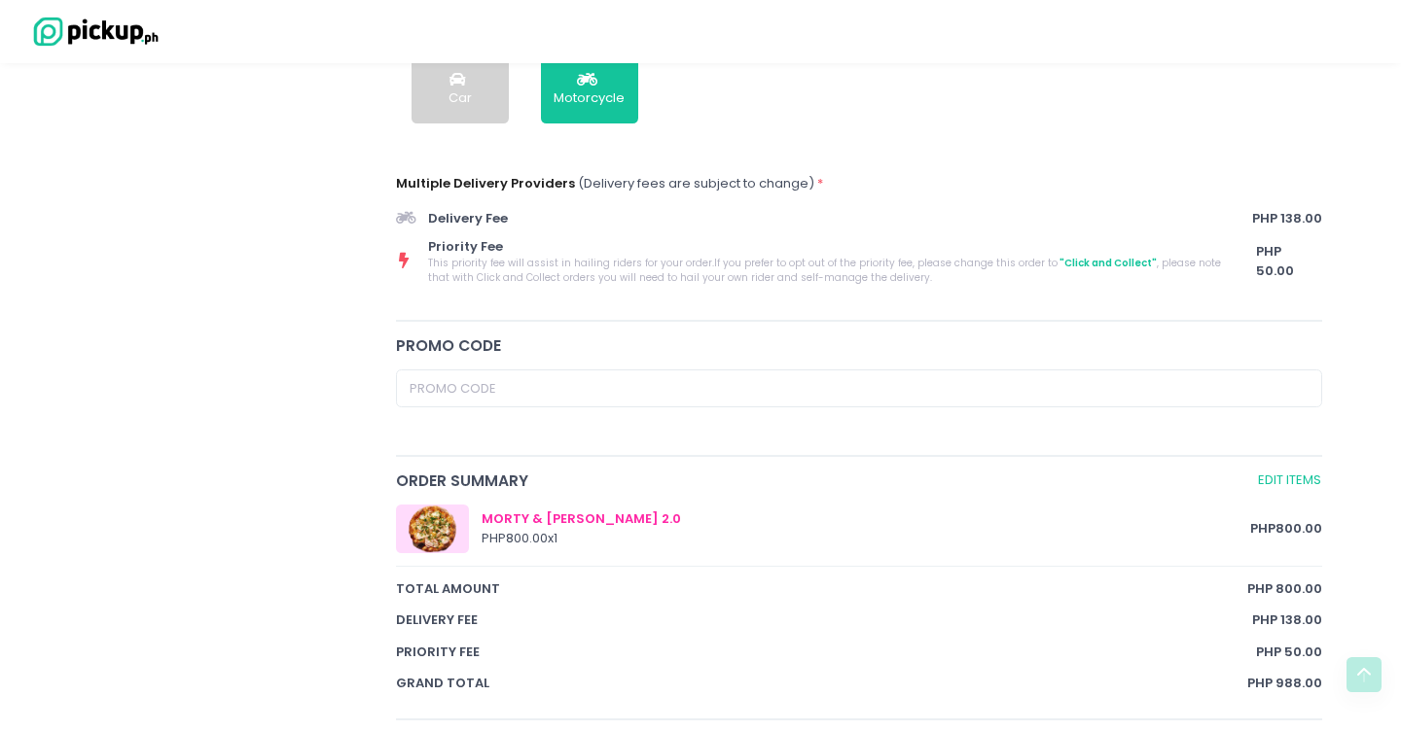
click at [493, 255] on span "Priority Fee" at bounding box center [826, 246] width 797 height 19
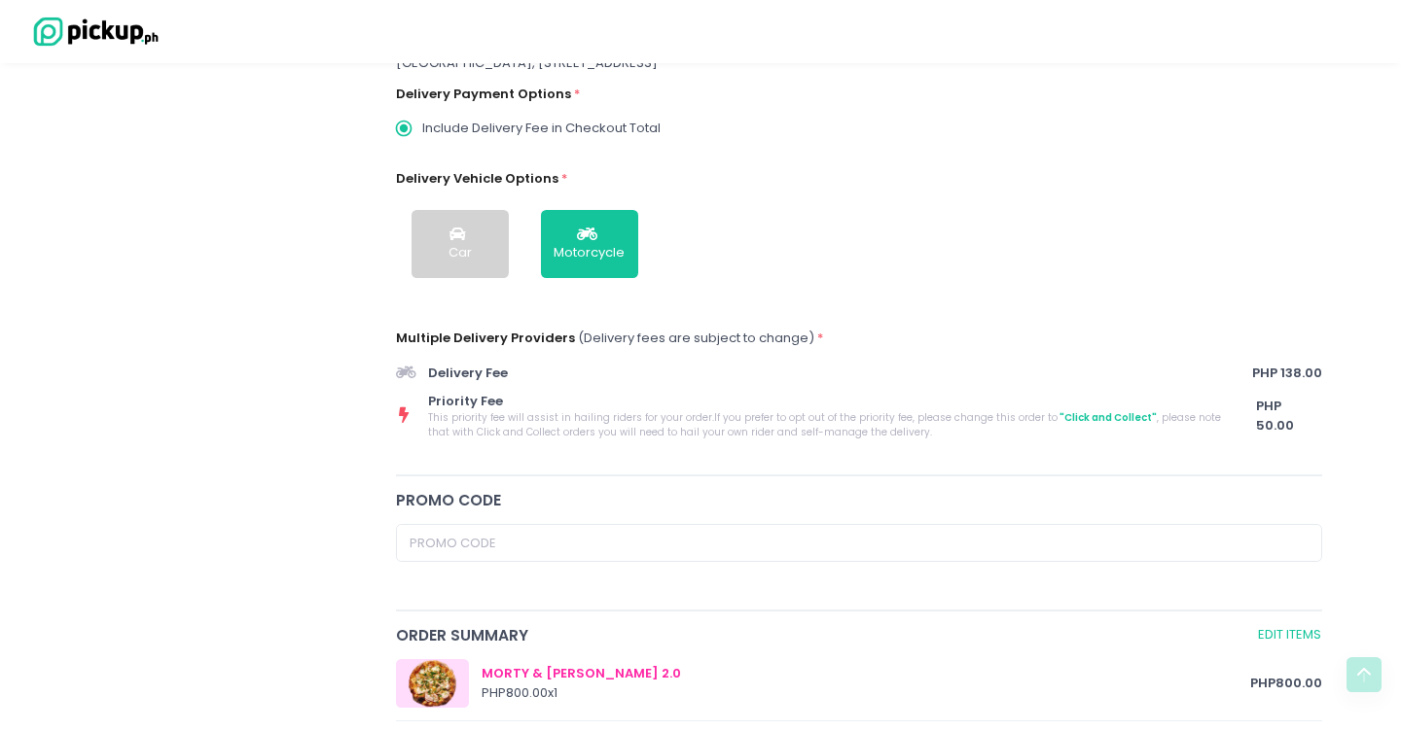
click at [1296, 406] on span "PHP 50.00" at bounding box center [1289, 416] width 66 height 38
click at [1292, 427] on div "PHP 50.00" at bounding box center [1272, 416] width 97 height 49
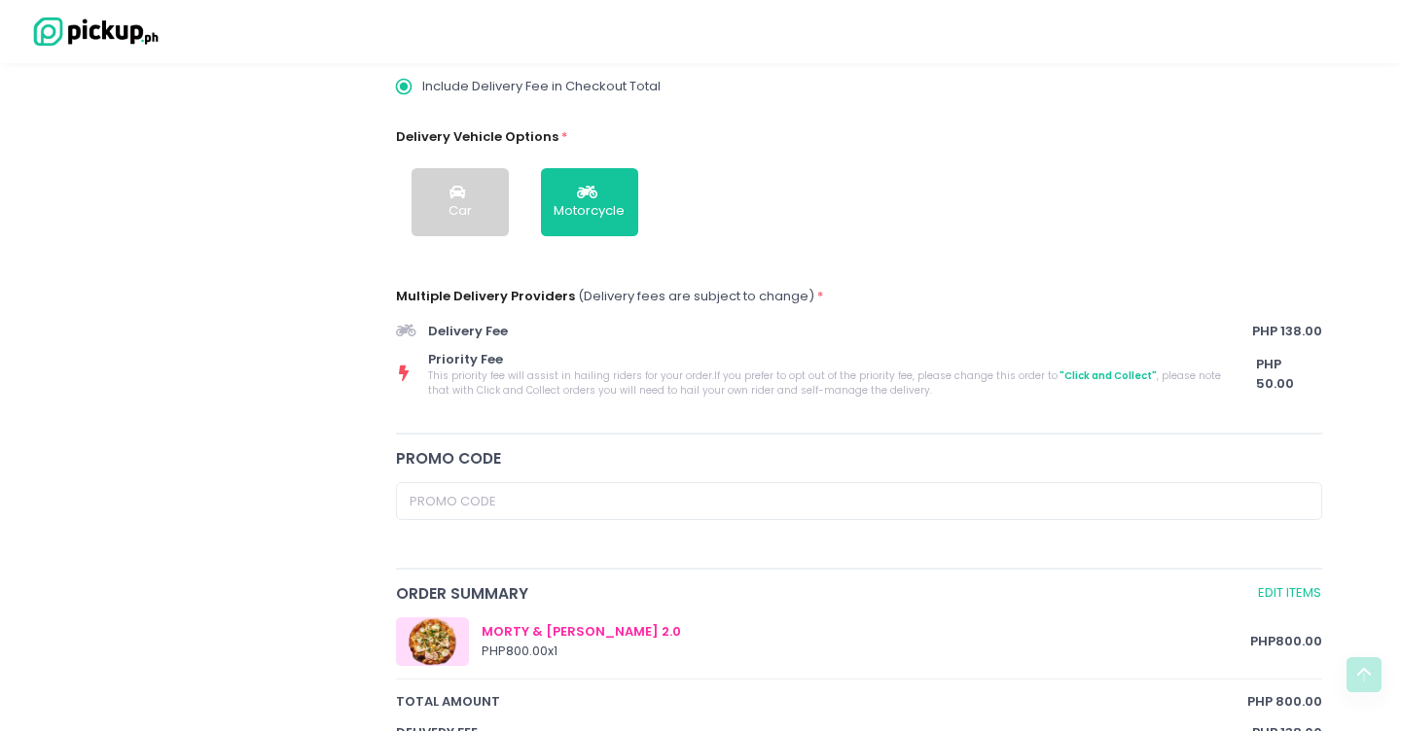
scroll to position [600, 0]
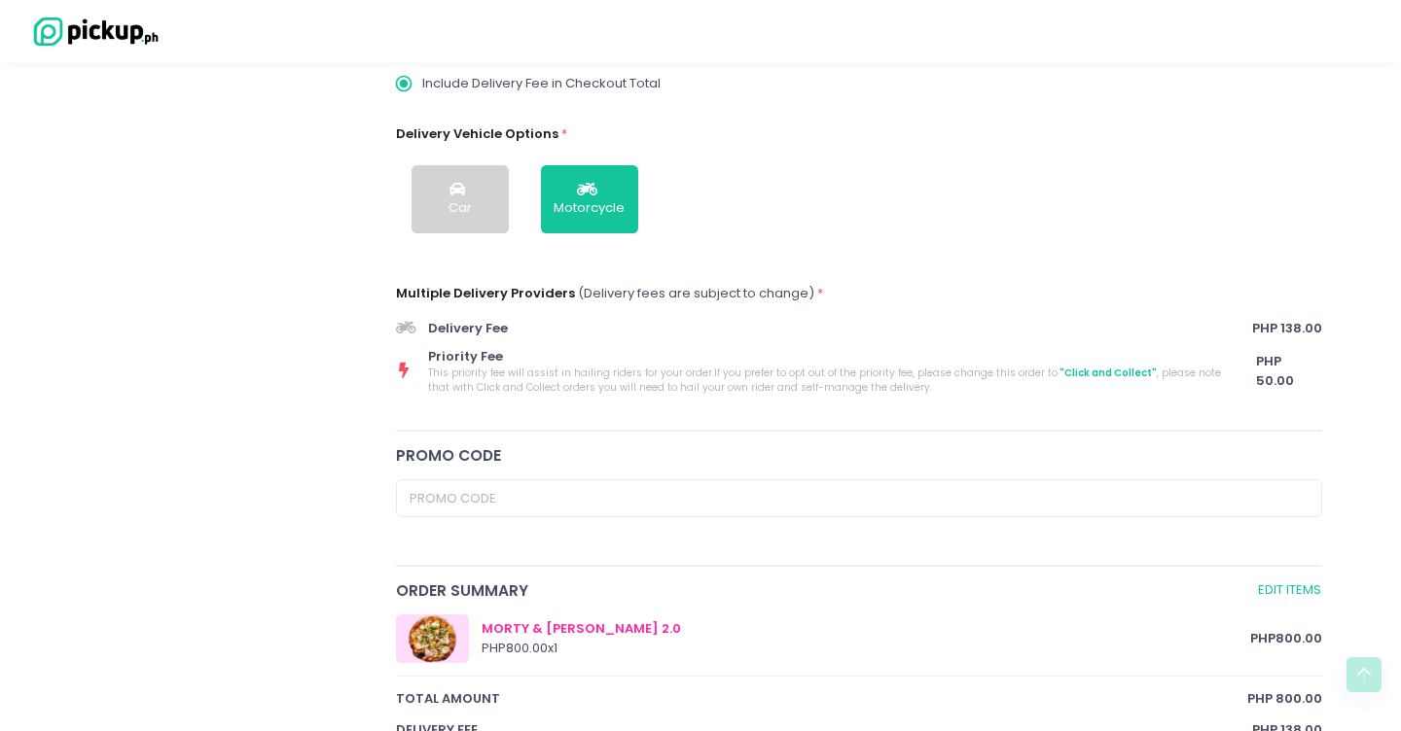
drag, startPoint x: 1257, startPoint y: 325, endPoint x: 1337, endPoint y: 381, distance: 98.5
click at [1337, 381] on div "Checkout You are ordering from [PERSON_NAME] Pizzeria for Delivery on [DATE] 2:…" at bounding box center [700, 360] width 1303 height 1746
click at [1267, 377] on span "PHP 50.00" at bounding box center [1289, 371] width 66 height 38
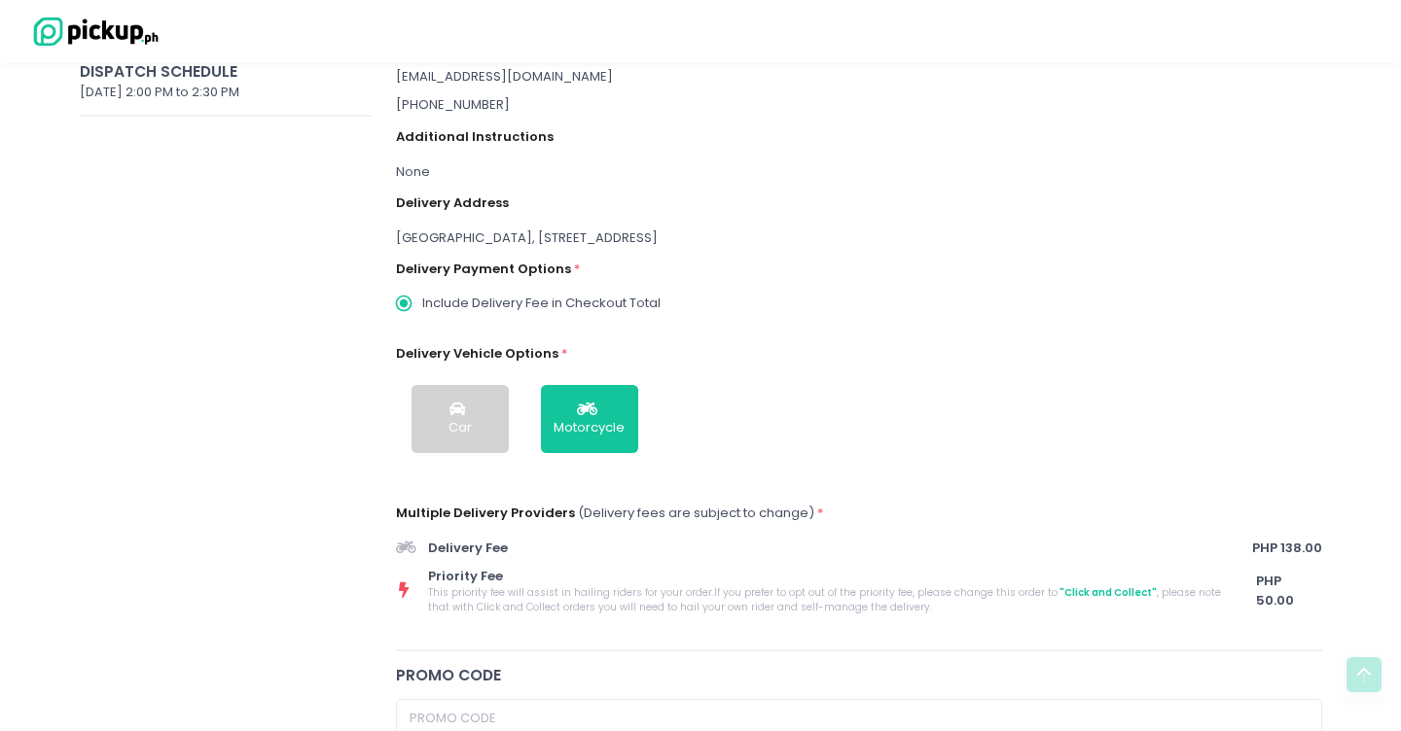
scroll to position [736, 0]
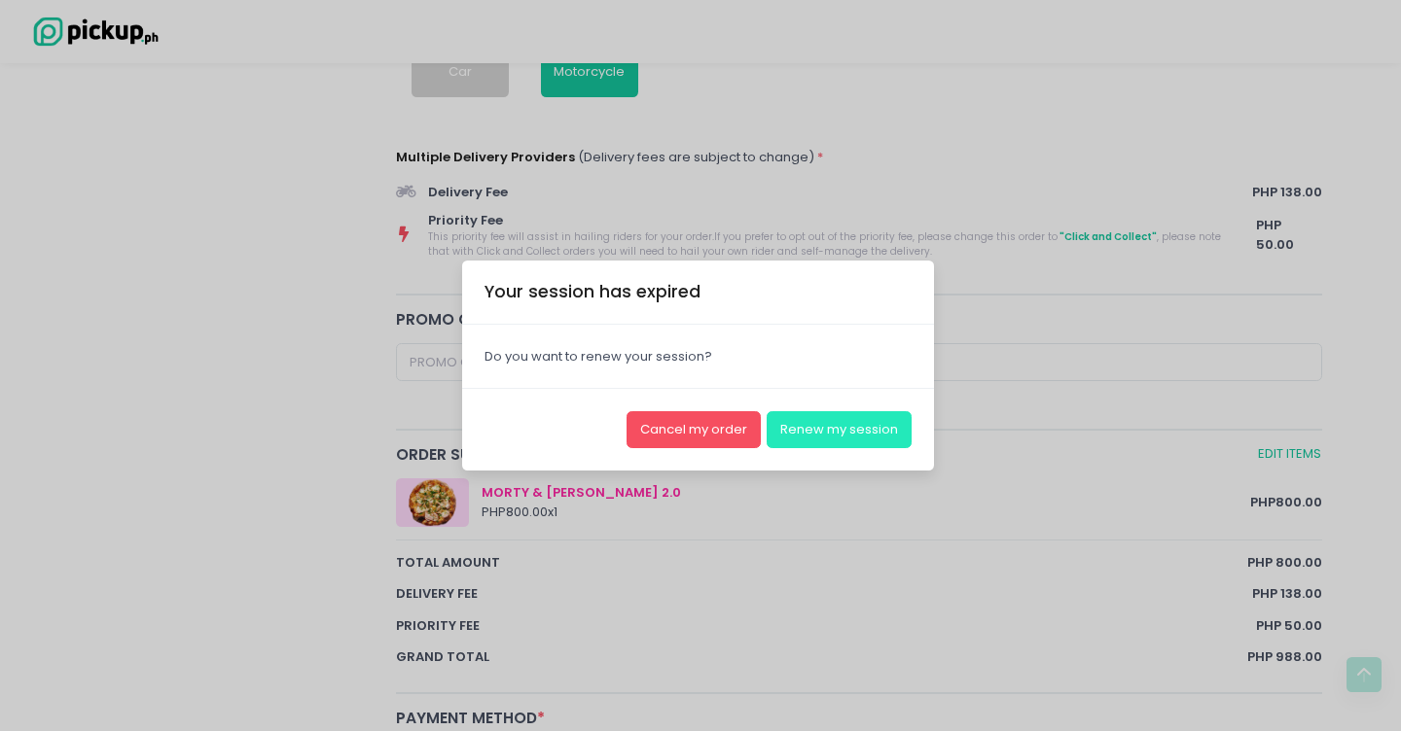
click at [833, 431] on button "Renew my session" at bounding box center [838, 429] width 145 height 37
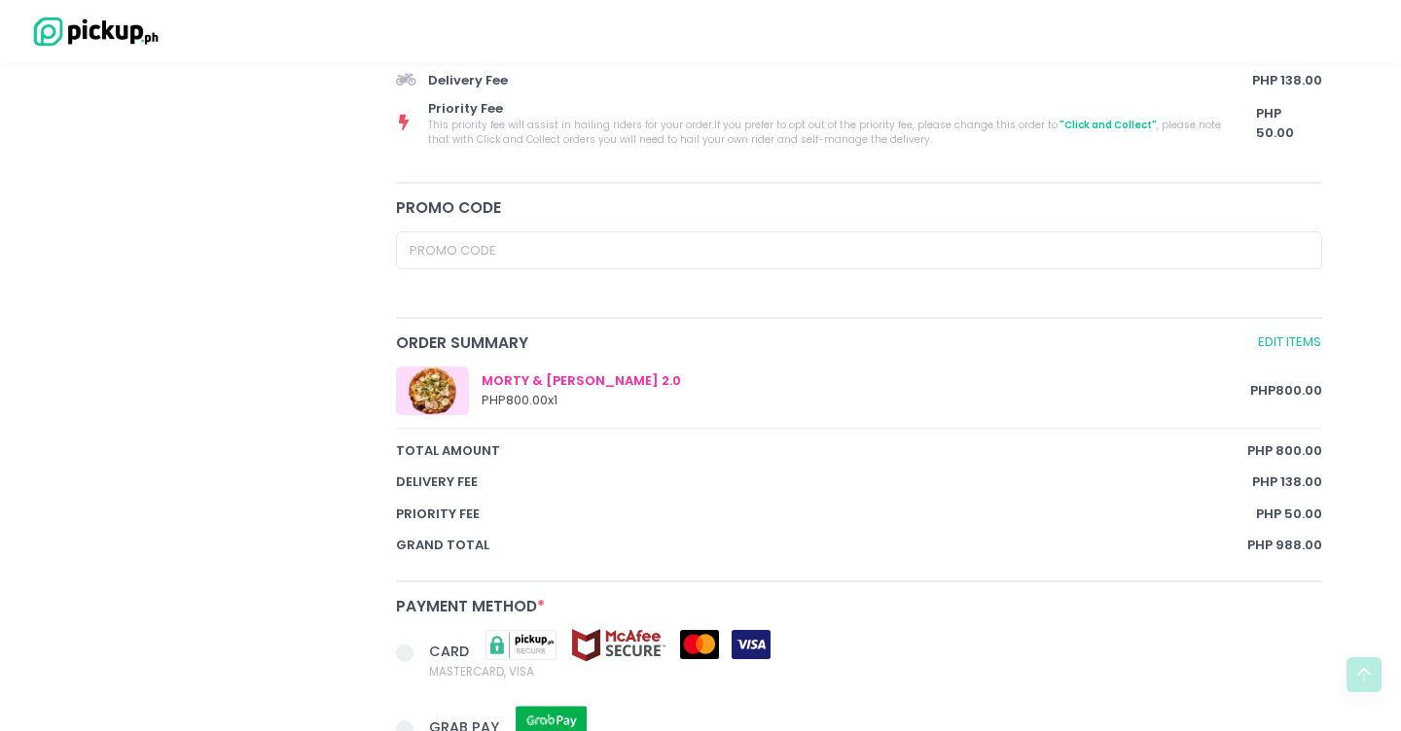
scroll to position [923, 0]
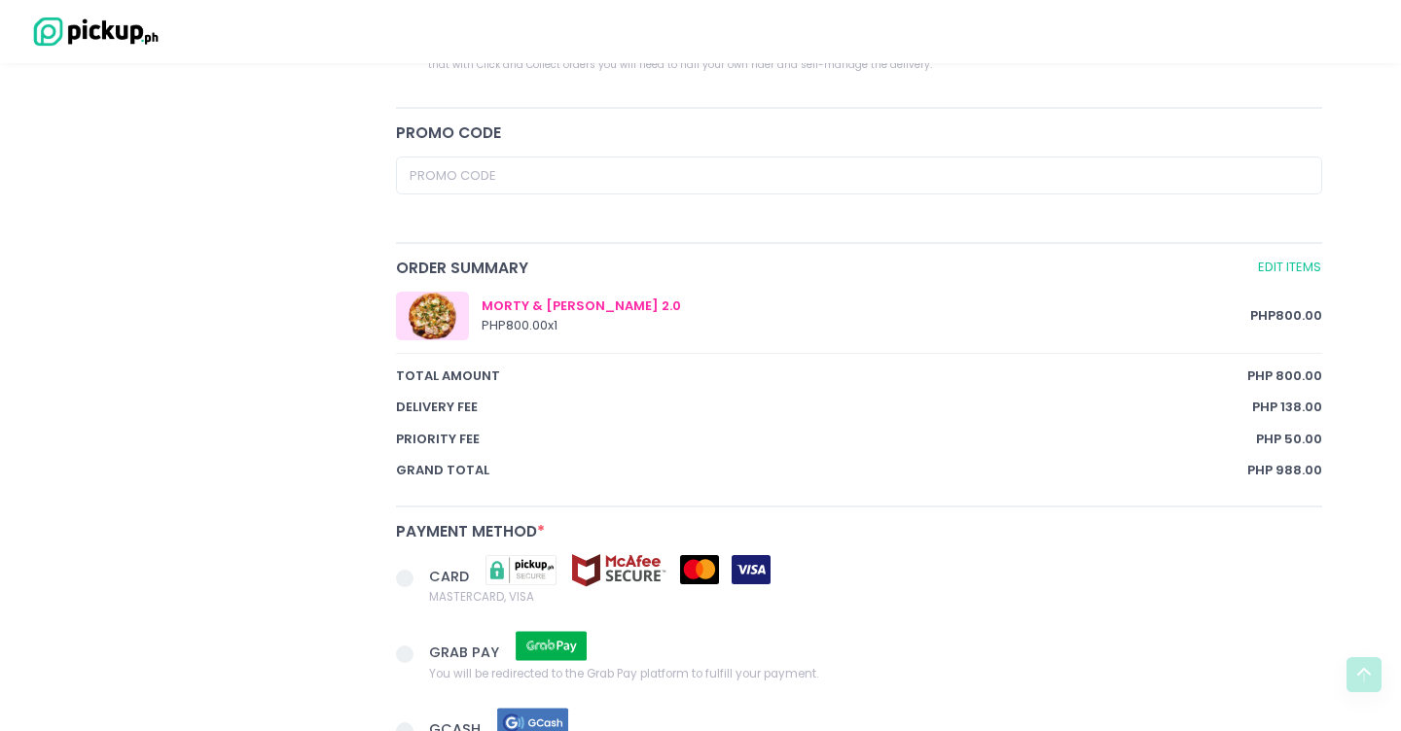
click at [444, 312] on div at bounding box center [432, 316] width 73 height 49
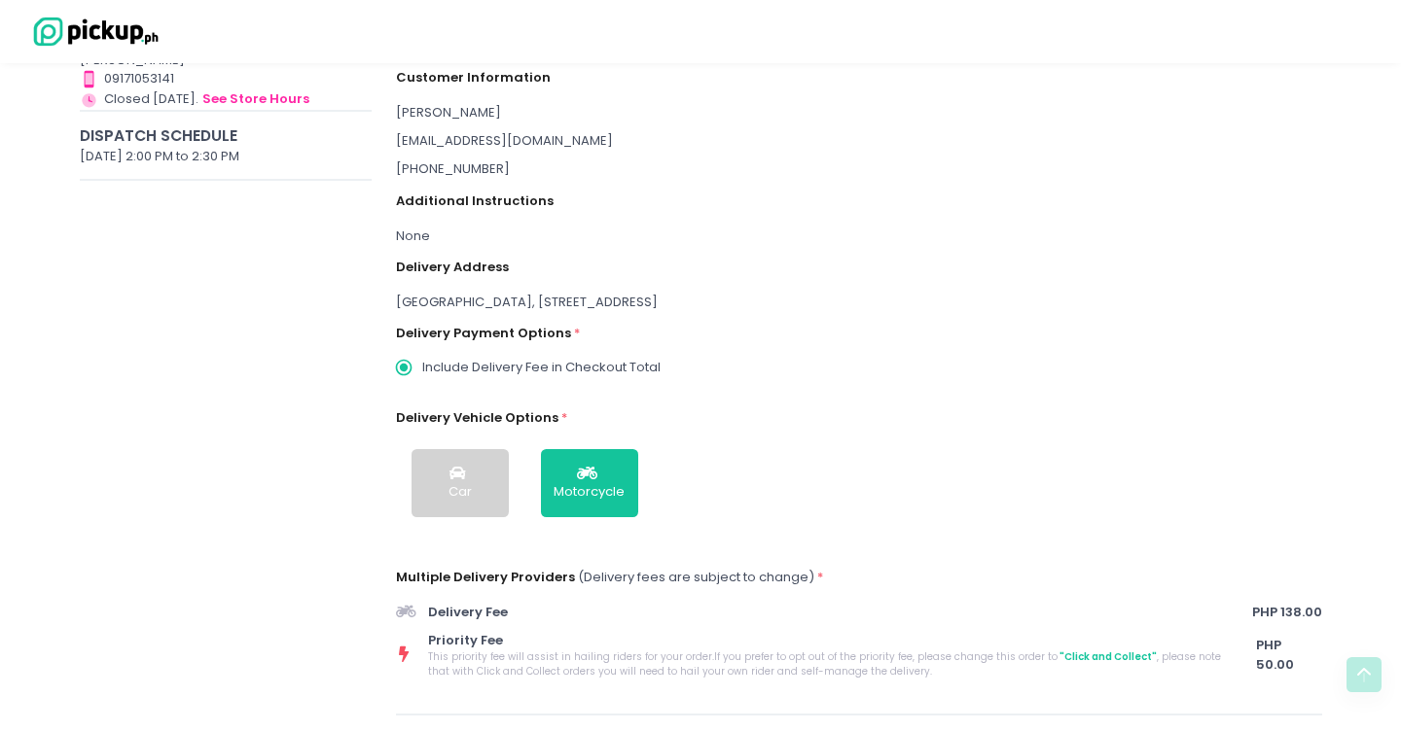
scroll to position [0, 0]
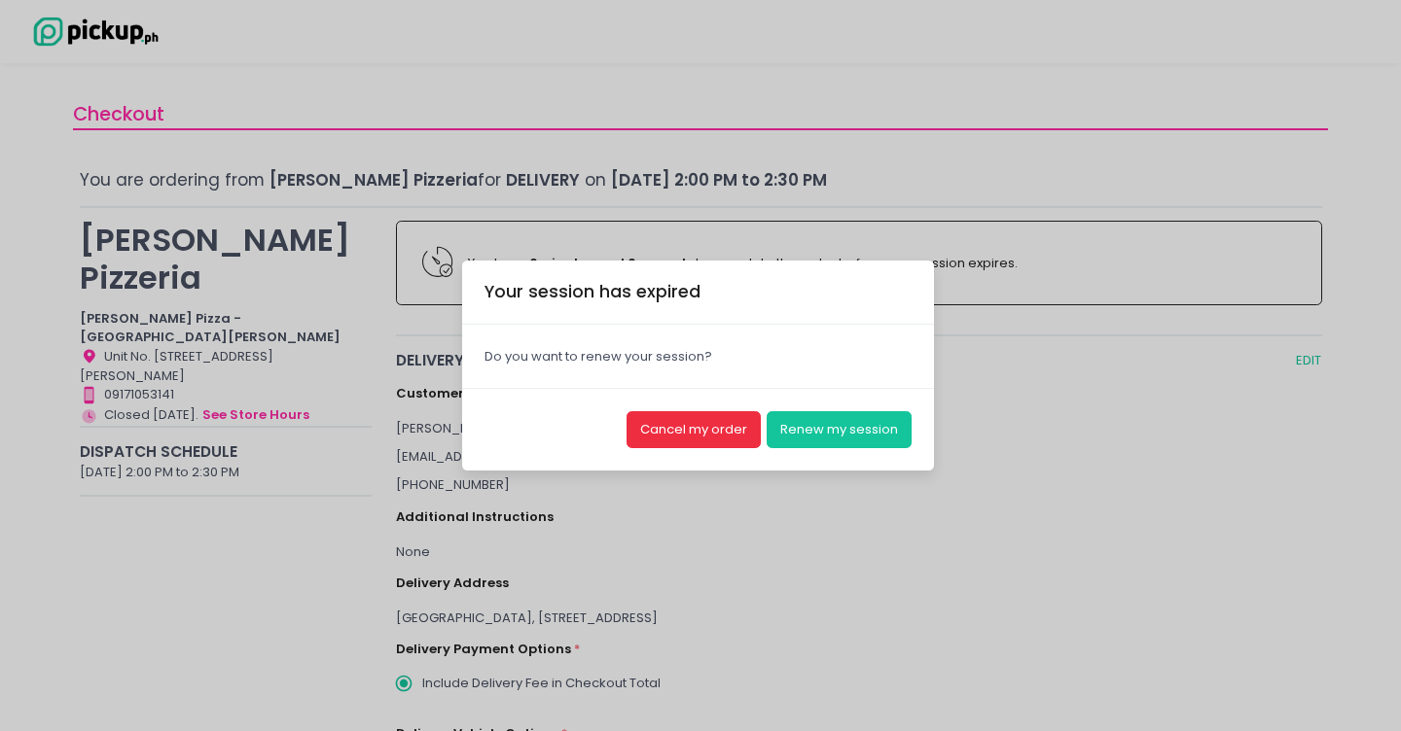
click at [700, 429] on button "Cancel my order" at bounding box center [693, 429] width 134 height 37
